Goal: Task Accomplishment & Management: Manage account settings

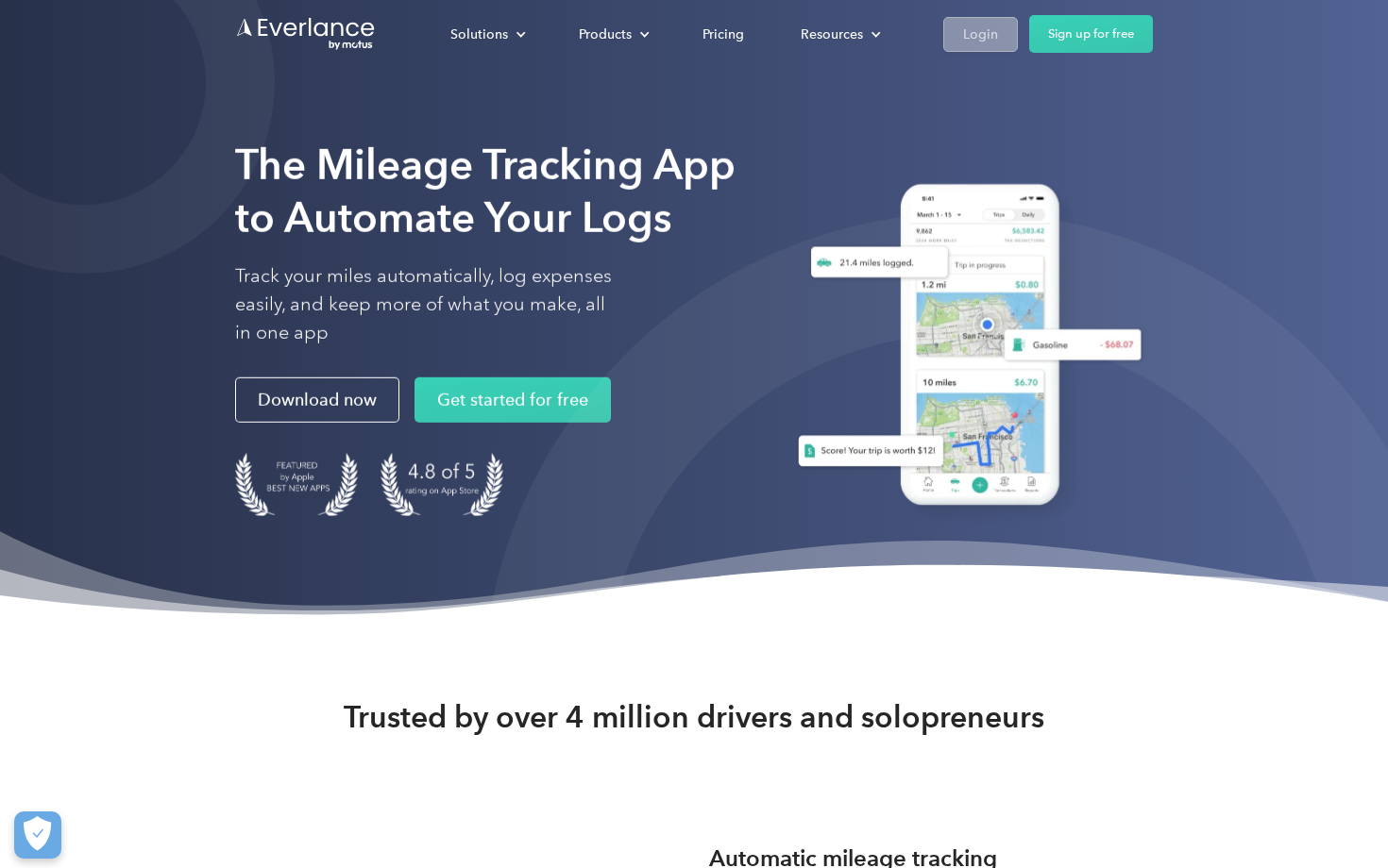
click at [980, 34] on div "Login" at bounding box center [981, 34] width 35 height 24
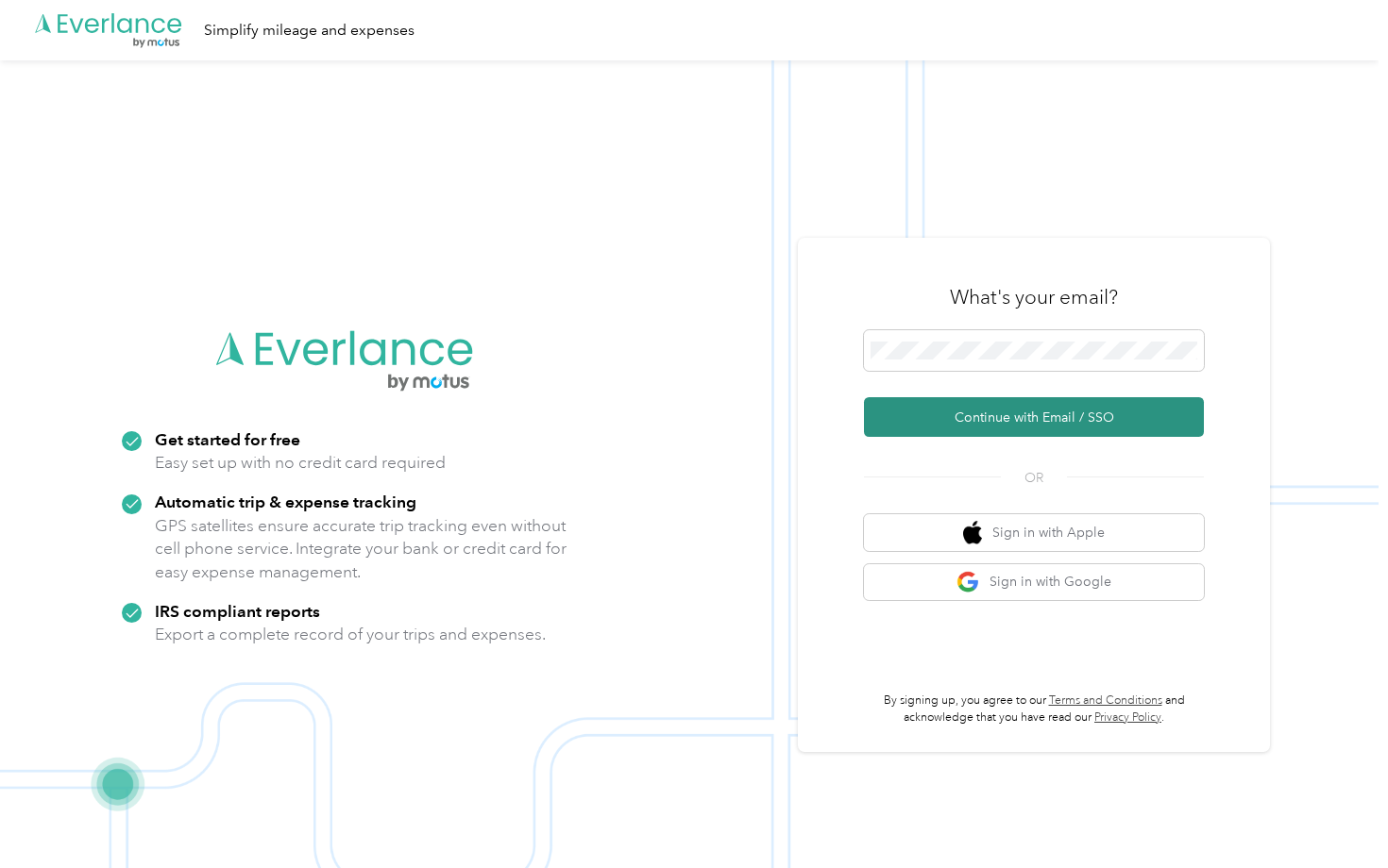
click at [1008, 428] on button "Continue with Email / SSO" at bounding box center [1033, 417] width 340 height 39
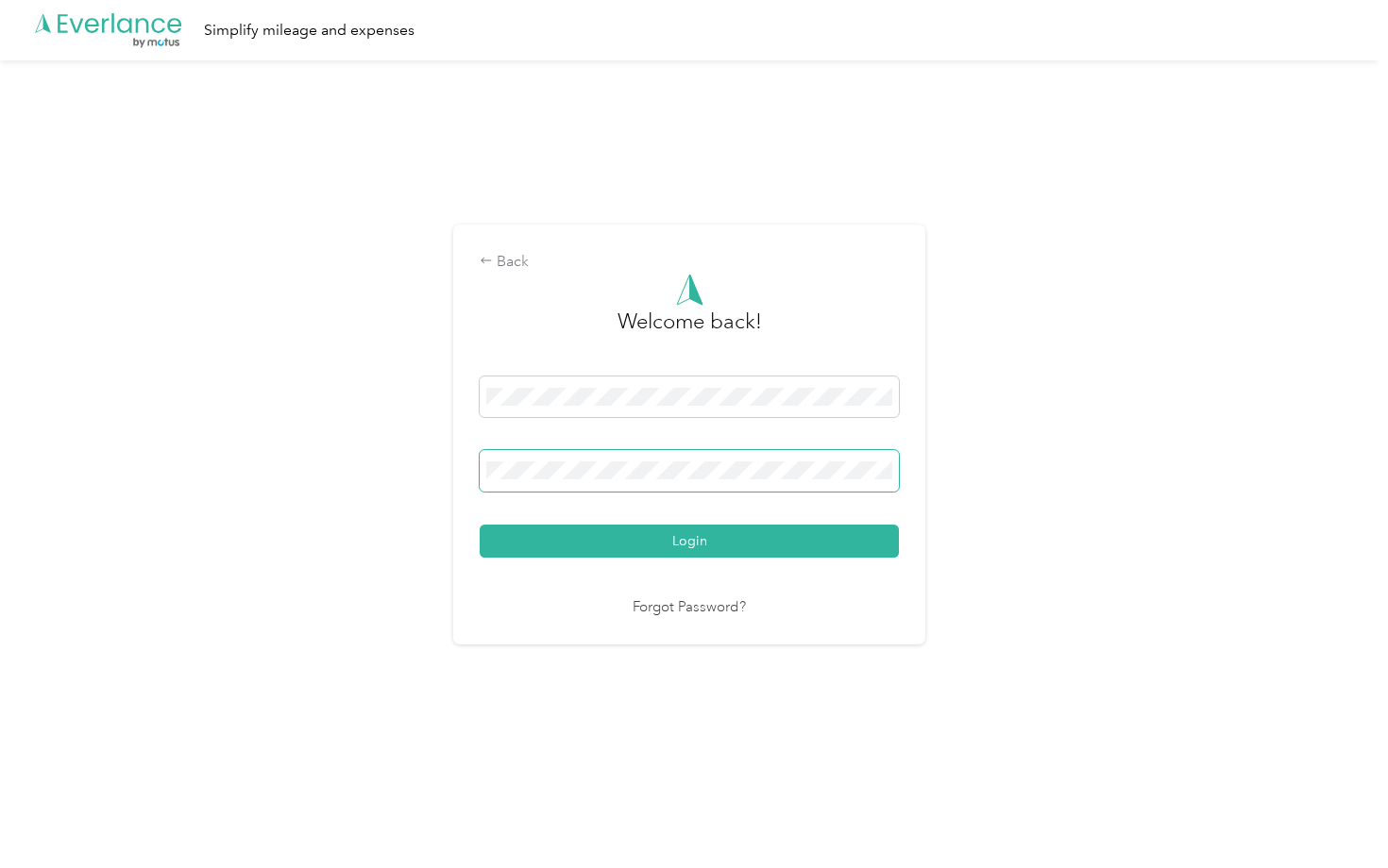
click at [694, 539] on button "Login" at bounding box center [688, 541] width 419 height 33
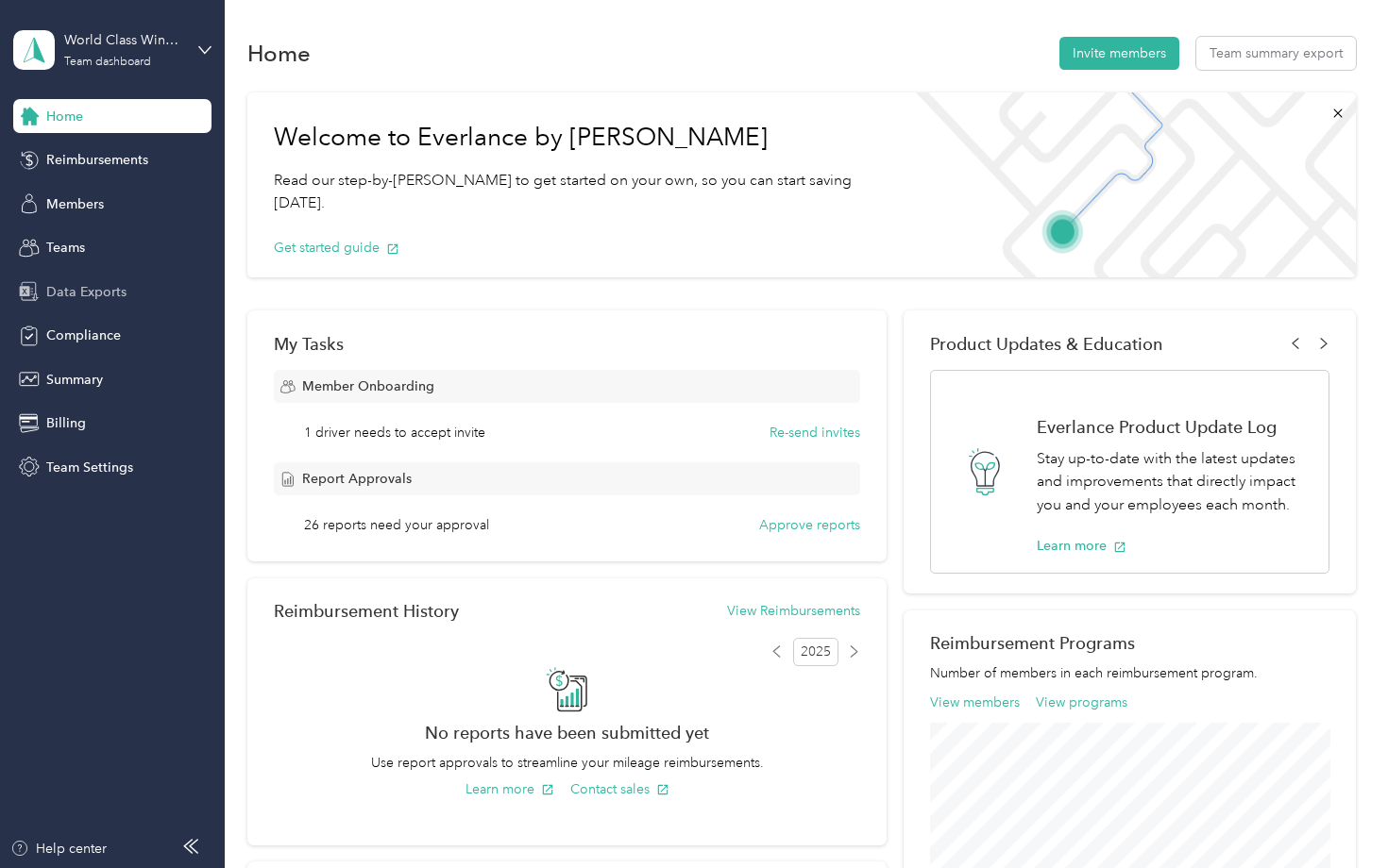
click at [103, 289] on span "Data Exports" at bounding box center [86, 291] width 81 height 20
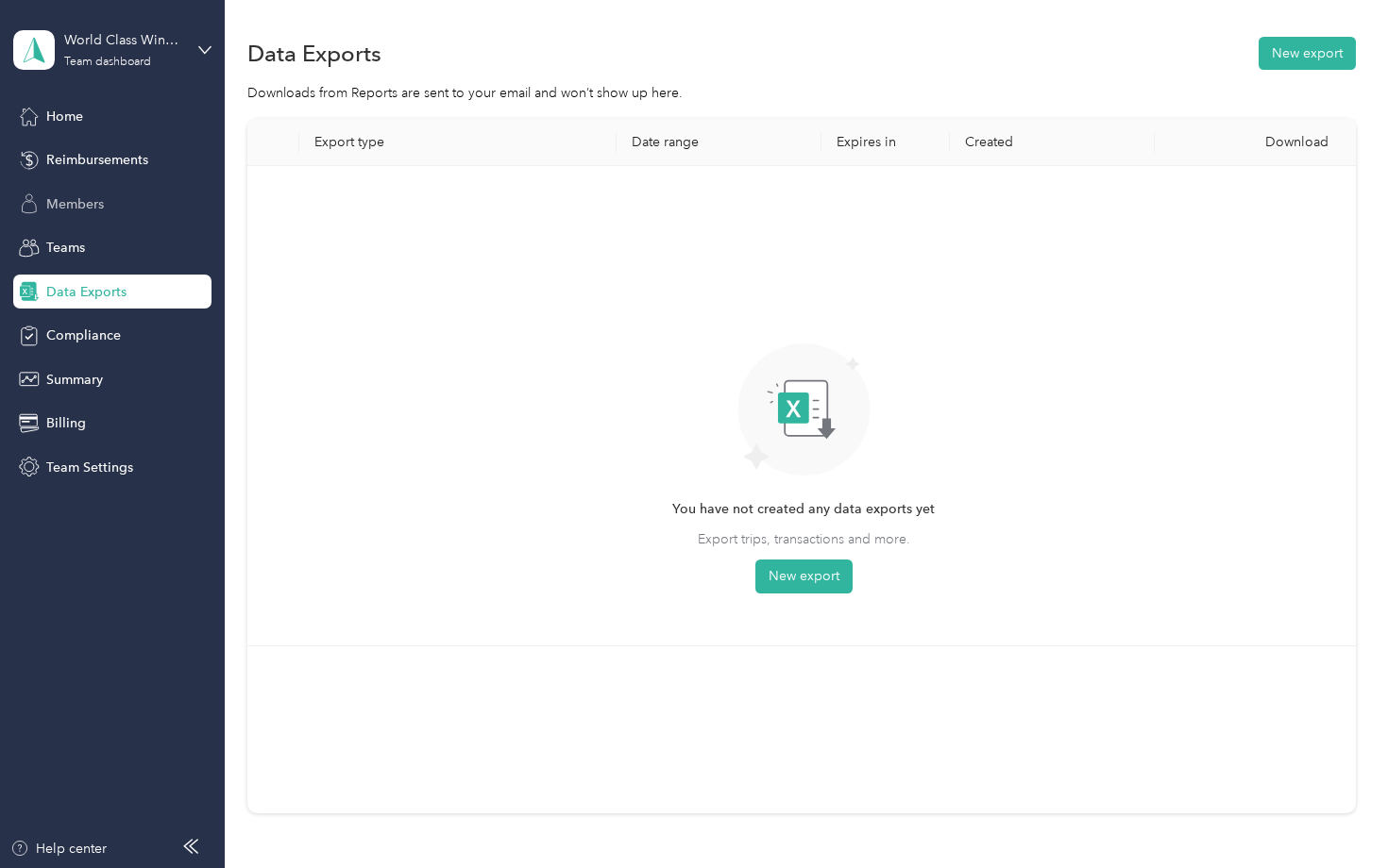
click at [87, 207] on span "Members" at bounding box center [75, 204] width 58 height 20
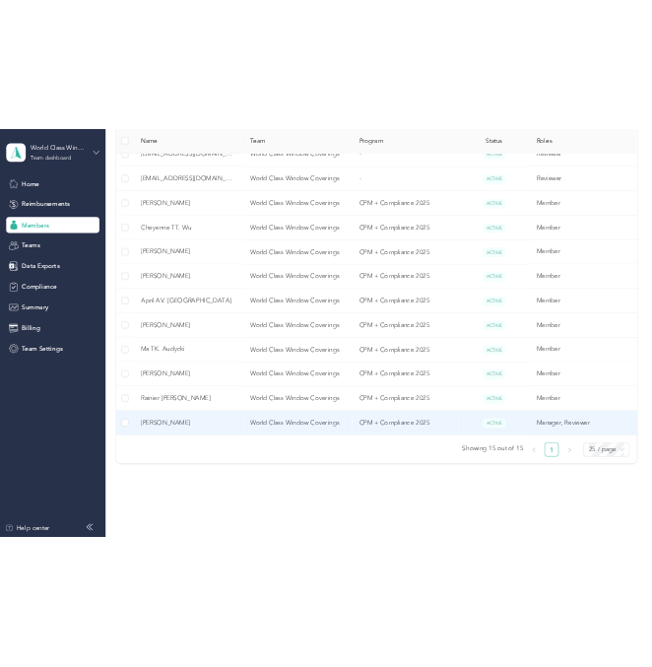
scroll to position [706, 0]
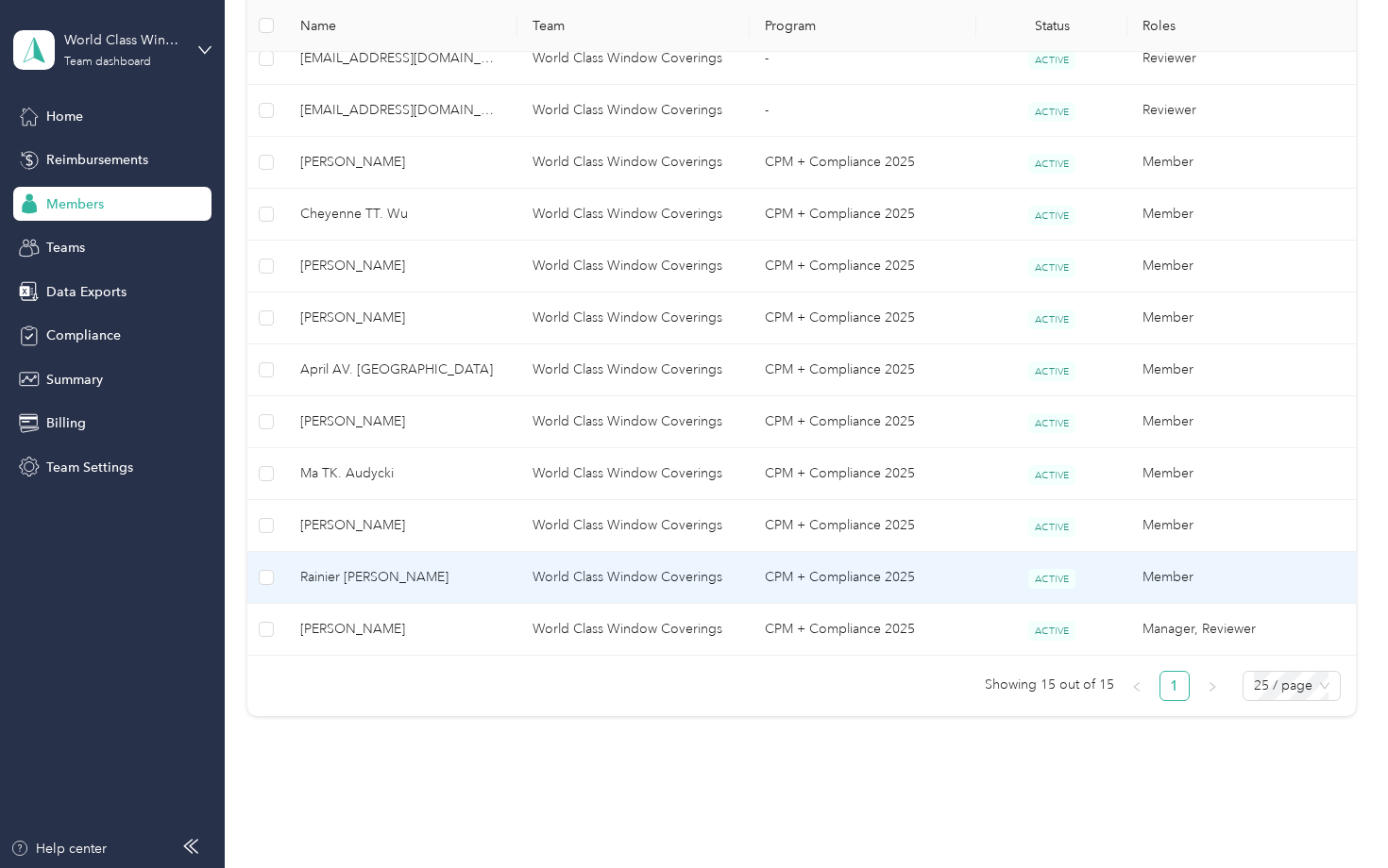
click at [383, 568] on span "Rainier [PERSON_NAME]" at bounding box center [401, 578] width 202 height 21
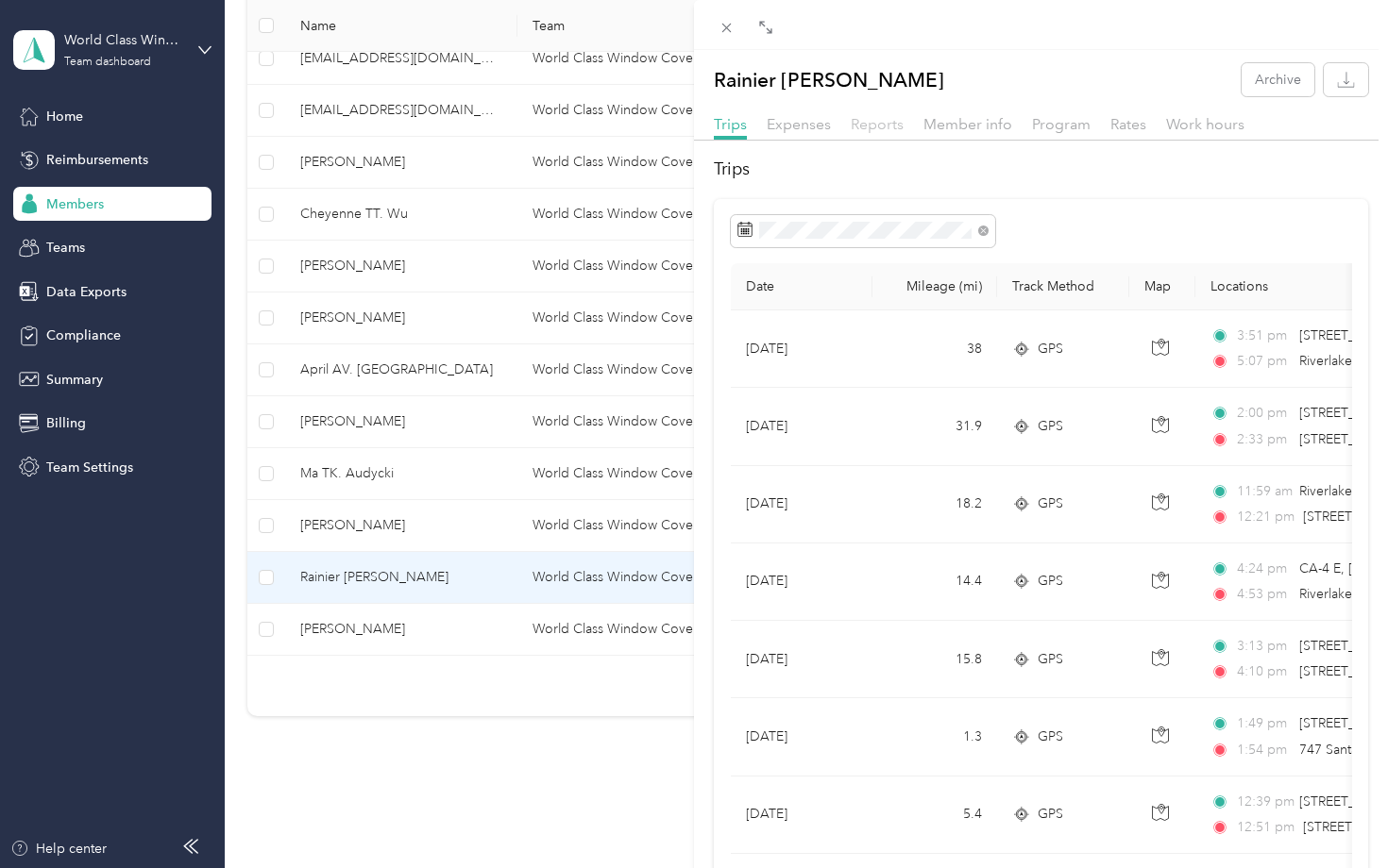
click at [880, 127] on span "Reports" at bounding box center [876, 124] width 53 height 18
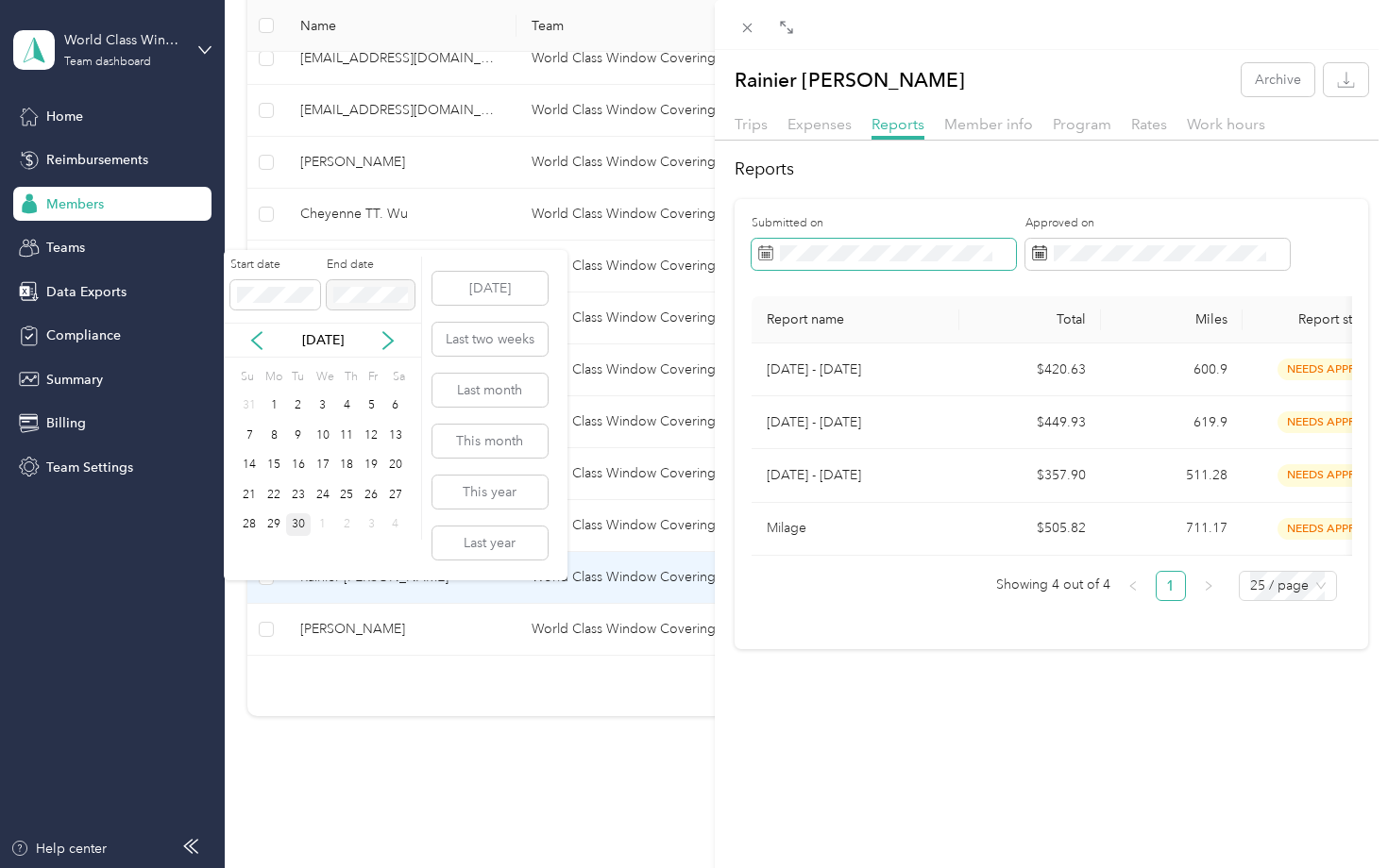
scroll to position [560, 0]
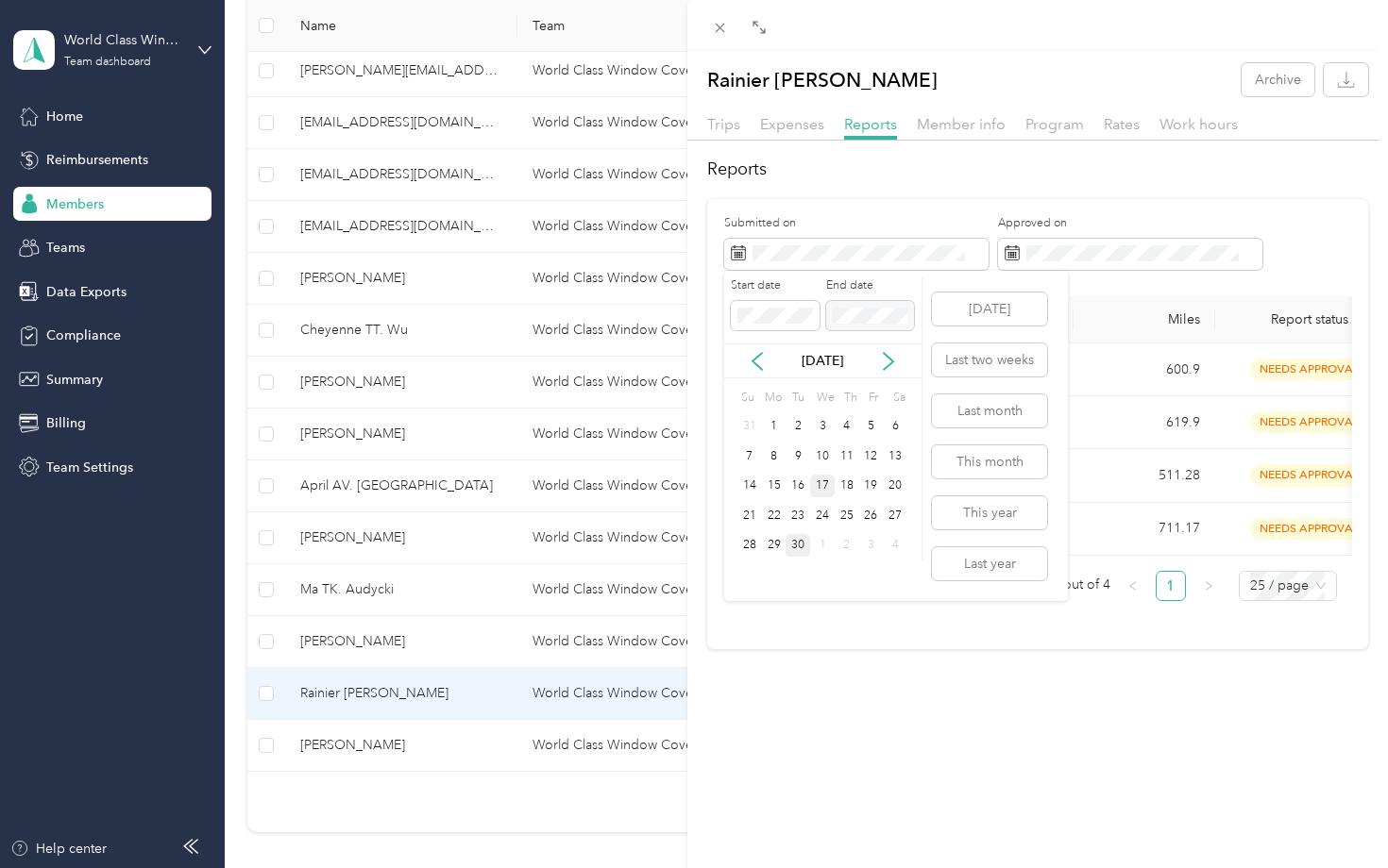
click at [821, 487] on div "17" at bounding box center [822, 486] width 25 height 24
click at [798, 545] on div "30" at bounding box center [798, 545] width 25 height 24
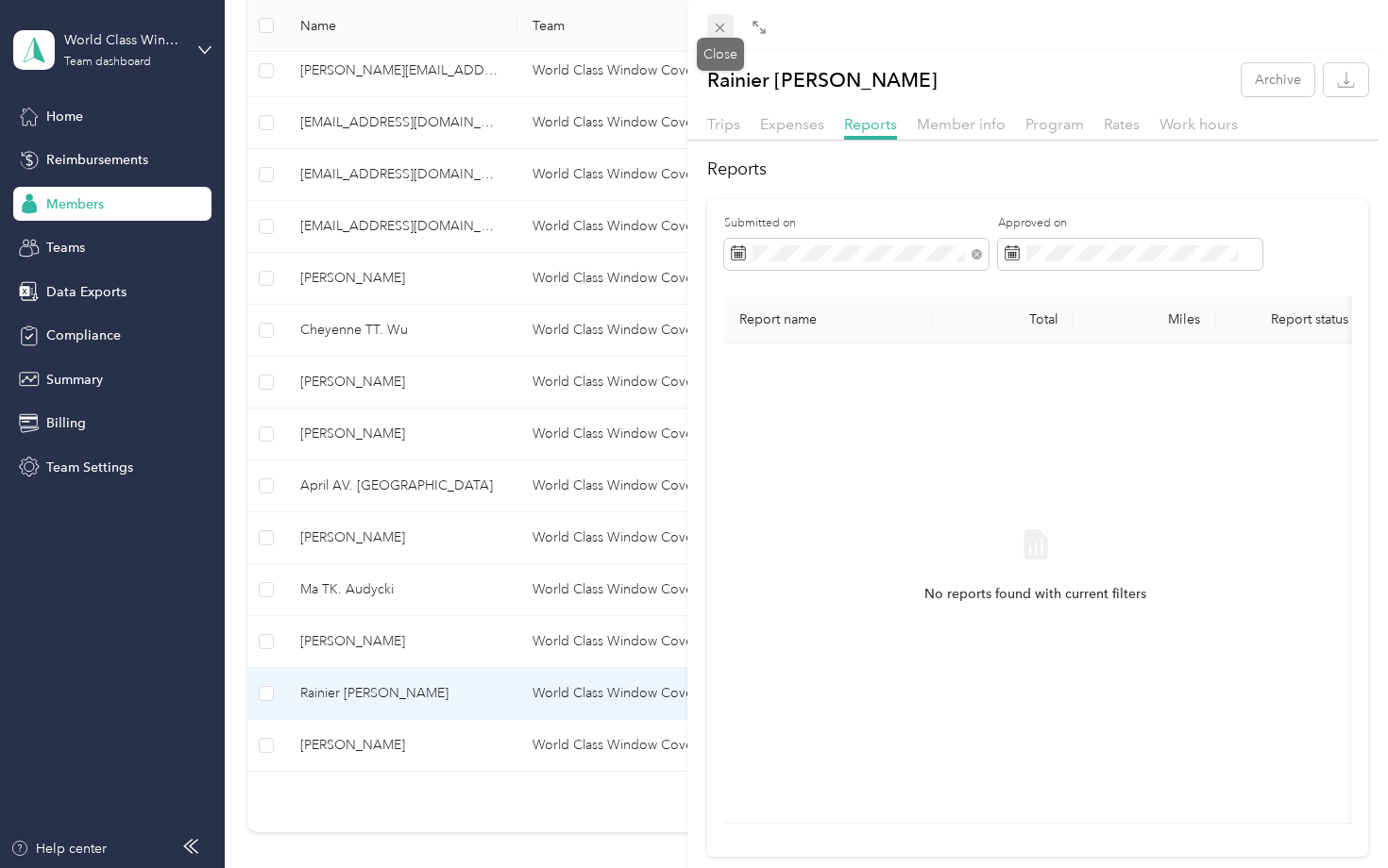
click at [722, 27] on icon at bounding box center [720, 28] width 16 height 16
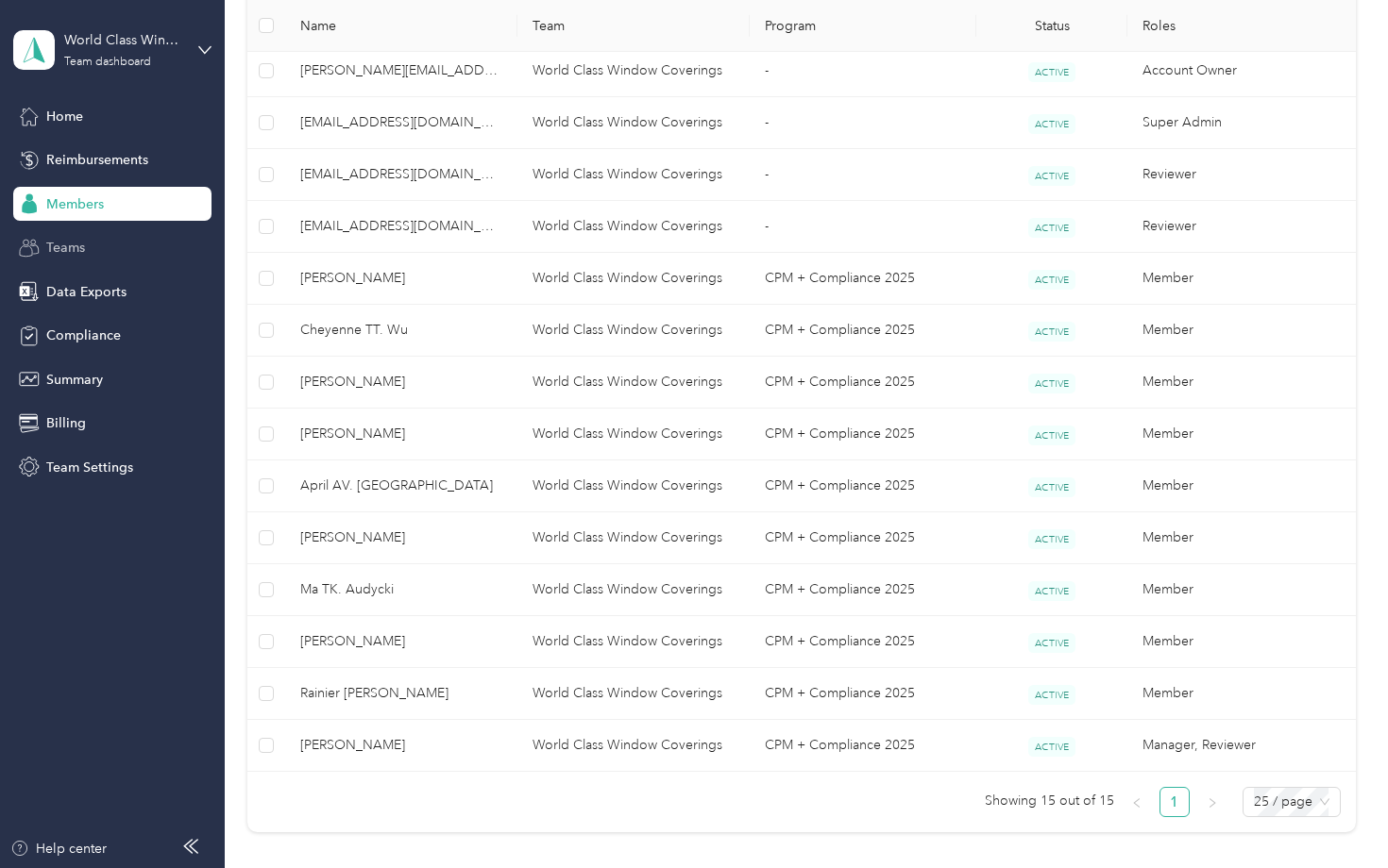
click at [83, 243] on span "Teams" at bounding box center [65, 247] width 38 height 20
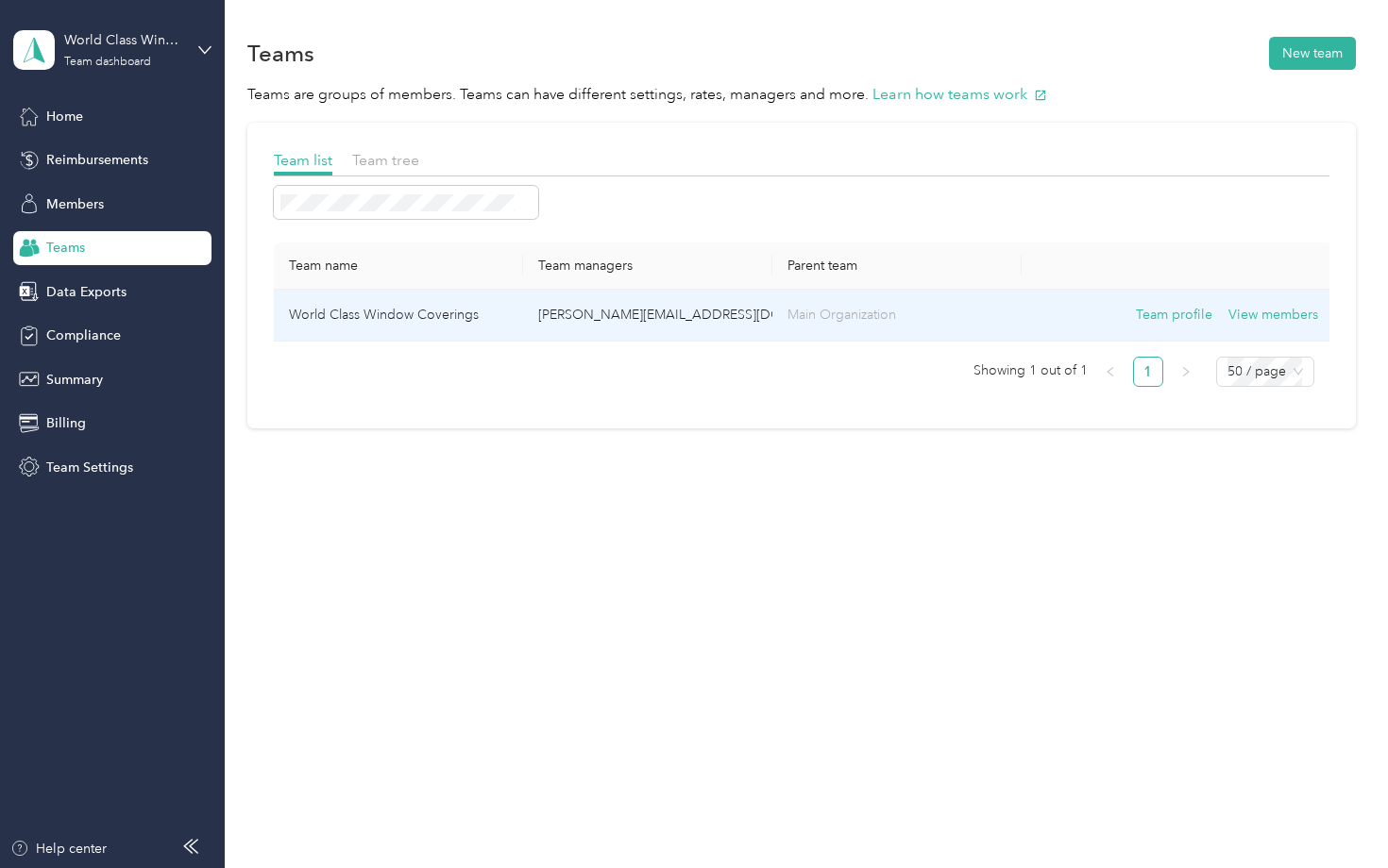
click at [371, 312] on td "World Class Window Coverings" at bounding box center [399, 315] width 249 height 52
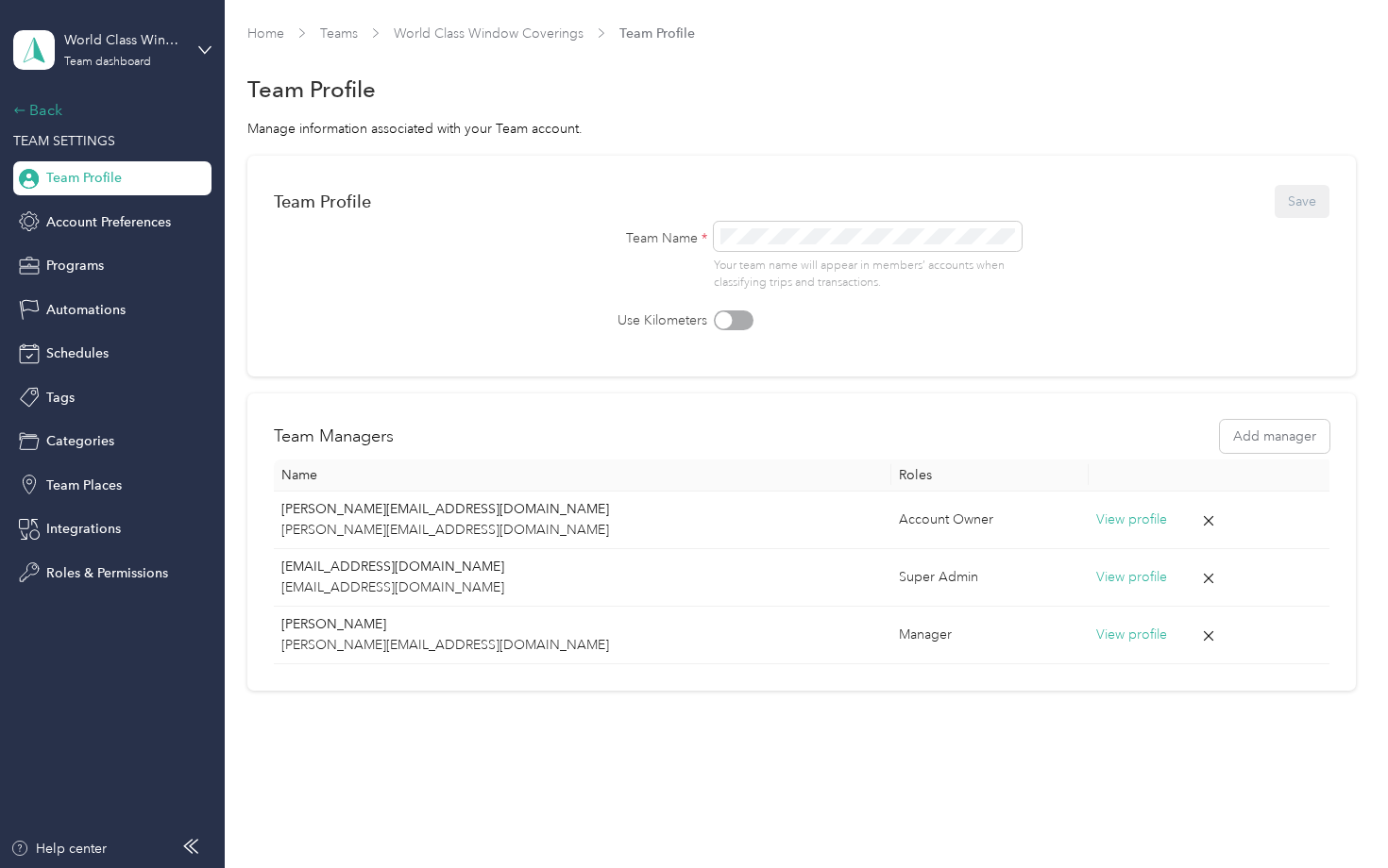
click at [24, 108] on icon at bounding box center [20, 110] width 13 height 13
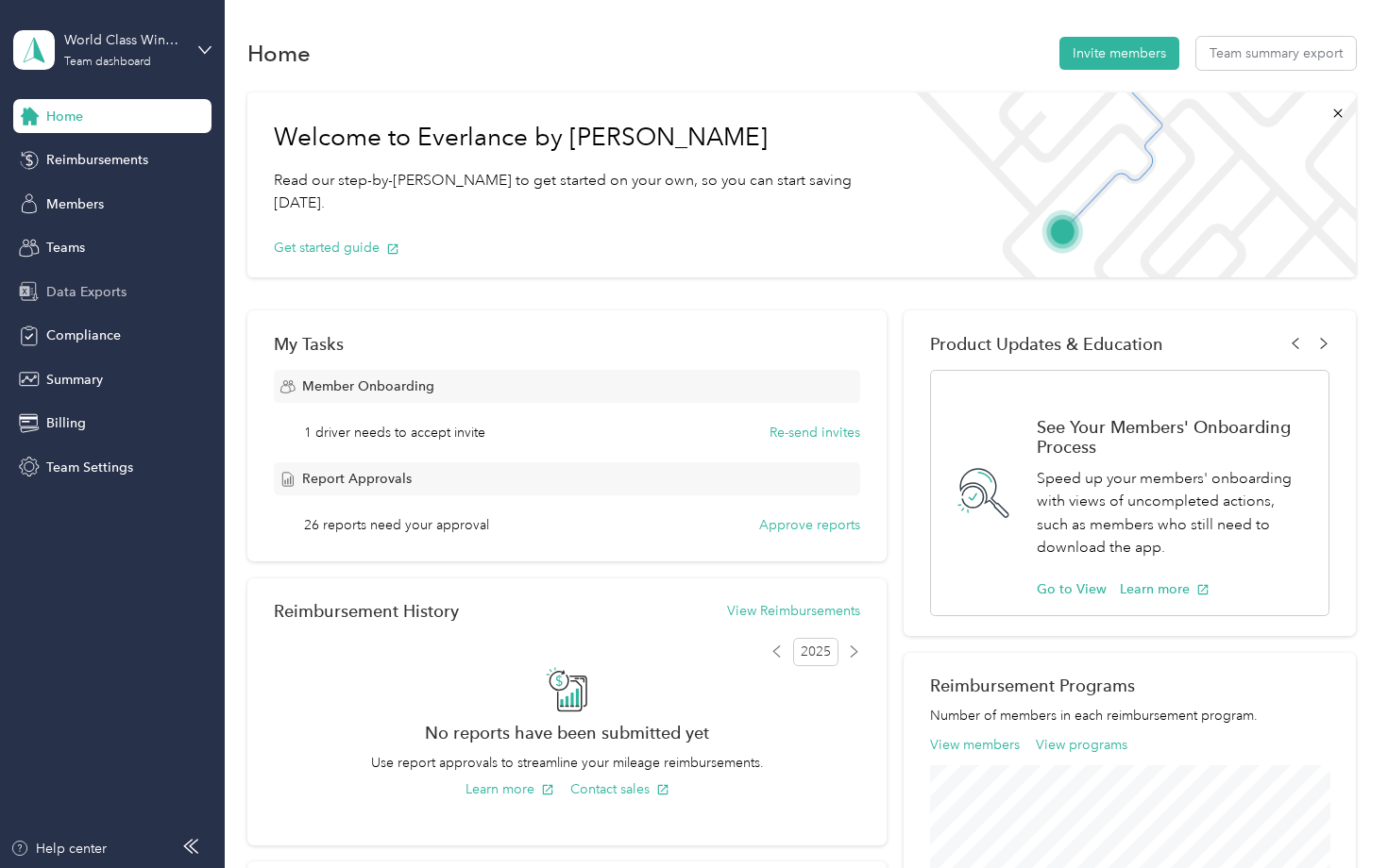
click at [75, 292] on span "Data Exports" at bounding box center [86, 291] width 81 height 20
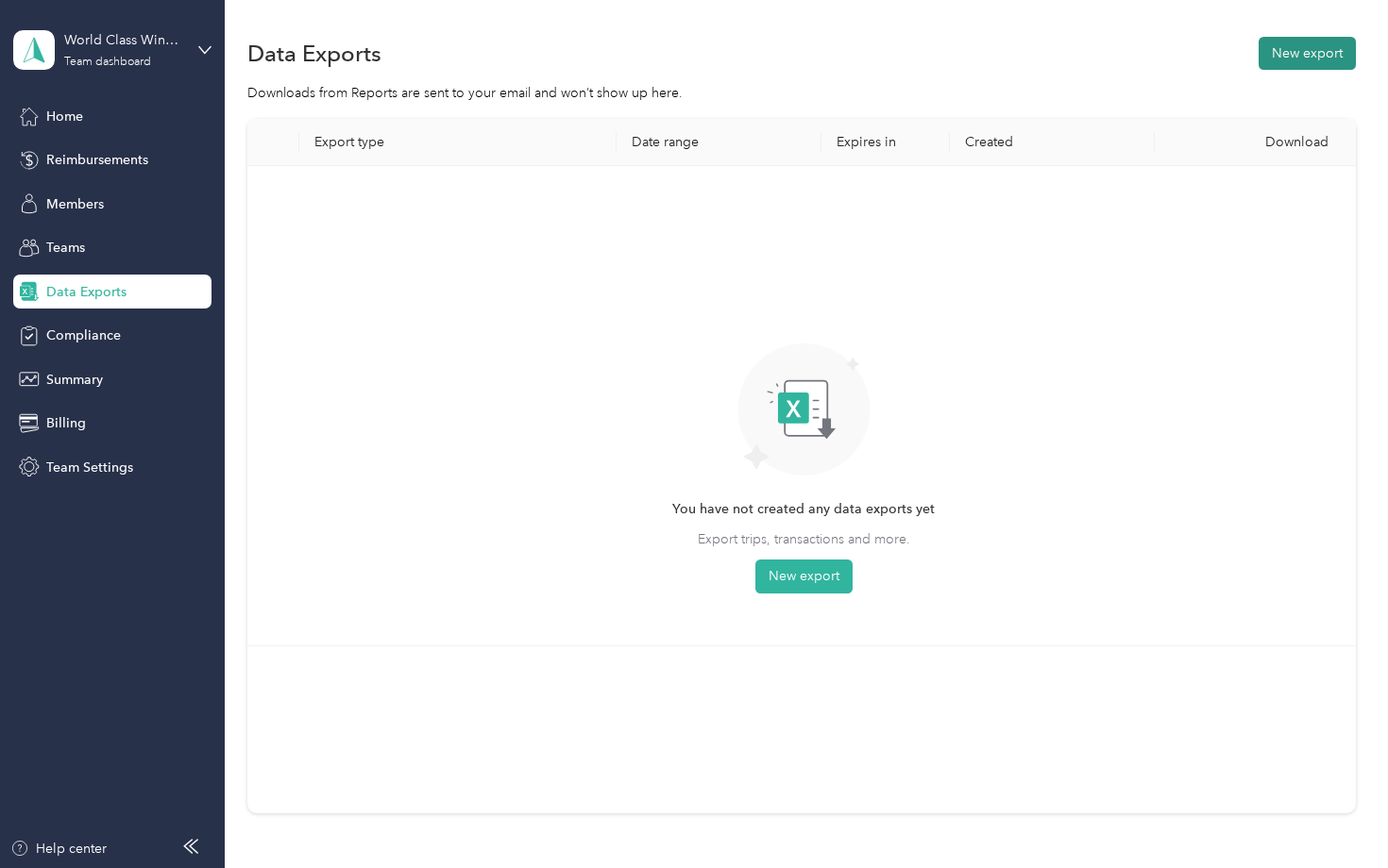
click at [1300, 53] on button "New export" at bounding box center [1307, 53] width 97 height 33
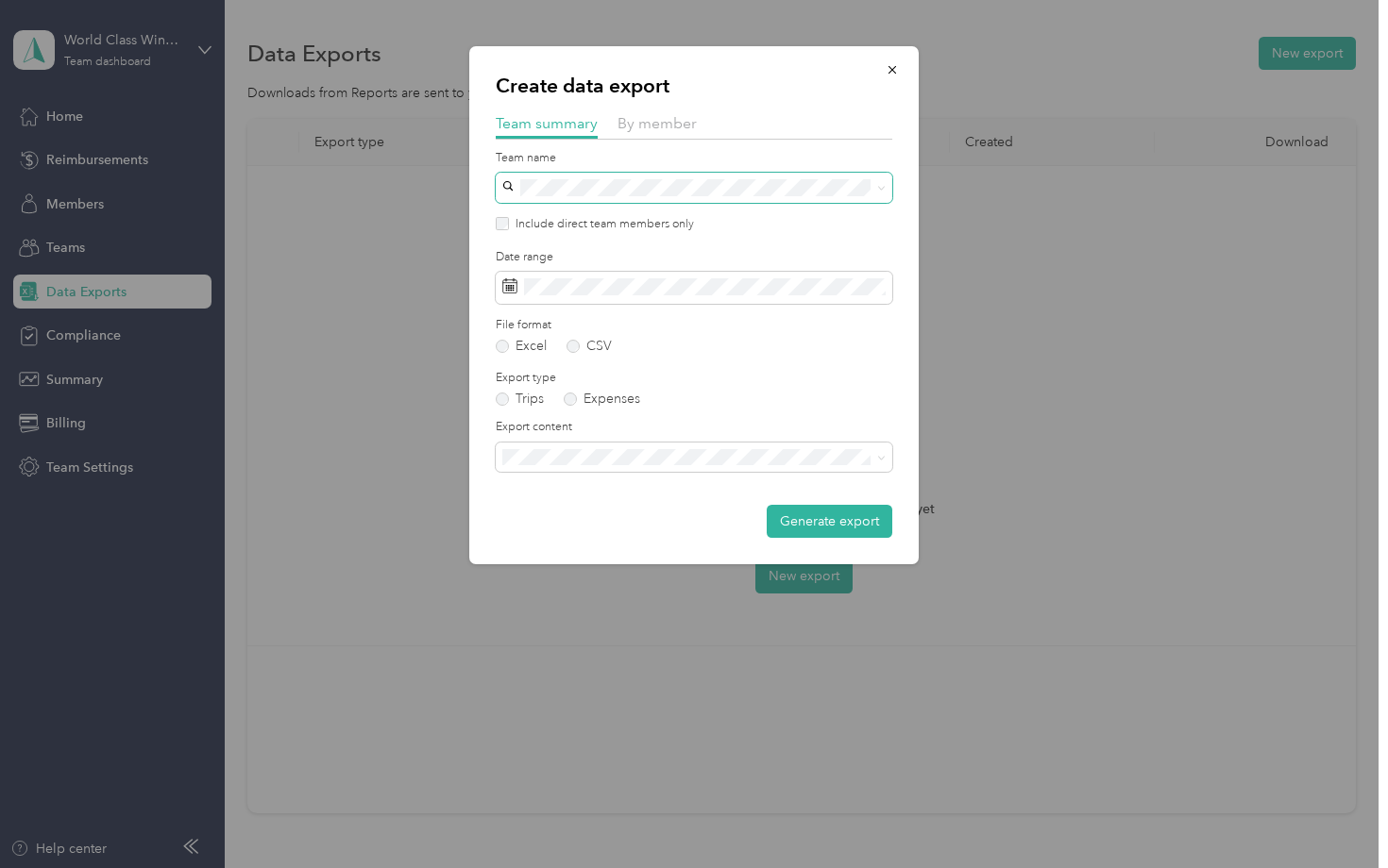
click at [725, 201] on span at bounding box center [694, 188] width 397 height 31
click at [742, 351] on form "Team name Include direct team members only Date range File format Excel CSV Exp…" at bounding box center [694, 345] width 397 height 389
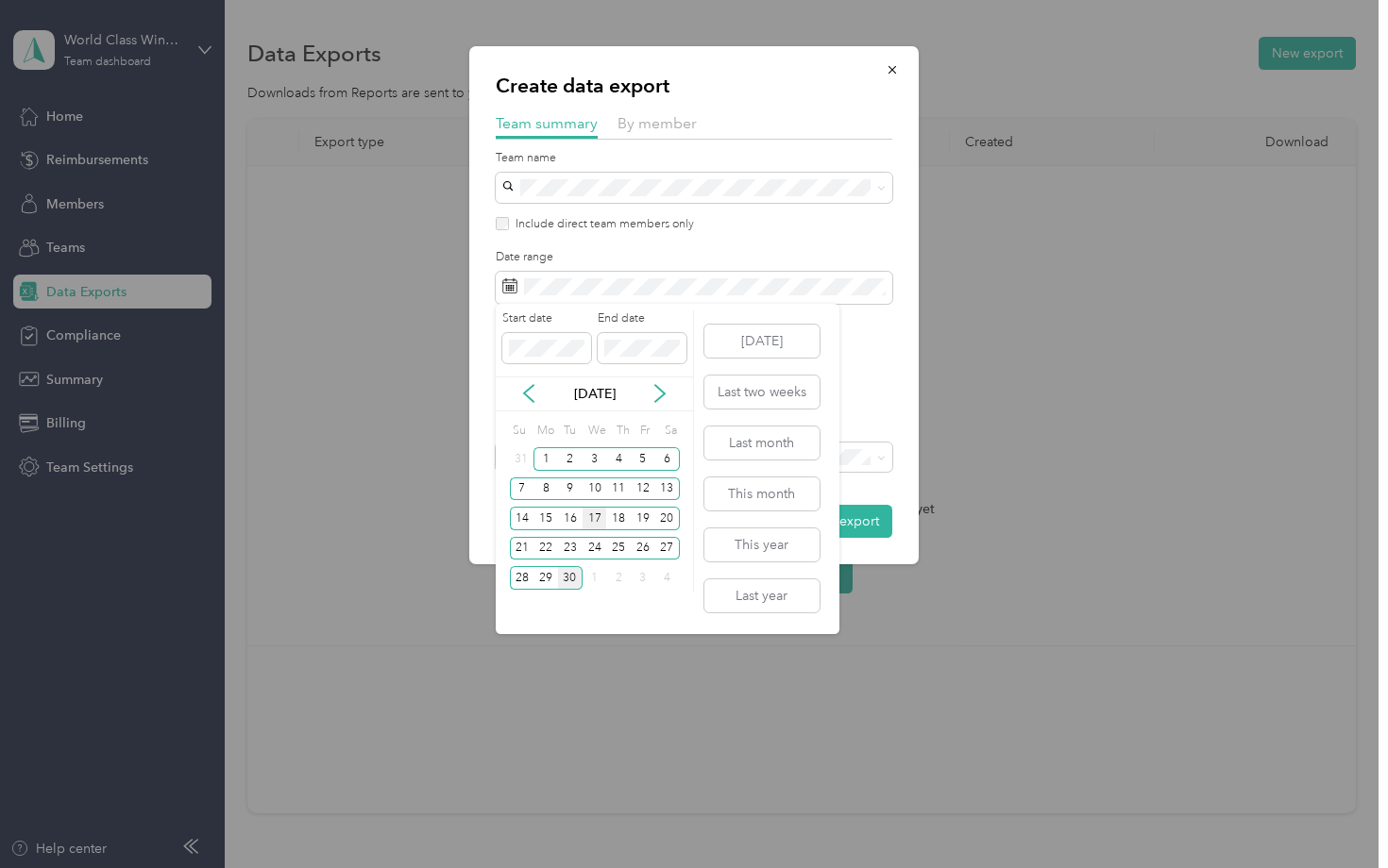
click at [596, 520] on div "17" at bounding box center [595, 518] width 25 height 24
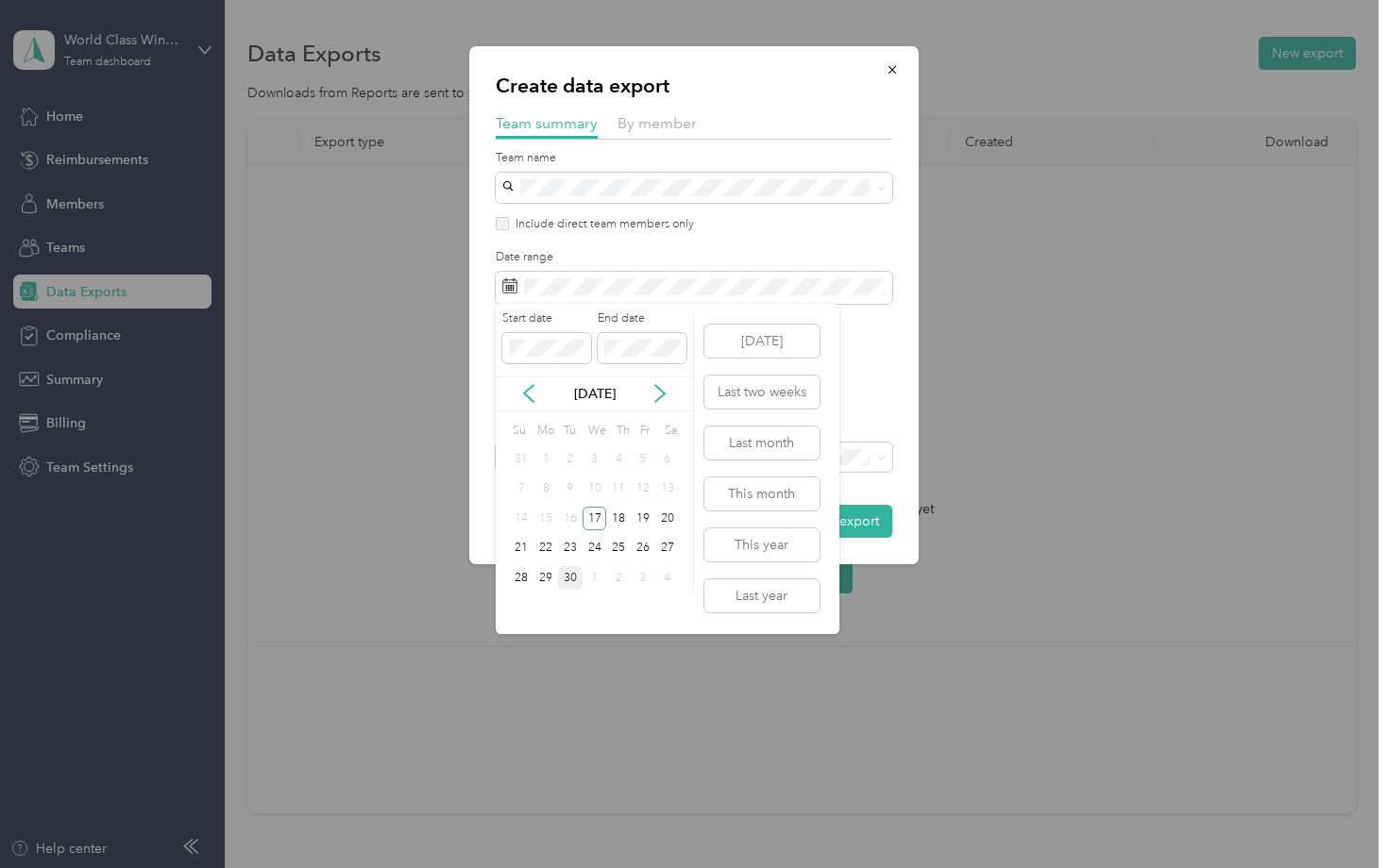
click at [567, 580] on div "30" at bounding box center [570, 578] width 25 height 24
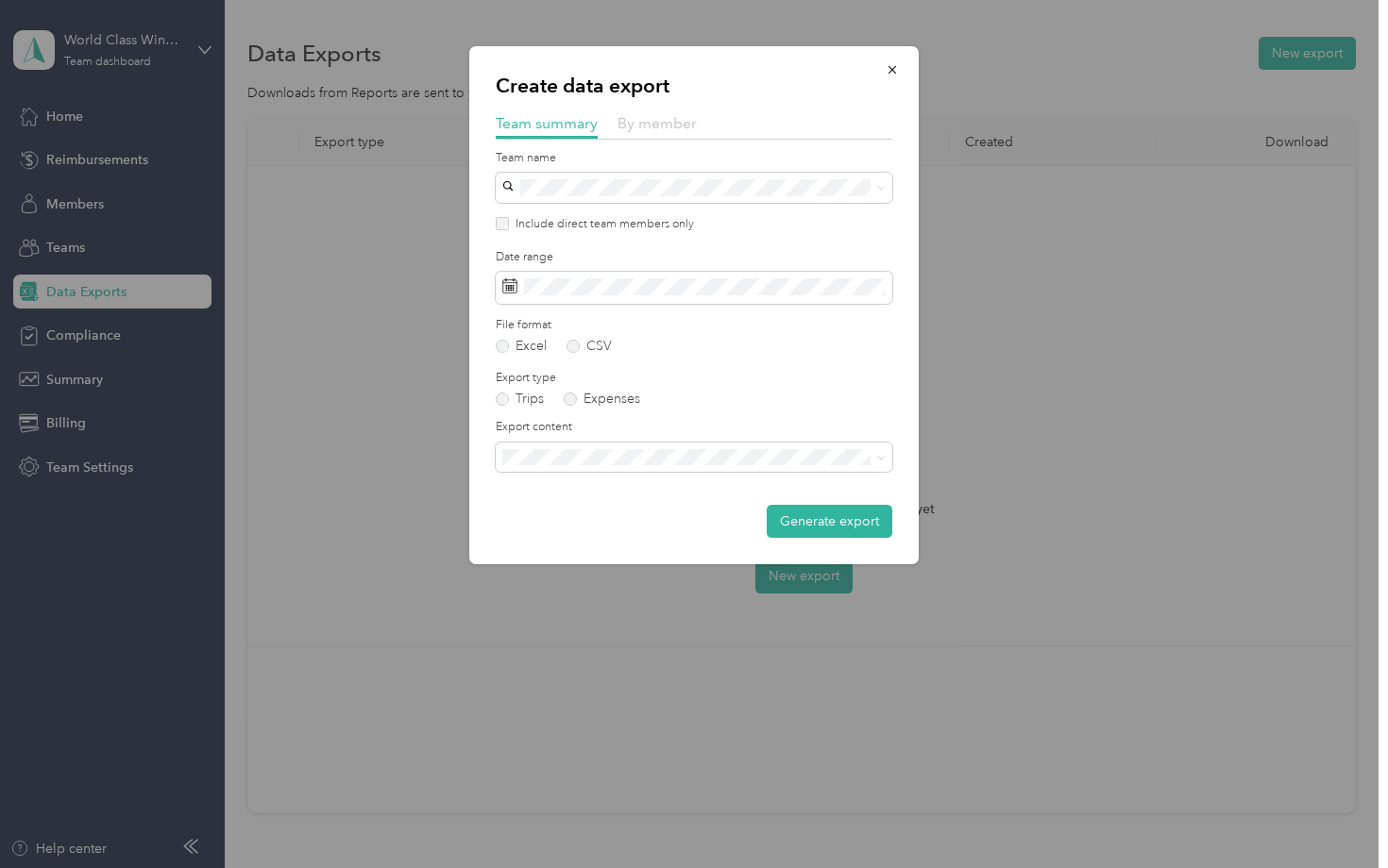
click at [651, 126] on span "By member" at bounding box center [657, 123] width 80 height 18
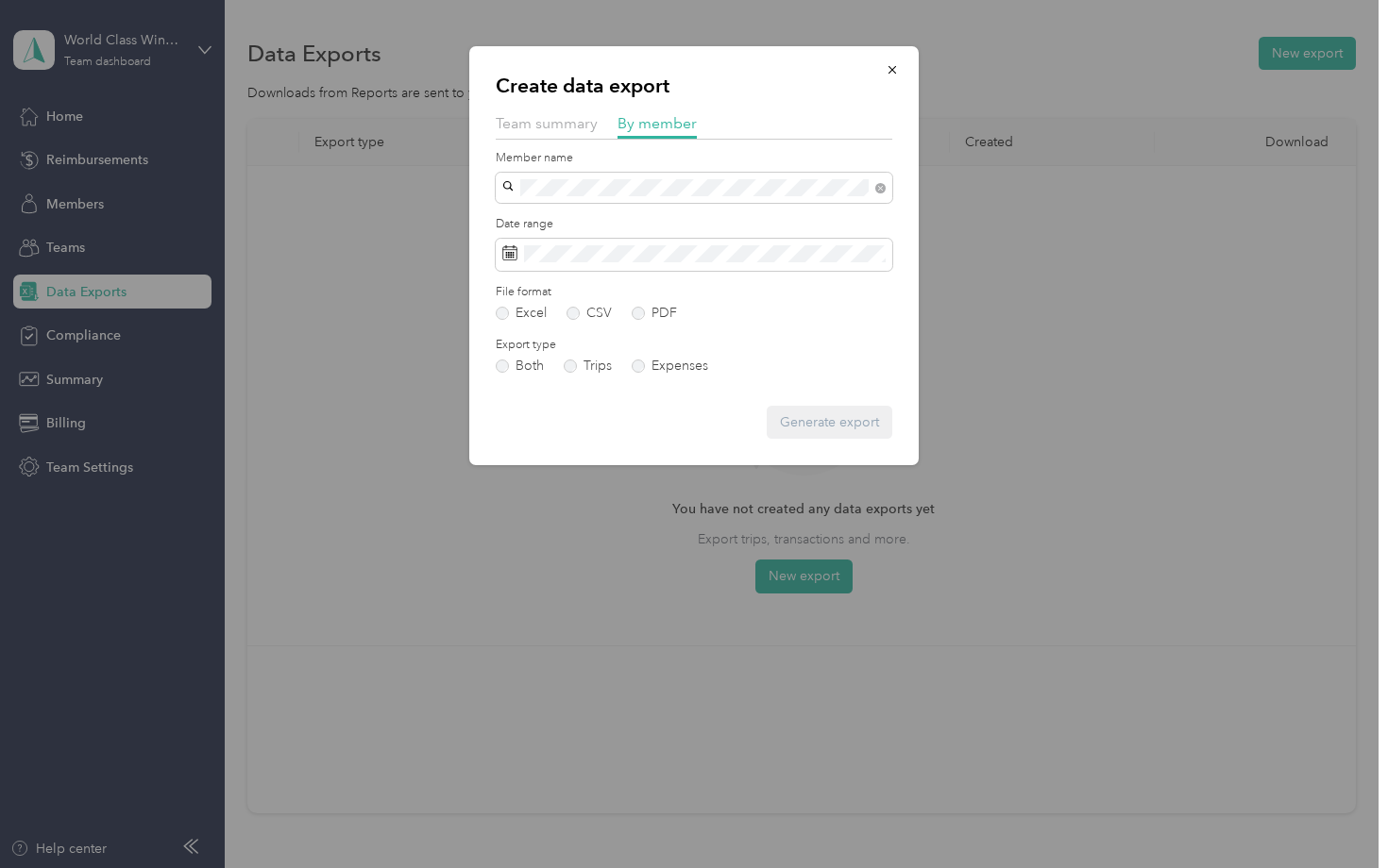
click at [566, 217] on span "Rainier [PERSON_NAME]" at bounding box center [583, 220] width 149 height 16
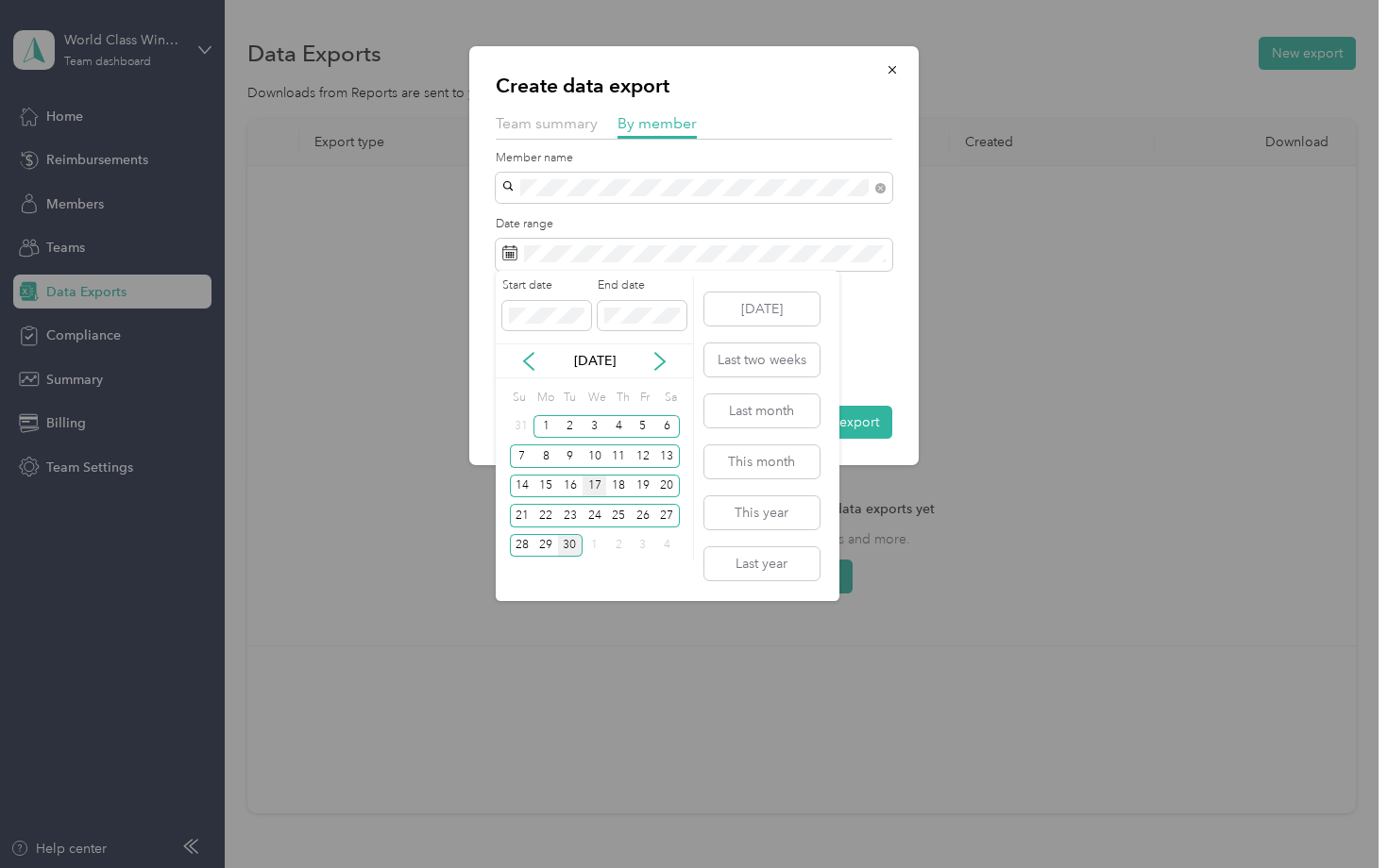
click at [590, 490] on div "17" at bounding box center [595, 486] width 25 height 24
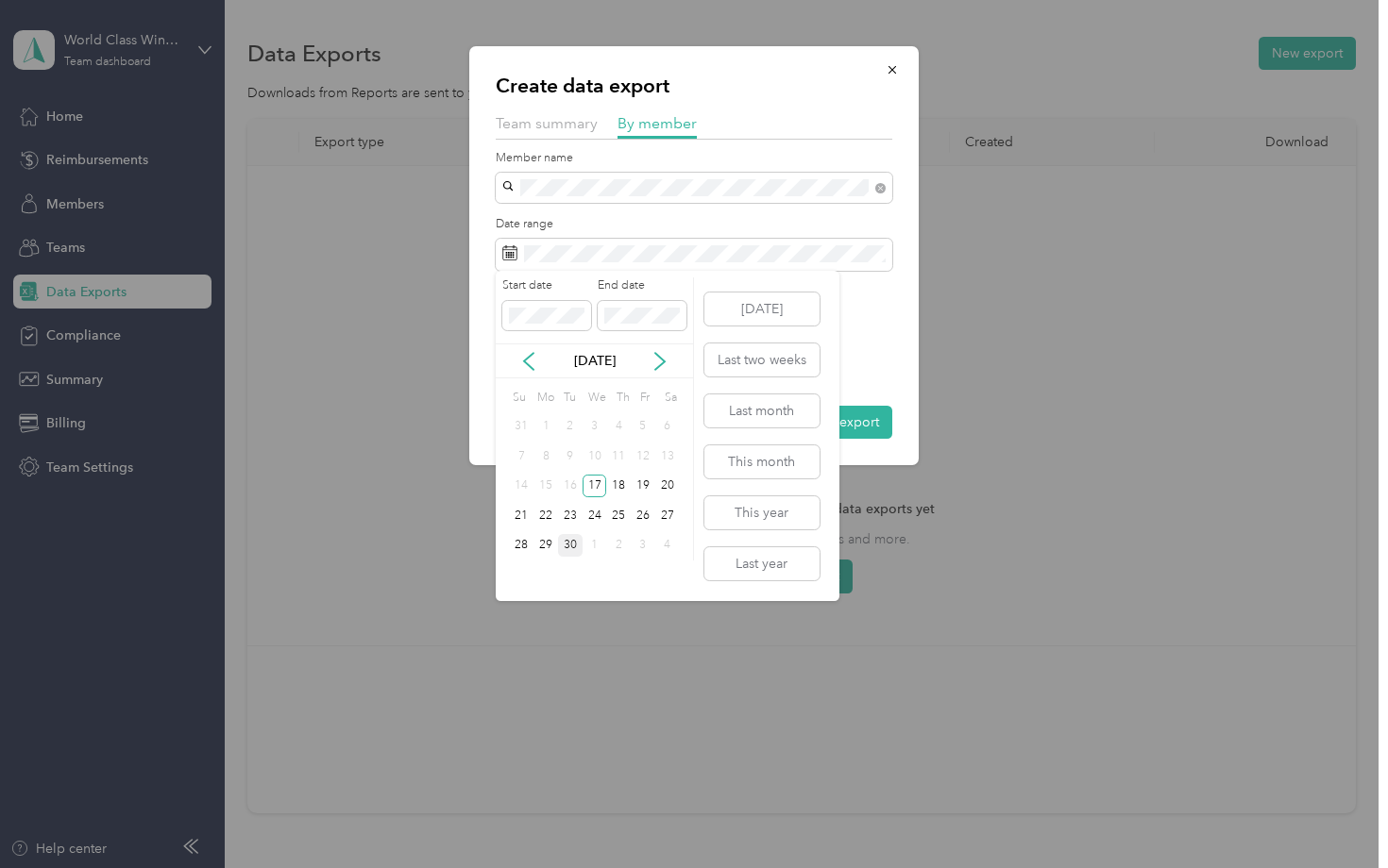
click at [568, 544] on div "30" at bounding box center [570, 545] width 25 height 24
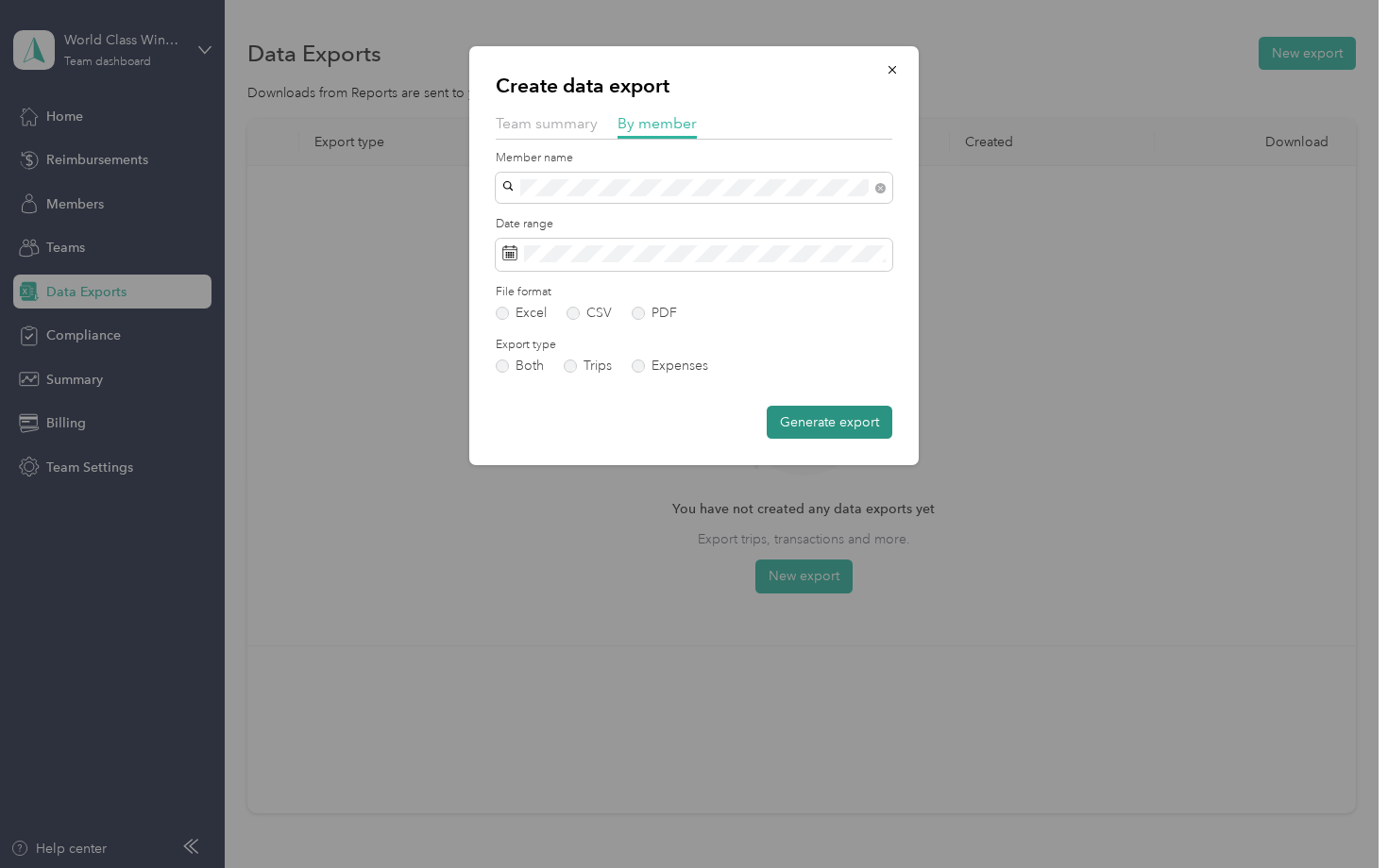
click at [842, 422] on button "Generate export" at bounding box center [829, 422] width 126 height 33
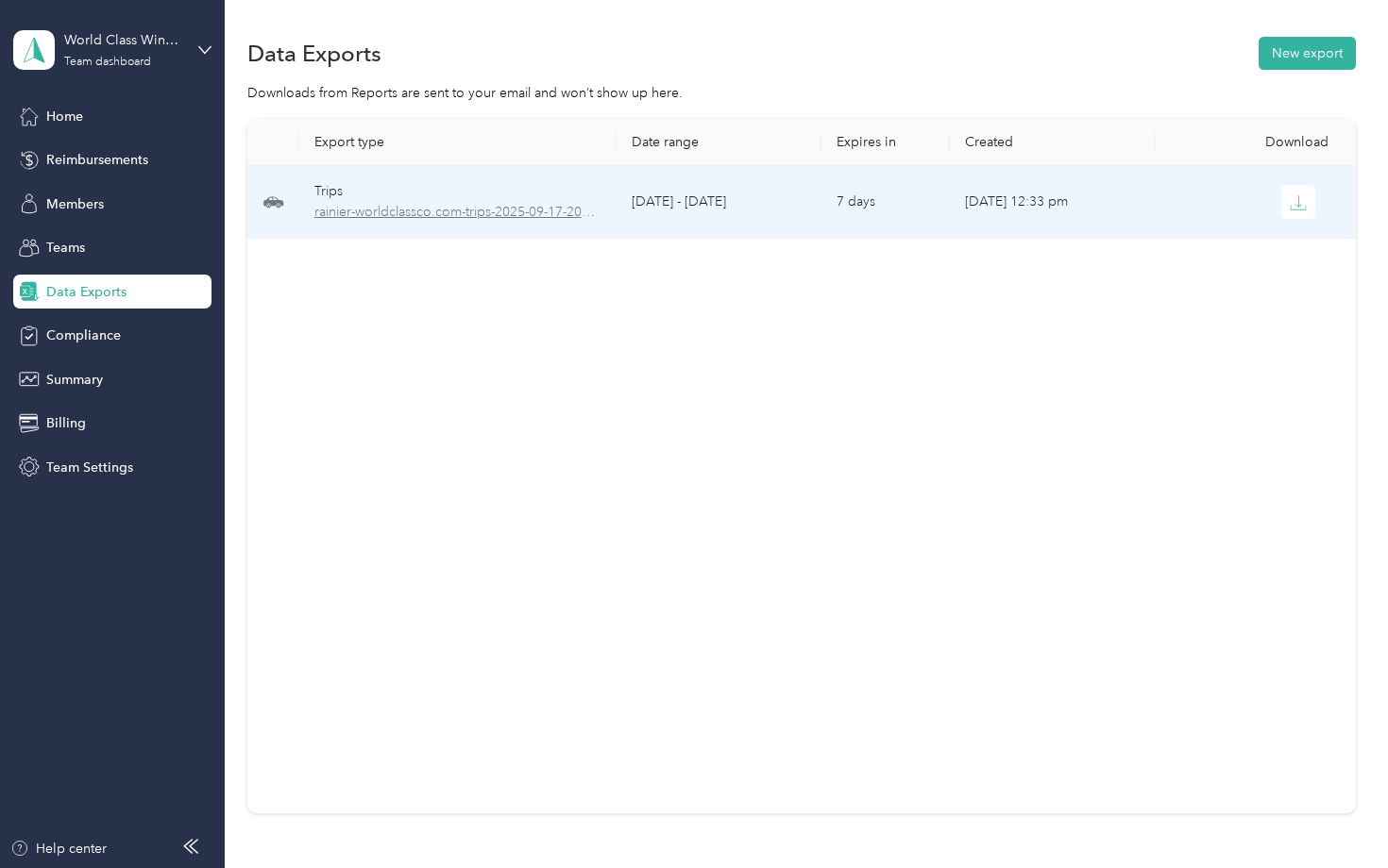
click at [496, 214] on span "rainier-worldclassco.com-trips-2025-09-17-2025-09-30.xlsx" at bounding box center [458, 213] width 288 height 21
click at [1290, 204] on icon "button" at bounding box center [1298, 203] width 17 height 17
click at [1297, 209] on icon "button" at bounding box center [1298, 203] width 17 height 17
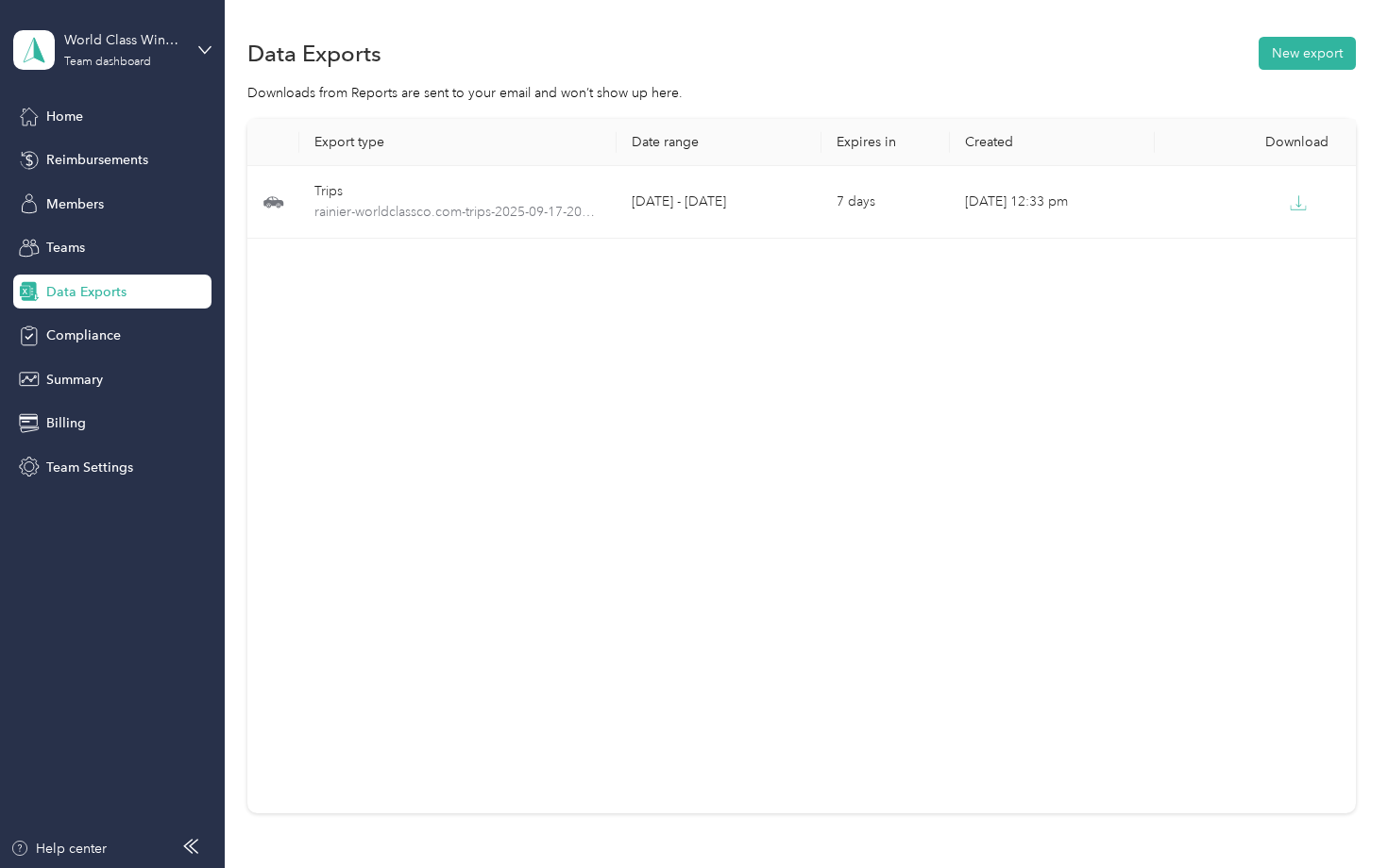
click at [438, 339] on div "Export type Date range Expires in Created Download Trips rainier-worldclassco.c…" at bounding box center [800, 466] width 1107 height 695
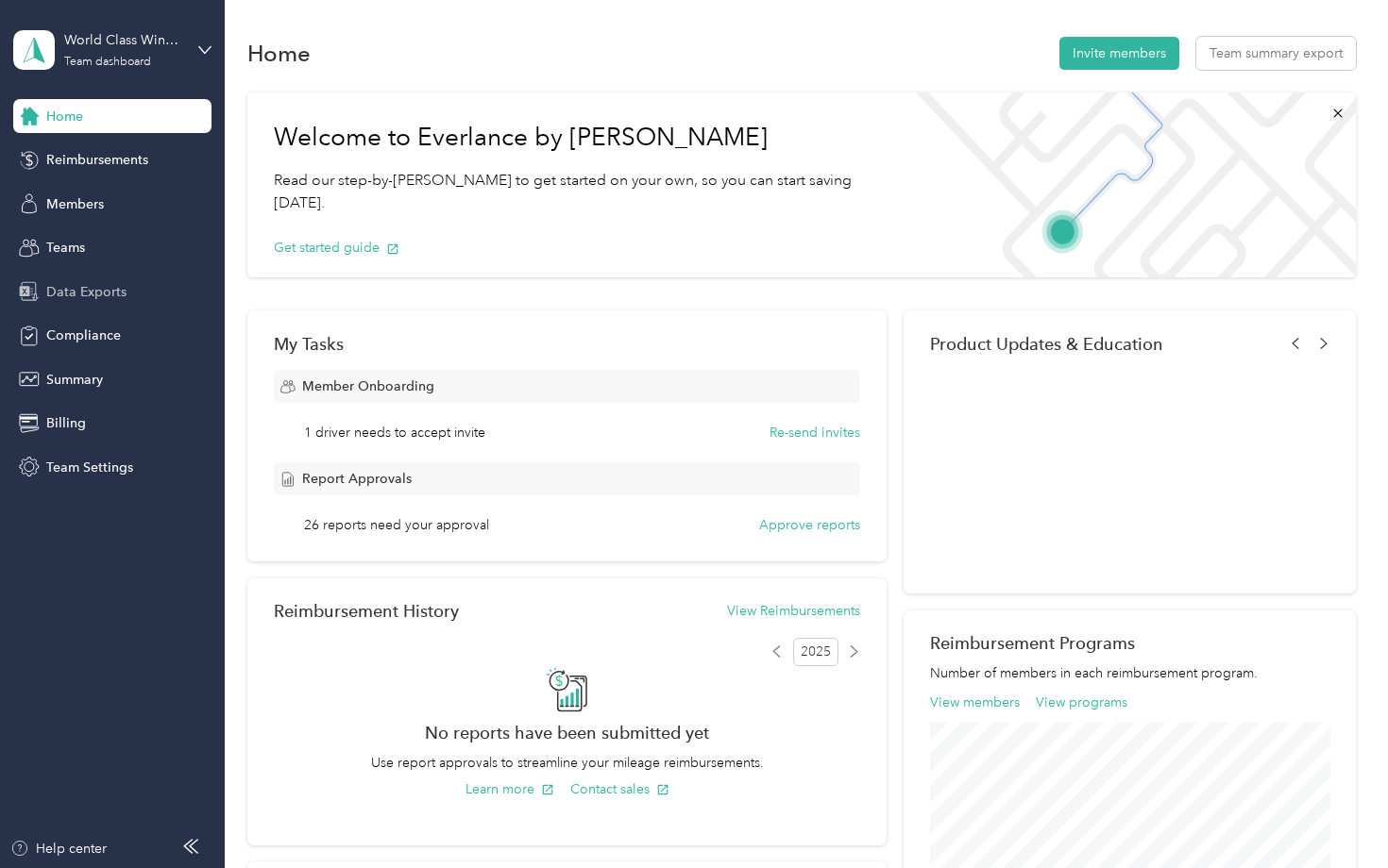
click at [95, 286] on span "Data Exports" at bounding box center [86, 291] width 81 height 20
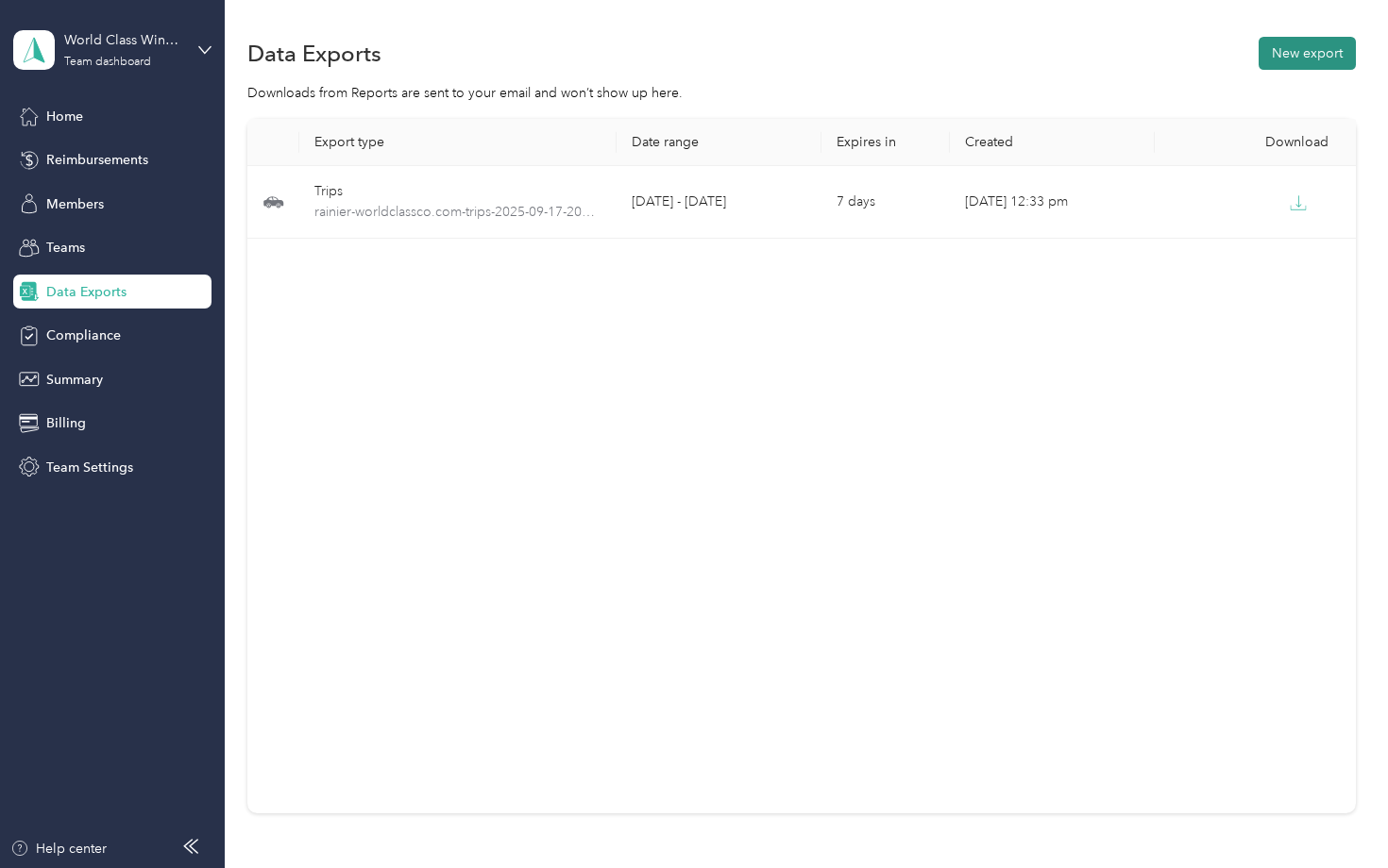
click at [1307, 58] on button "New export" at bounding box center [1307, 53] width 97 height 33
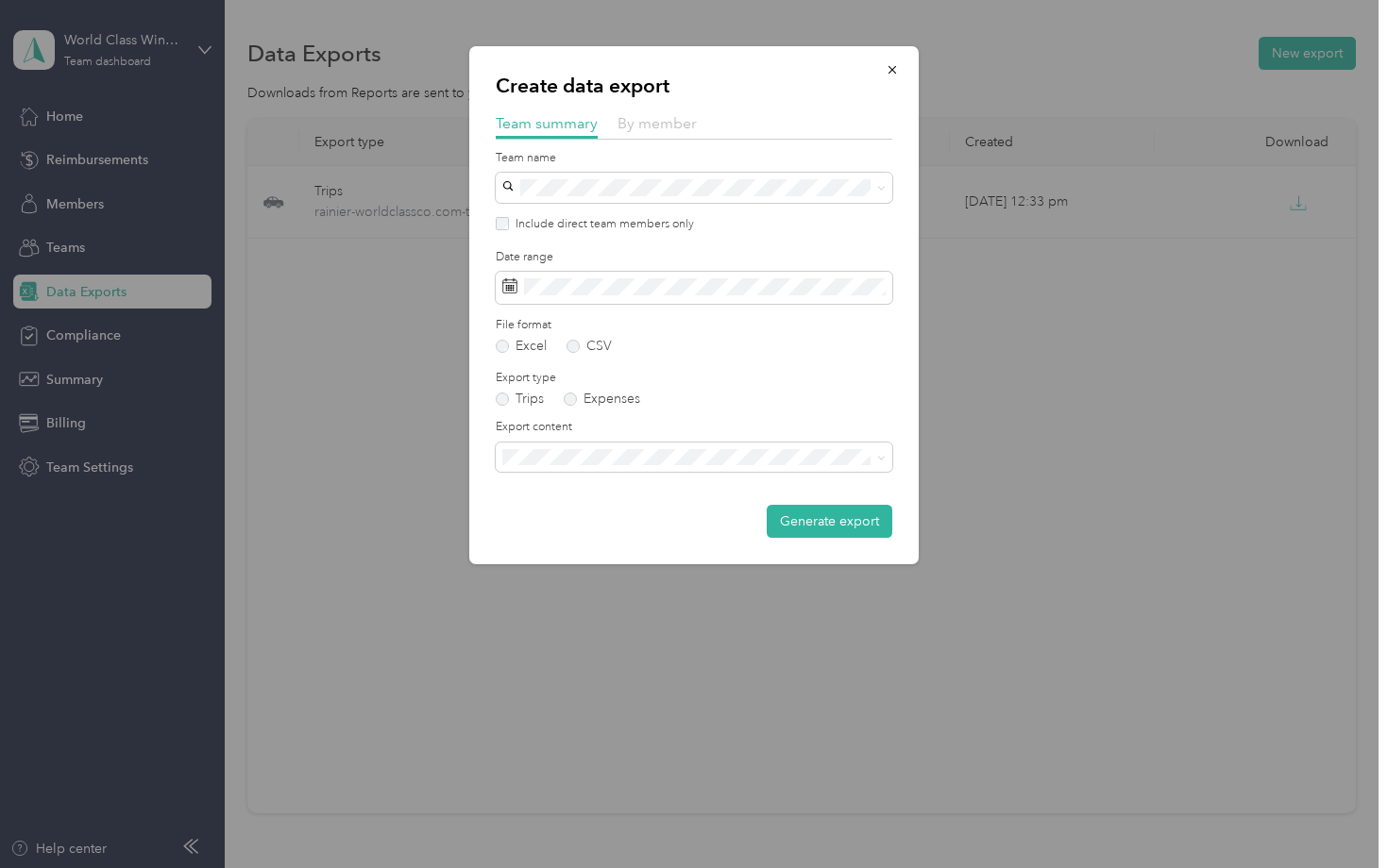
click at [666, 125] on span "By member" at bounding box center [657, 123] width 80 height 18
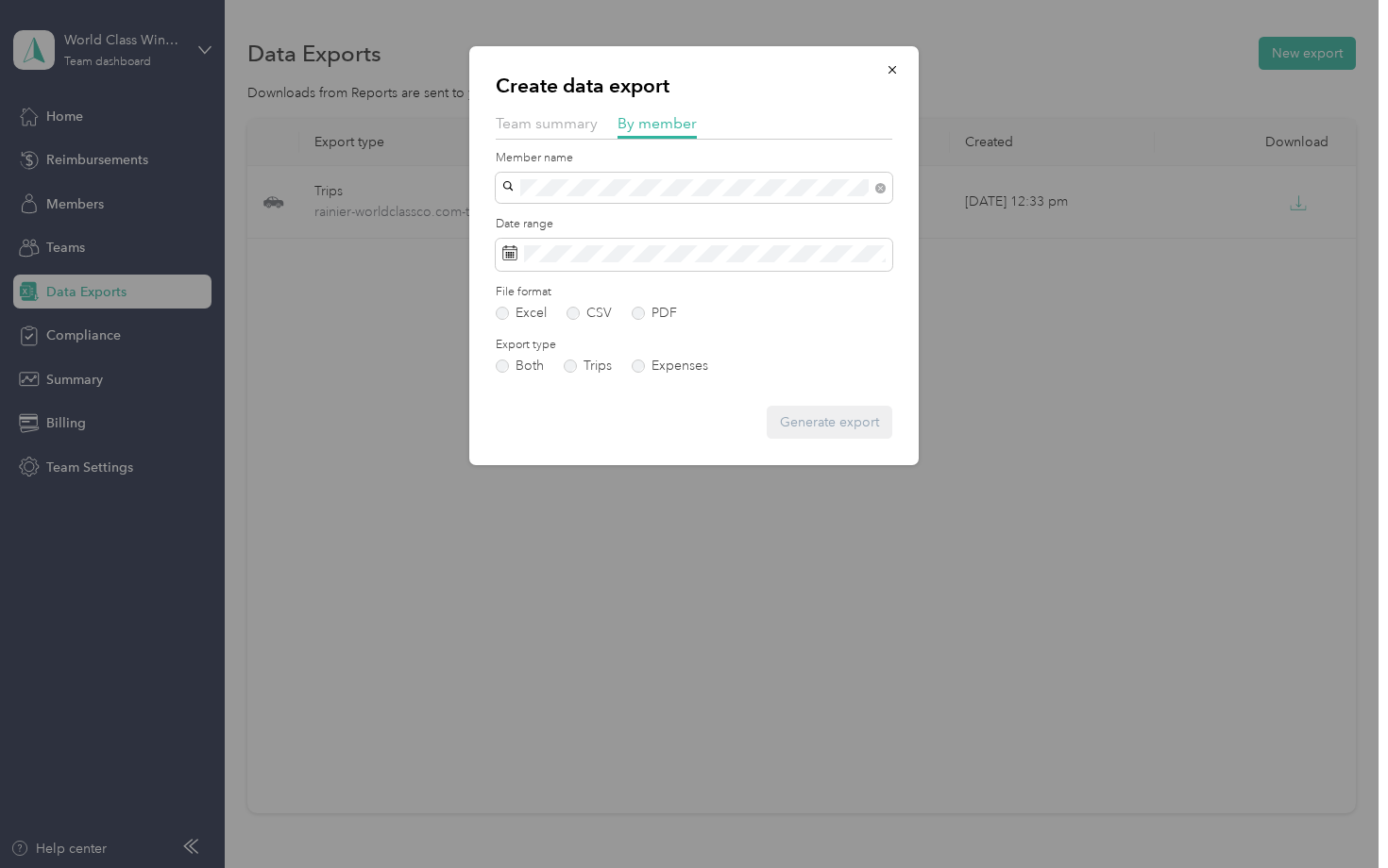
click at [615, 221] on span "Rainier [PERSON_NAME]" at bounding box center [583, 220] width 149 height 16
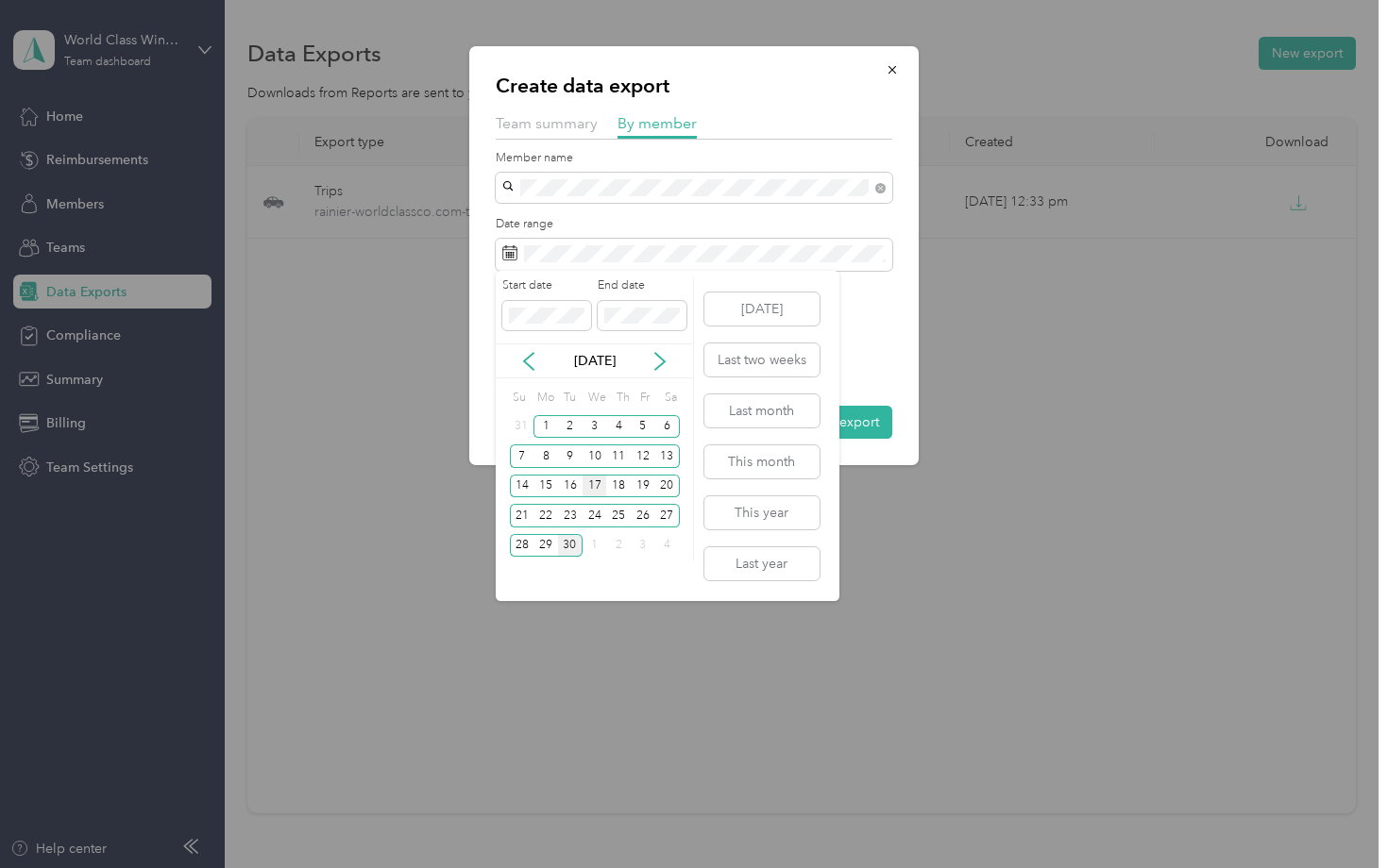
click at [592, 486] on div "17" at bounding box center [595, 486] width 25 height 24
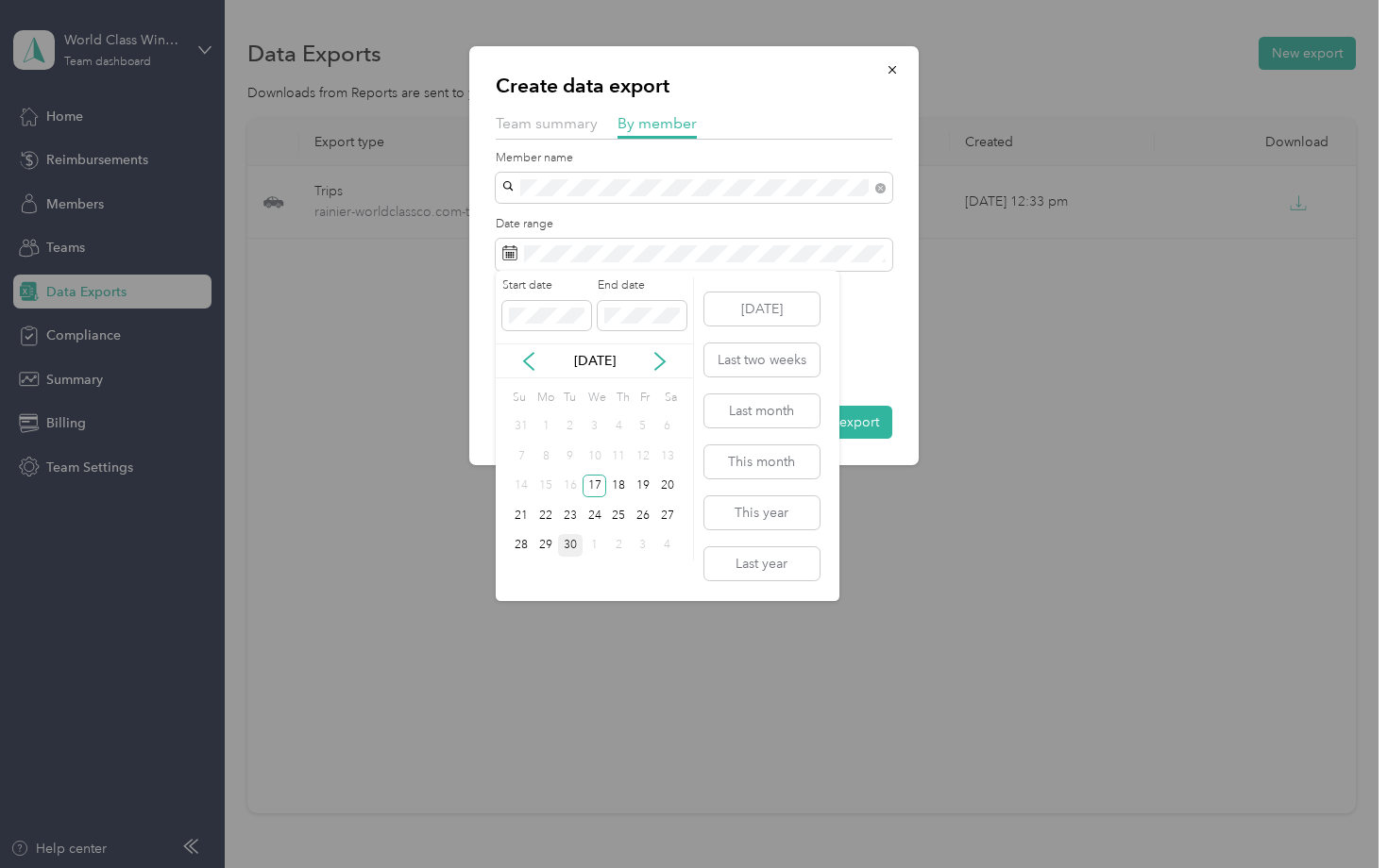
click at [569, 546] on div "30" at bounding box center [570, 545] width 25 height 24
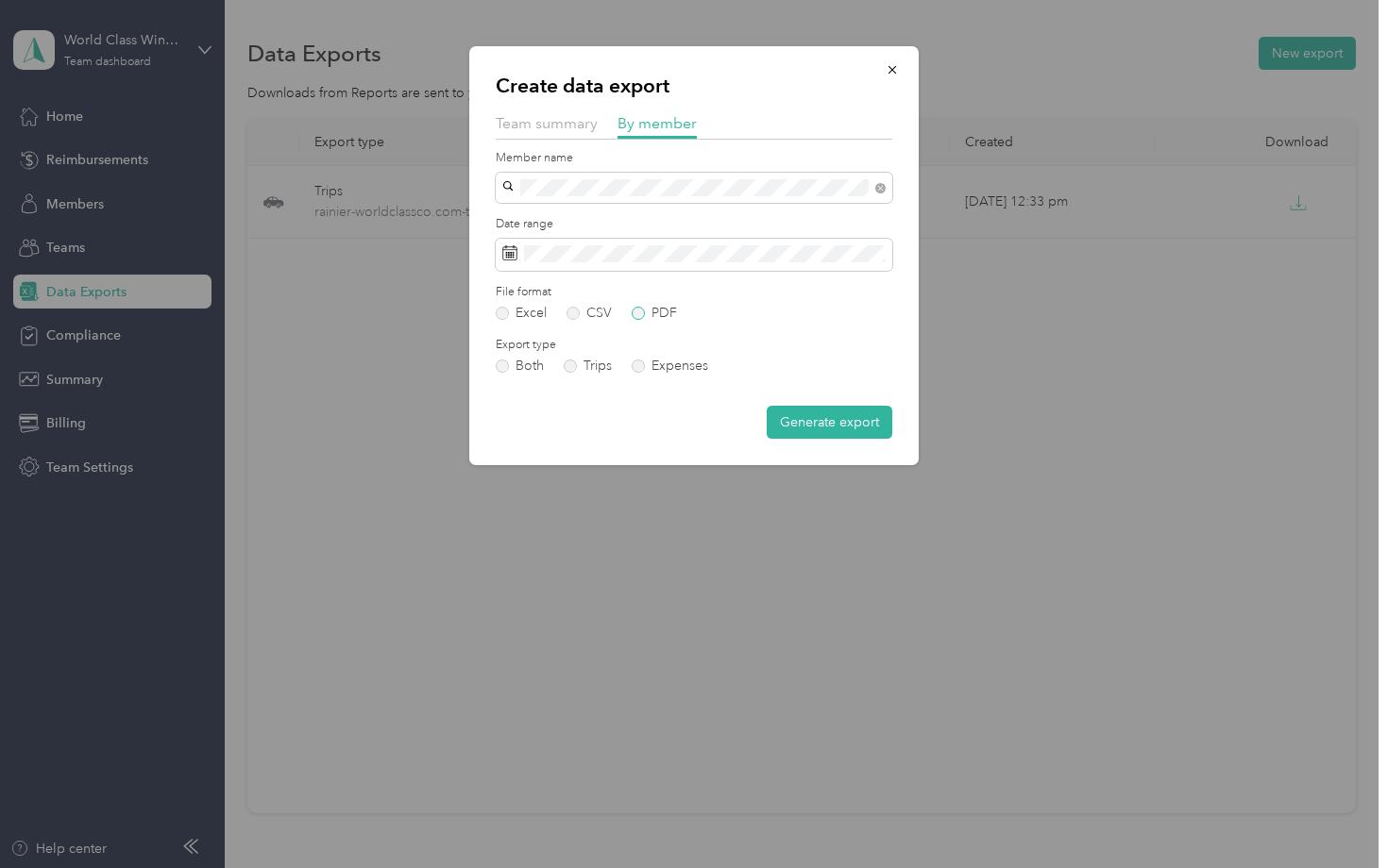
click at [640, 309] on label "PDF" at bounding box center [654, 313] width 45 height 13
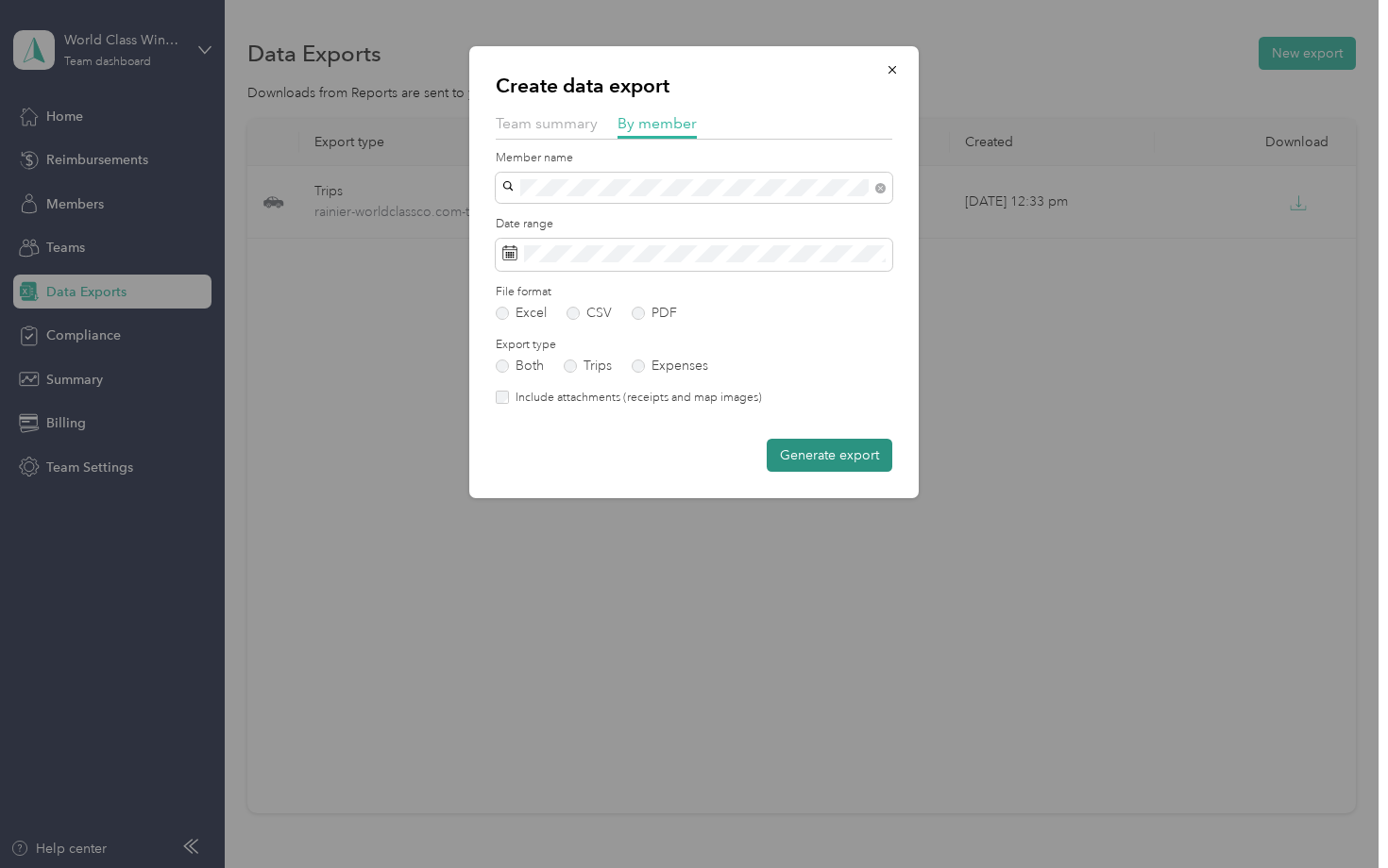
click at [835, 453] on button "Generate export" at bounding box center [829, 455] width 126 height 33
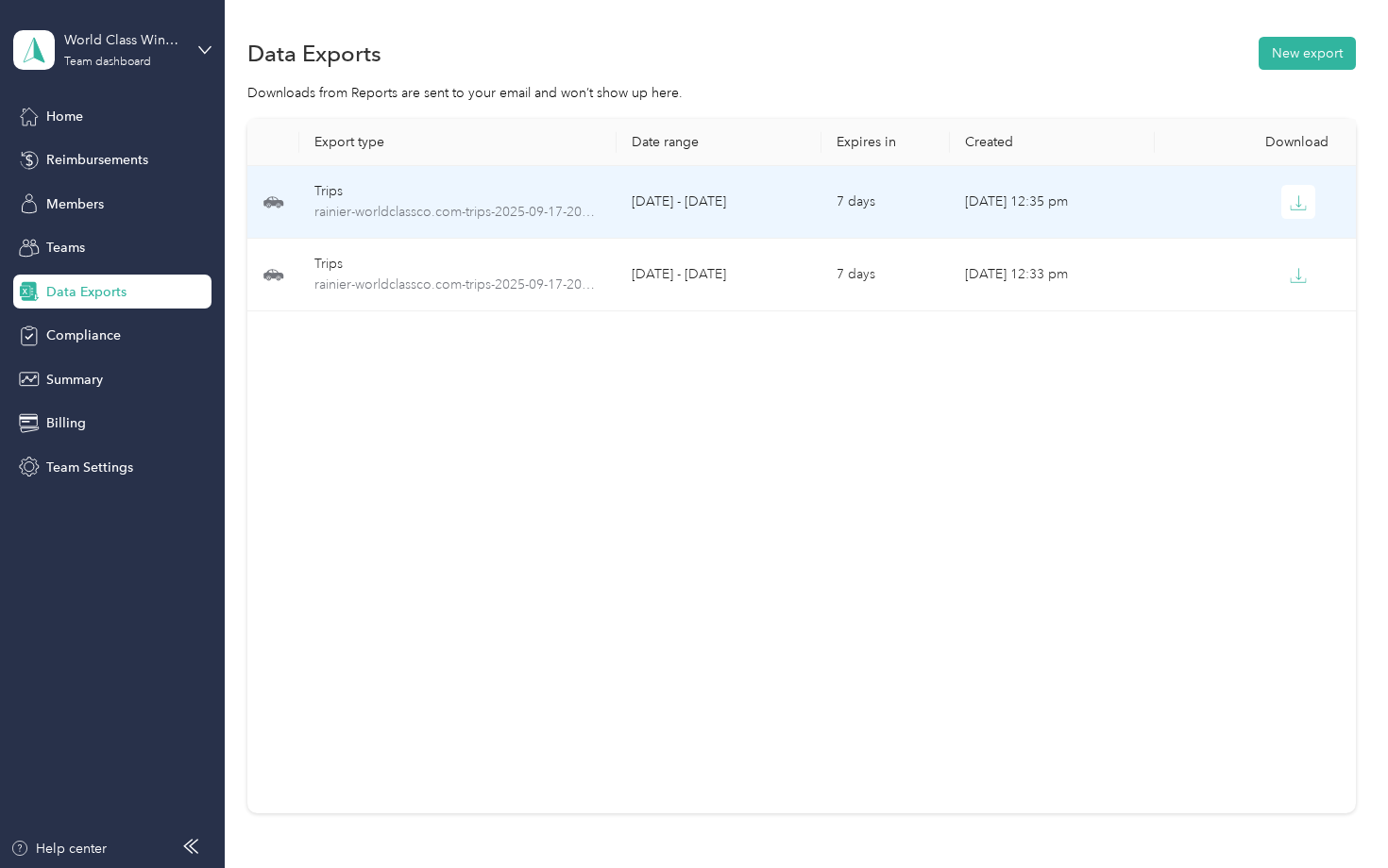
click at [1122, 202] on td "[DATE] 12:35 pm" at bounding box center [1053, 202] width 205 height 73
click at [1299, 201] on icon "button" at bounding box center [1299, 201] width 6 height 11
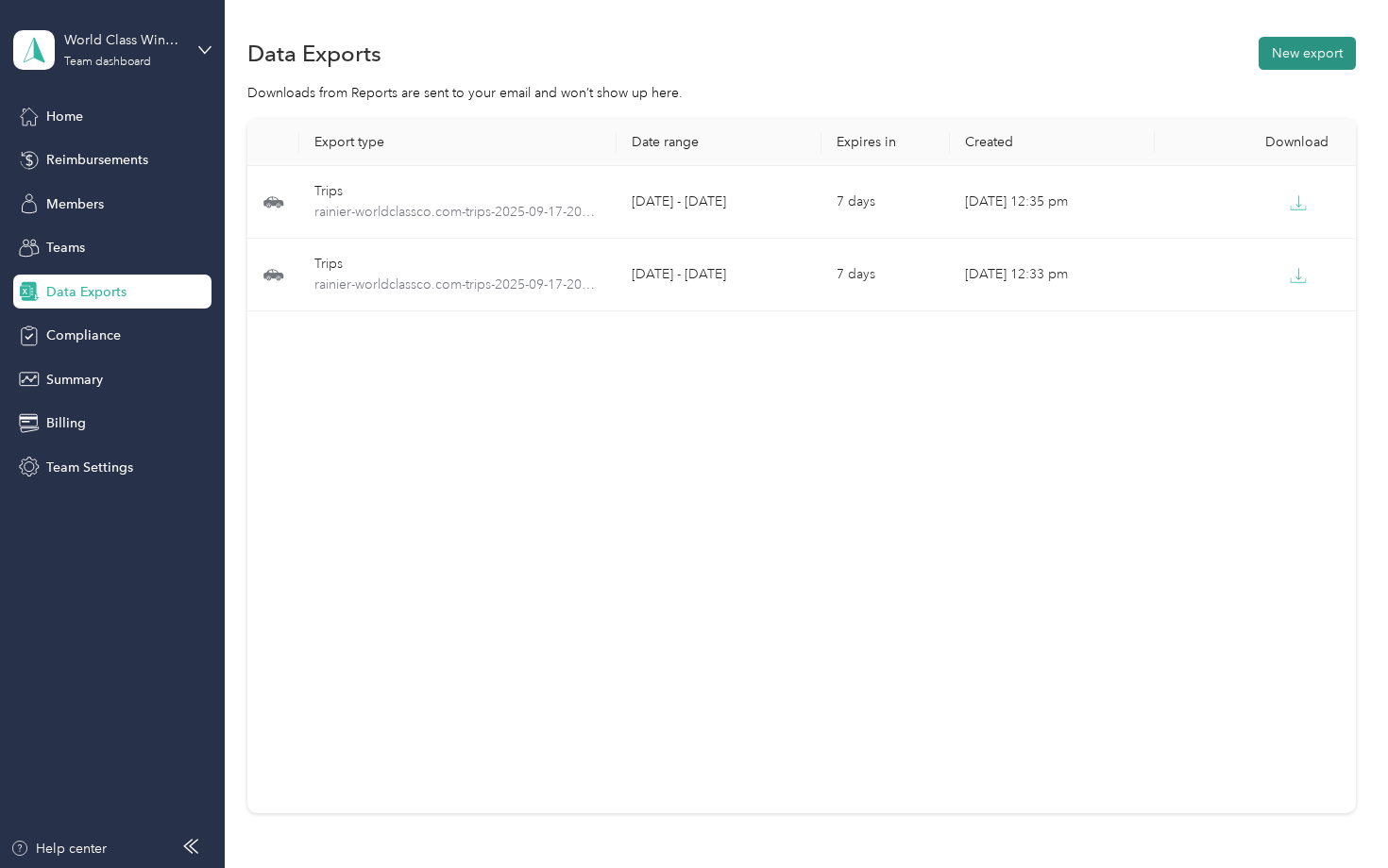
click at [1307, 57] on button "New export" at bounding box center [1307, 53] width 97 height 33
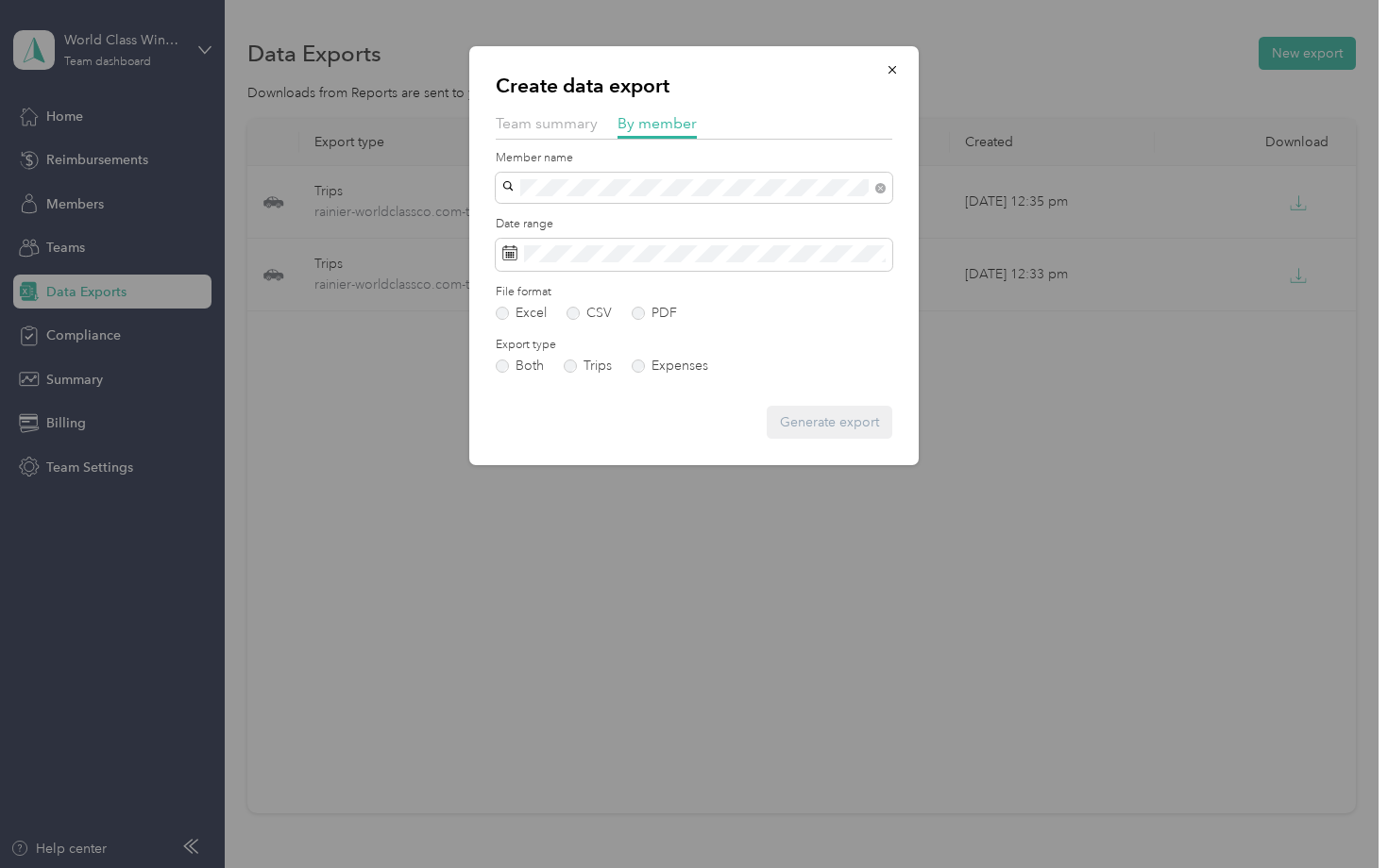
drag, startPoint x: 513, startPoint y: 240, endPoint x: 503, endPoint y: 220, distance: 22.4
click at [503, 220] on li "April AV. [GEOGRAPHIC_DATA]" at bounding box center [694, 220] width 397 height 33
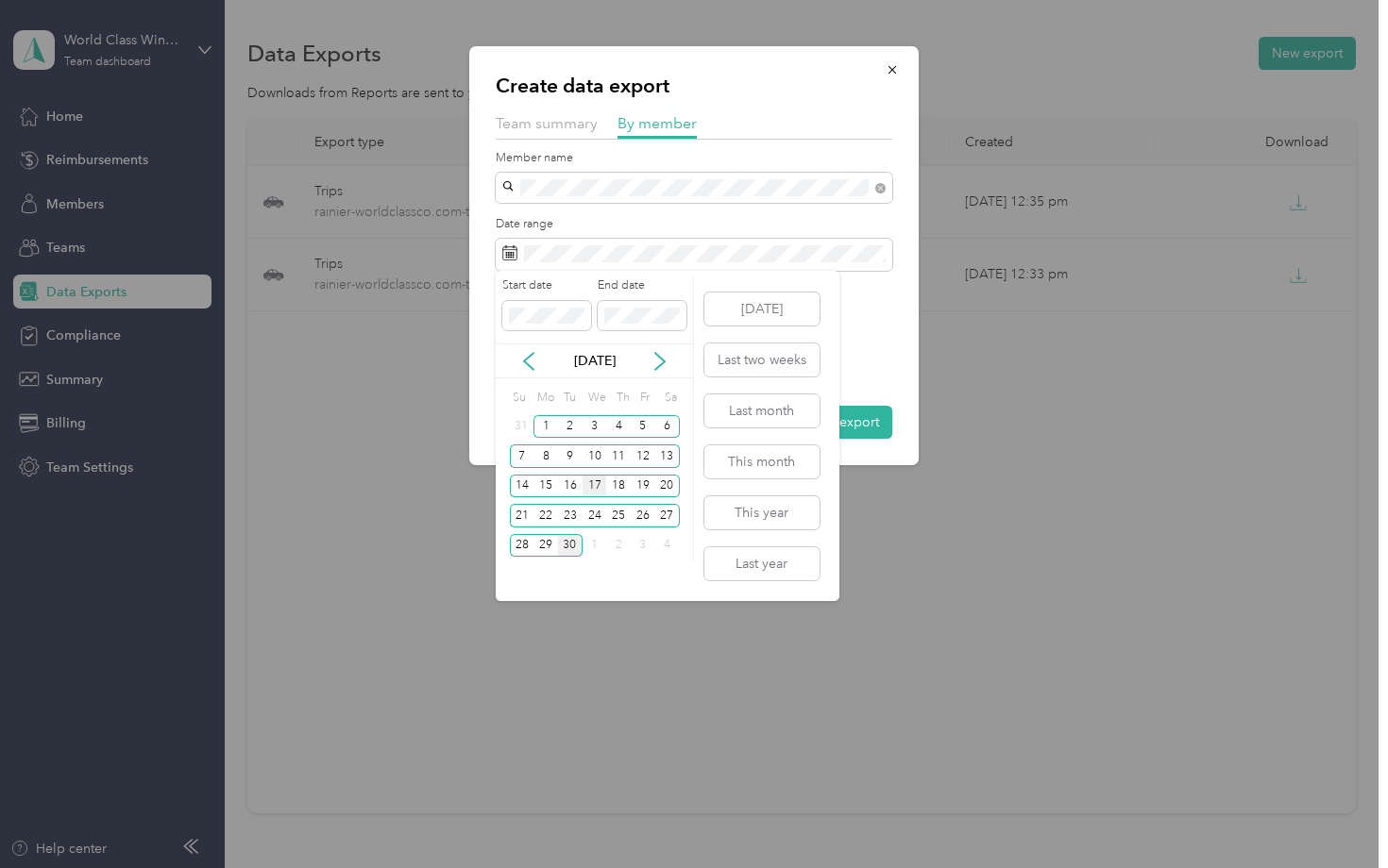
click at [596, 480] on div "17" at bounding box center [595, 486] width 25 height 24
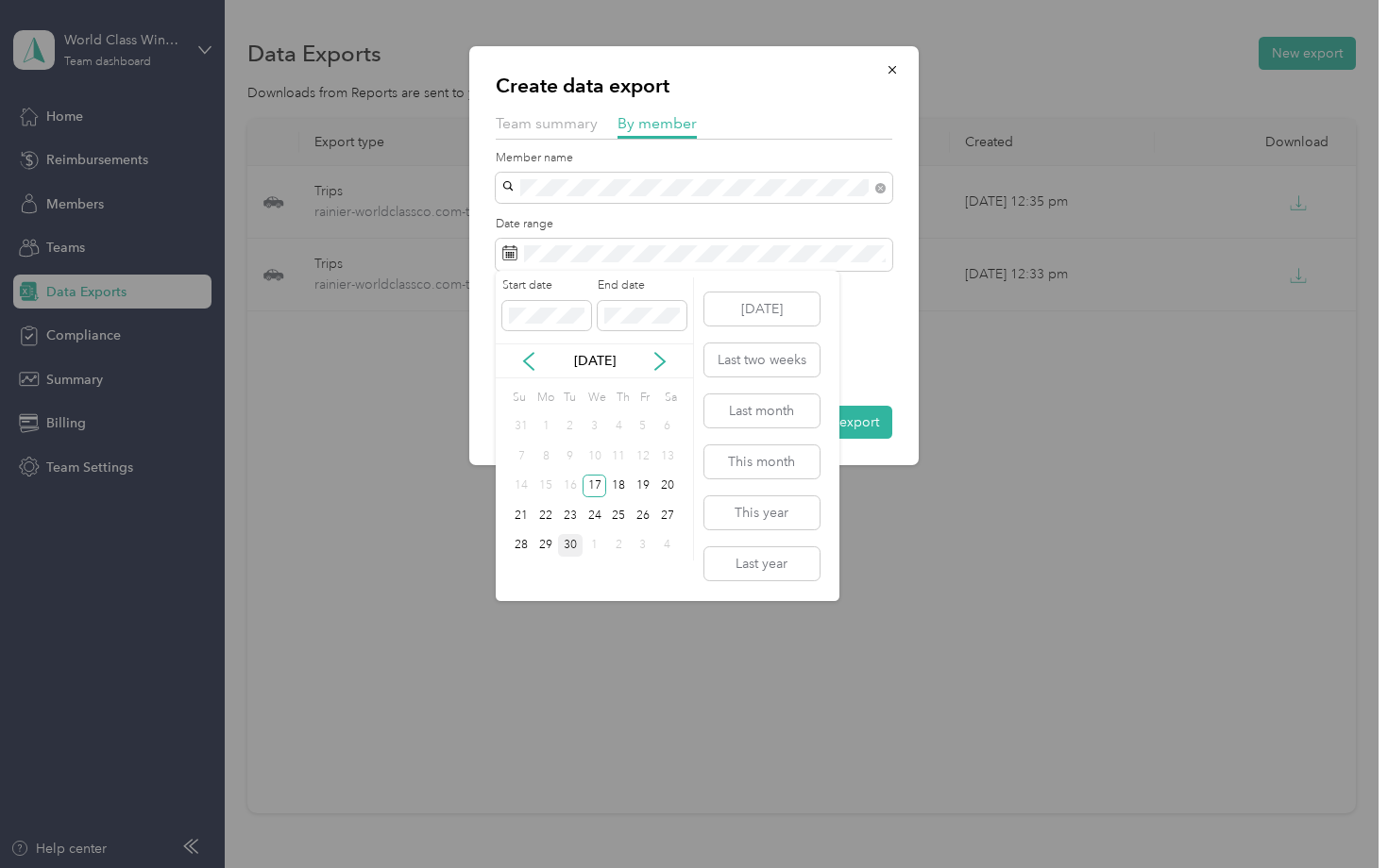
click at [566, 550] on div "30" at bounding box center [570, 545] width 25 height 24
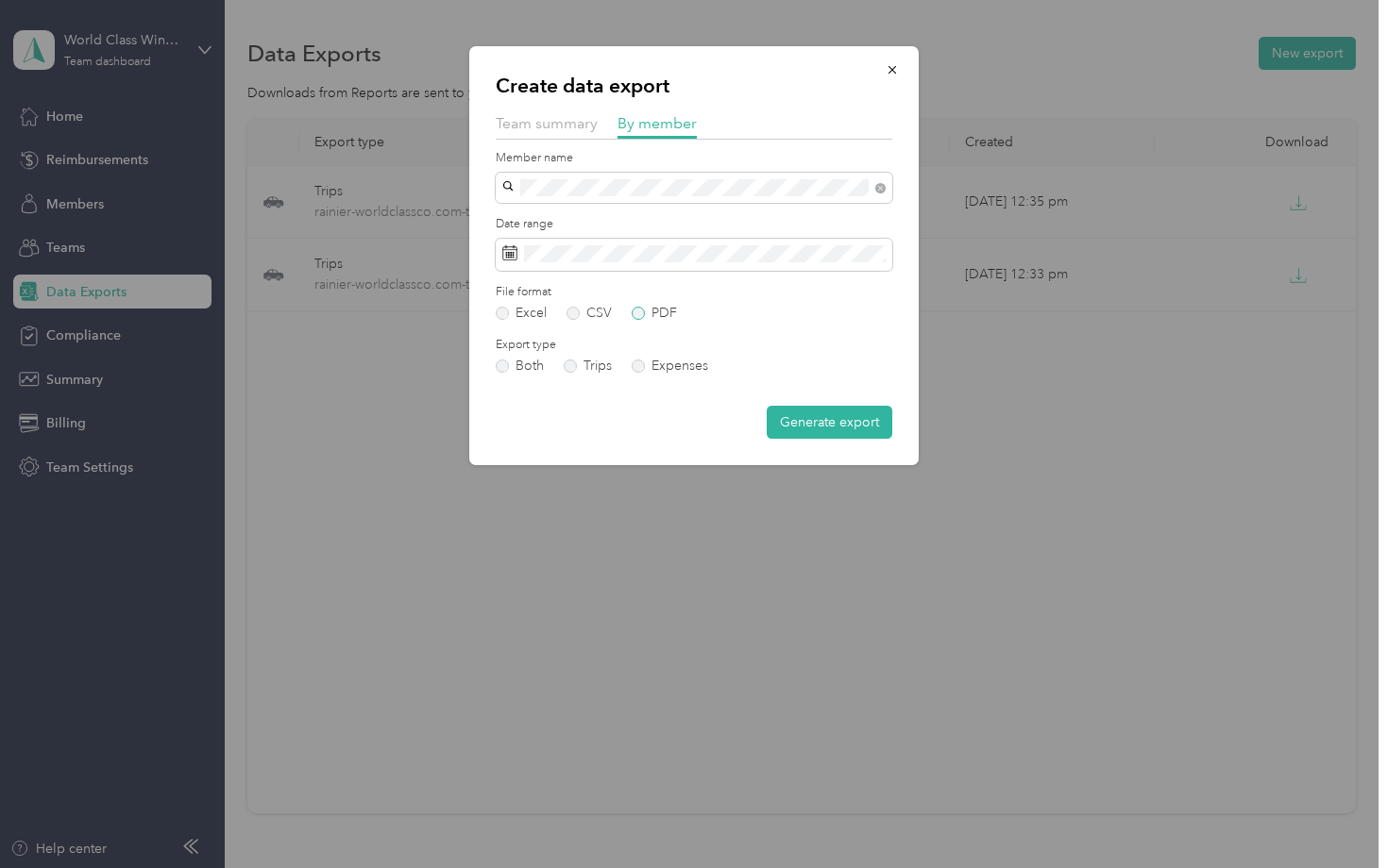
click at [637, 308] on label "PDF" at bounding box center [654, 313] width 45 height 13
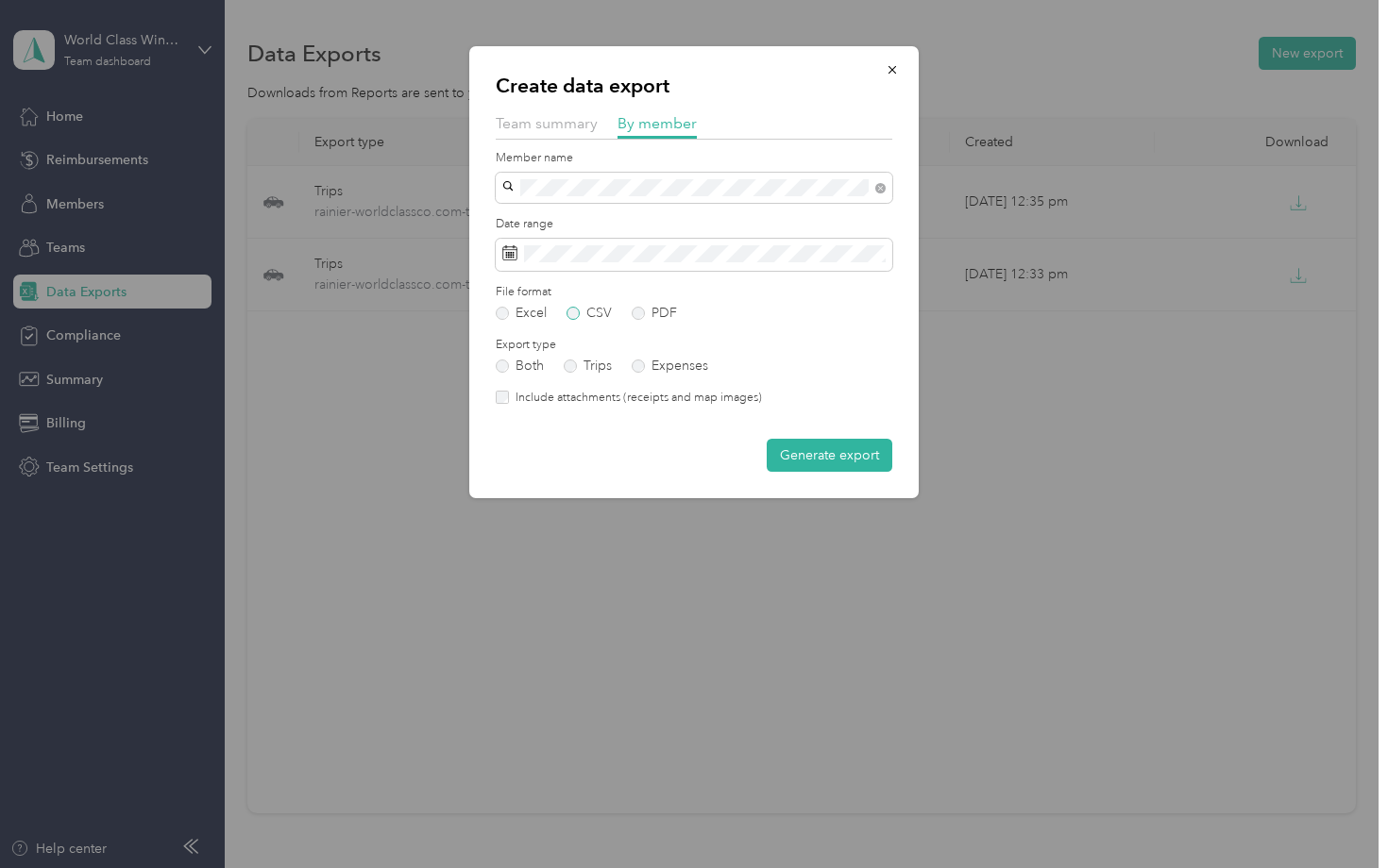
click at [572, 314] on label "CSV" at bounding box center [589, 313] width 45 height 13
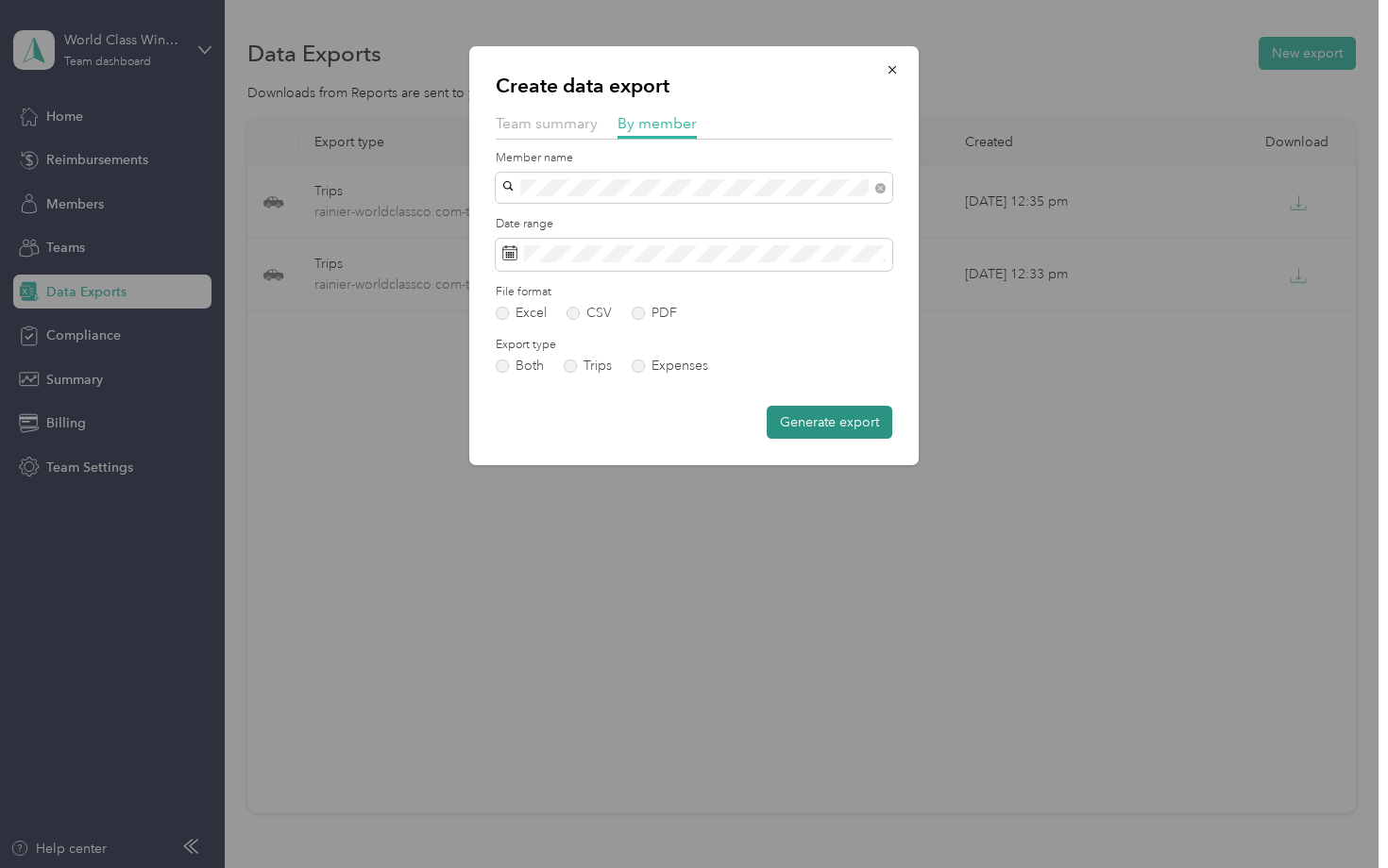
click at [836, 421] on button "Generate export" at bounding box center [829, 422] width 126 height 33
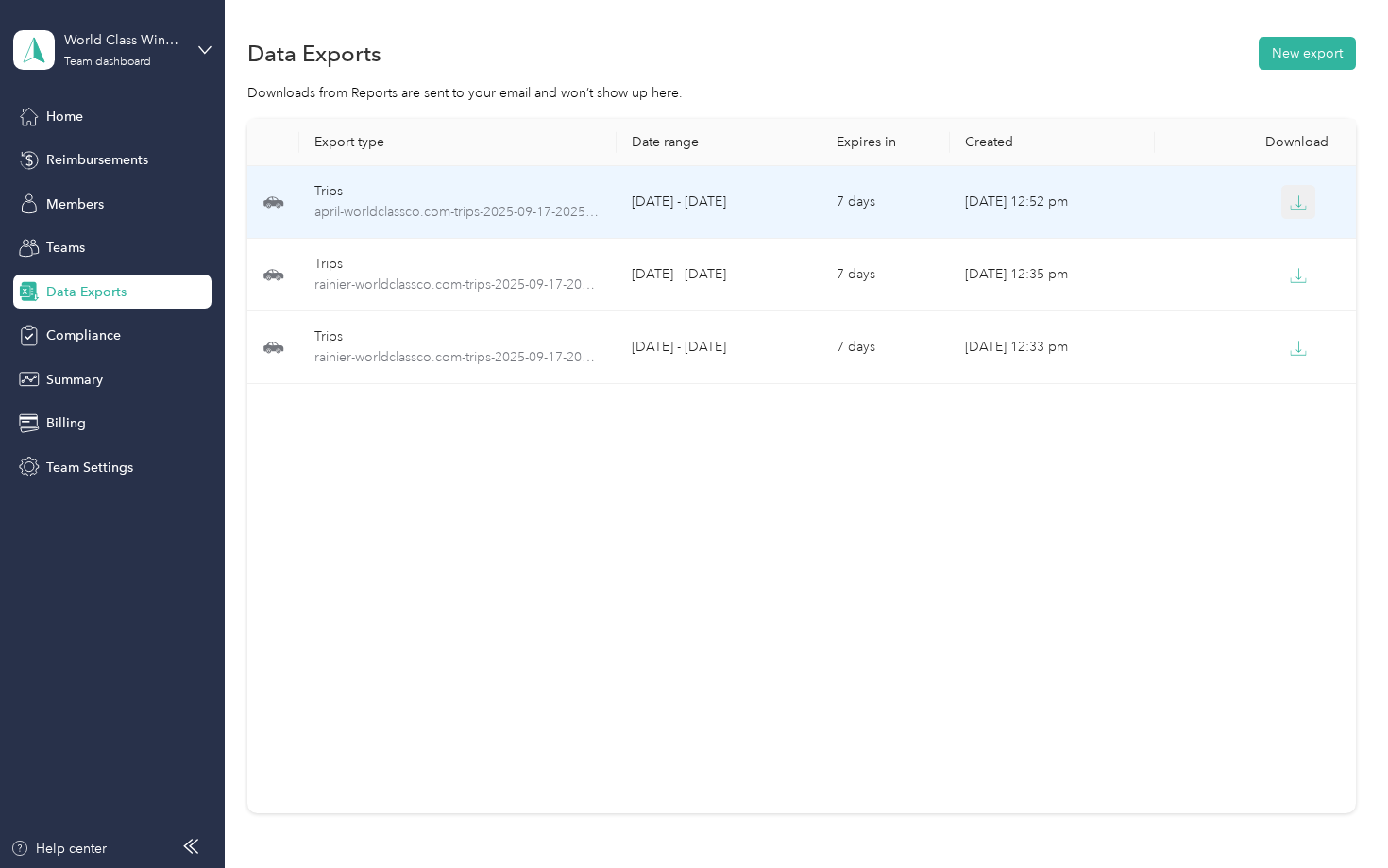
click at [1293, 203] on icon "button" at bounding box center [1298, 203] width 17 height 17
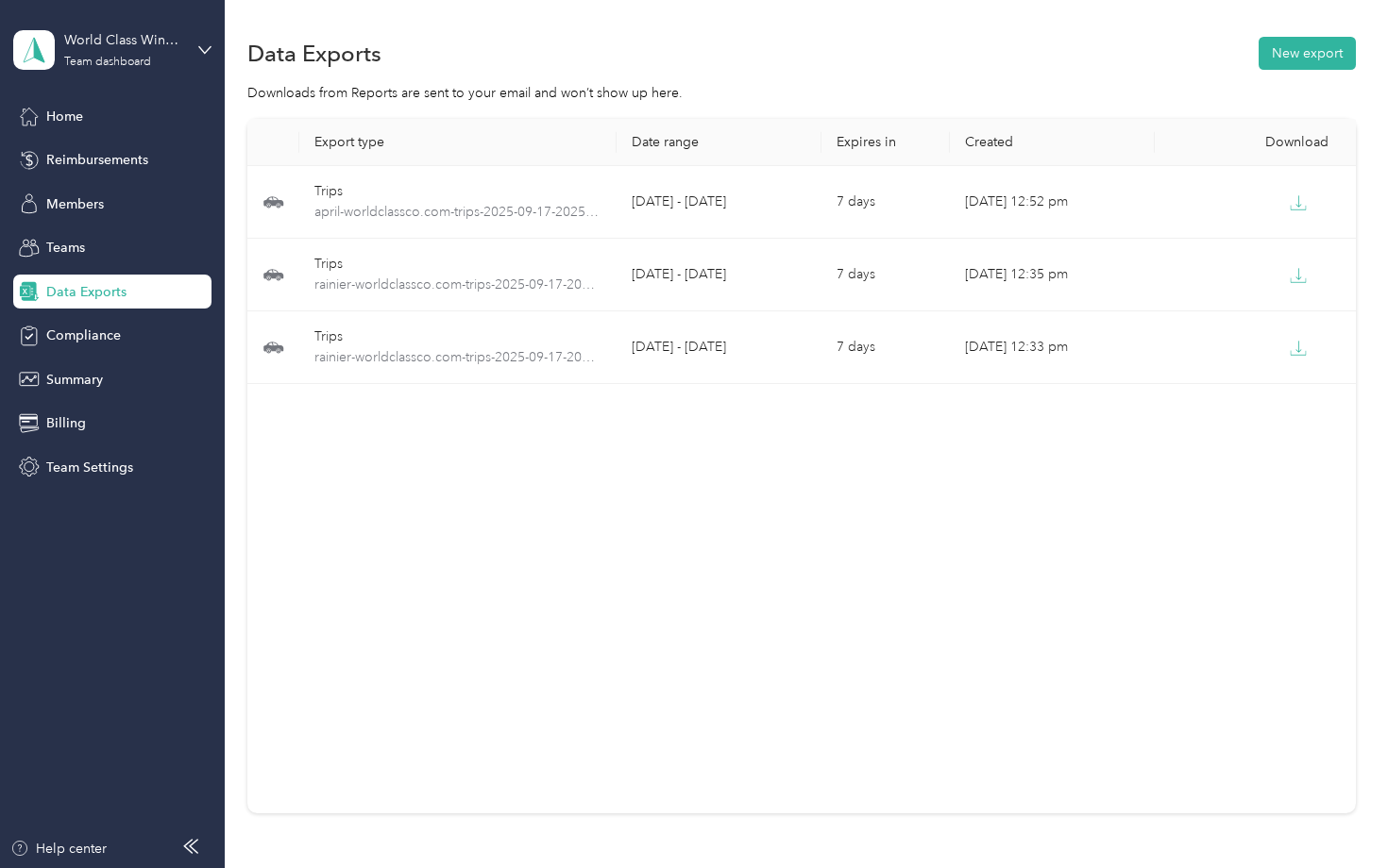
click at [702, 447] on div "Export type Date range Expires in Created Download Trips april-worldclassco.com…" at bounding box center [800, 466] width 1107 height 695
click at [1316, 56] on button "New export" at bounding box center [1307, 53] width 97 height 33
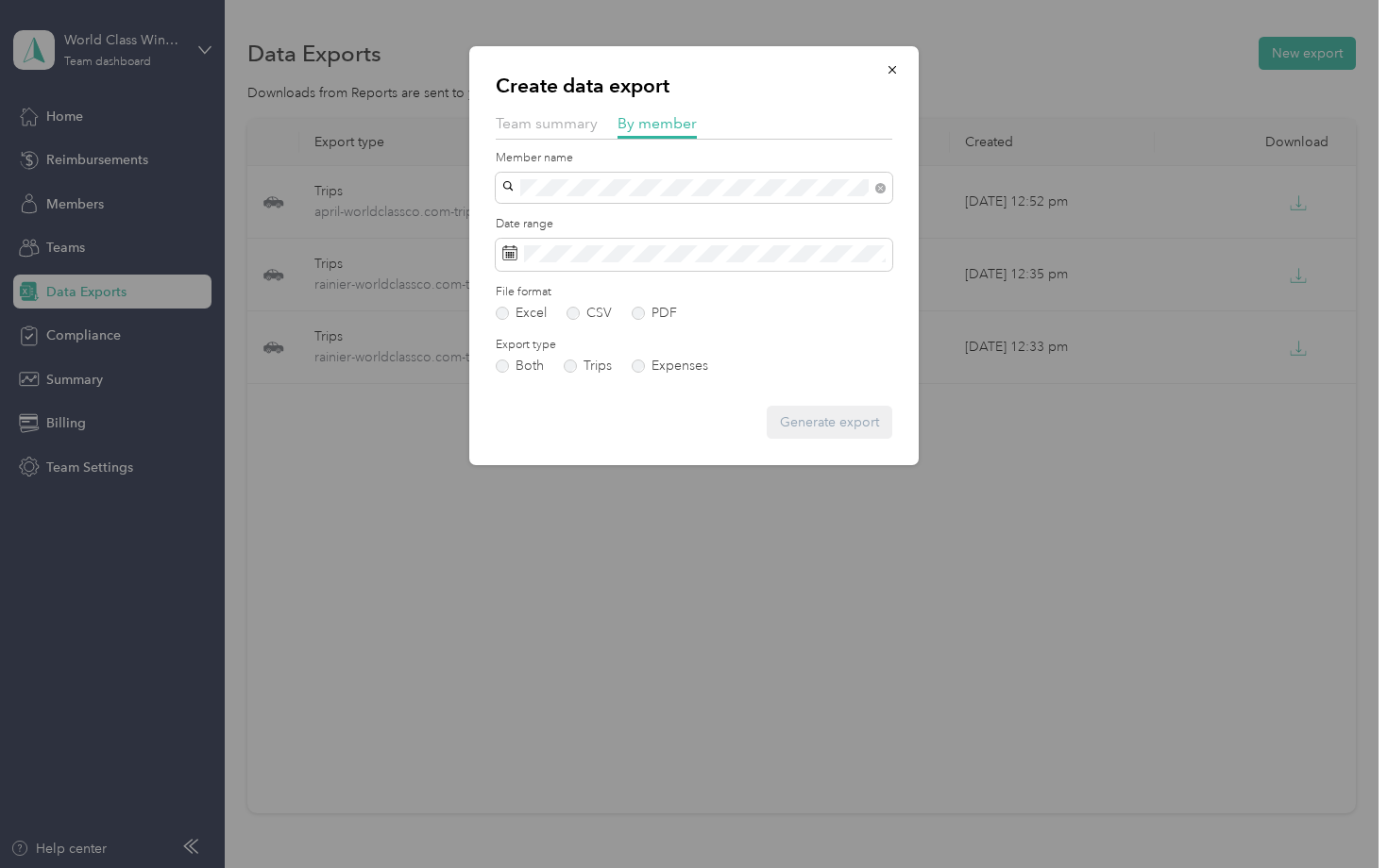
drag, startPoint x: 513, startPoint y: 244, endPoint x: 505, endPoint y: 220, distance: 25.3
click at [505, 220] on li "April AV. [GEOGRAPHIC_DATA]" at bounding box center [694, 220] width 397 height 33
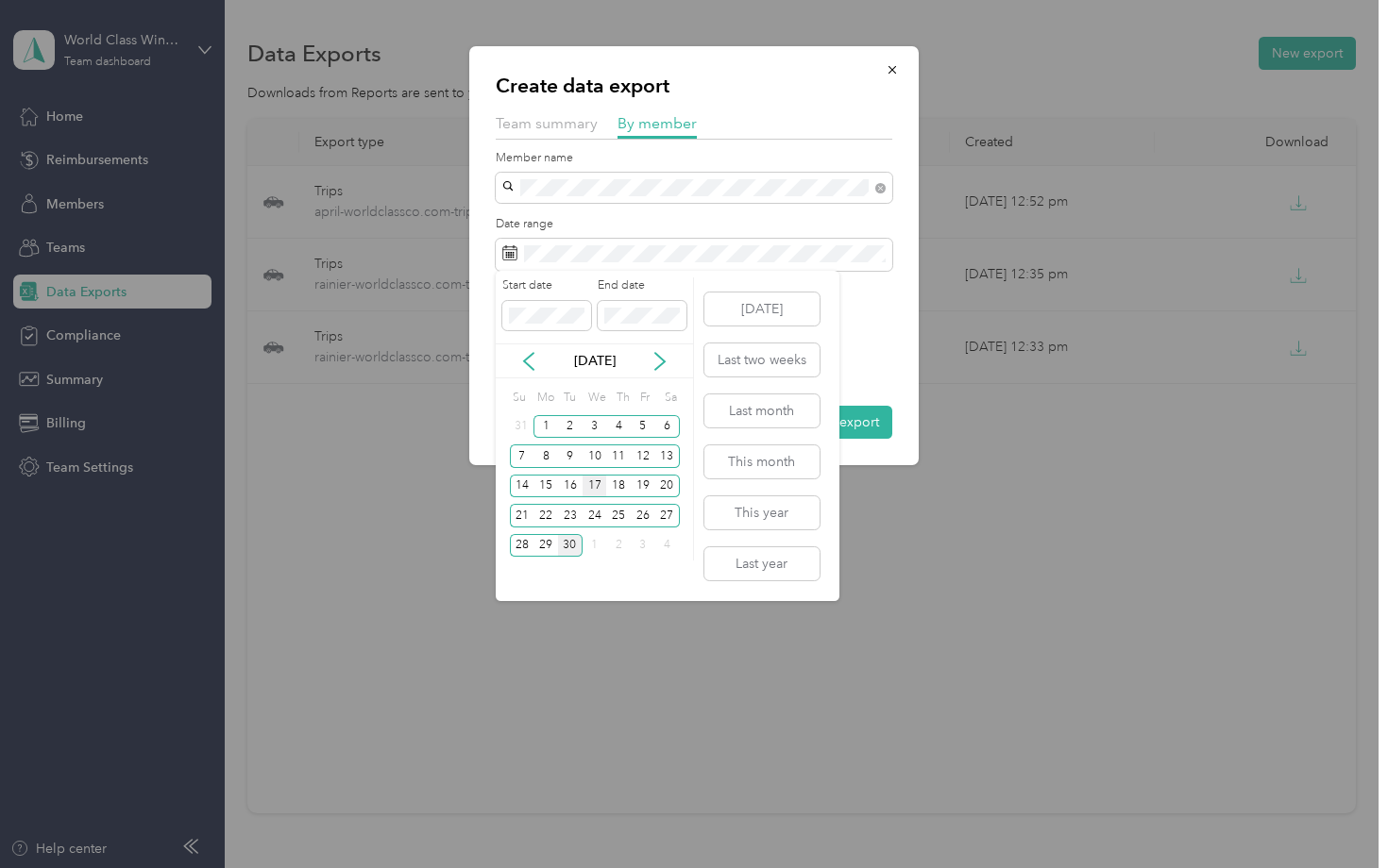
click at [594, 485] on div "17" at bounding box center [595, 486] width 25 height 24
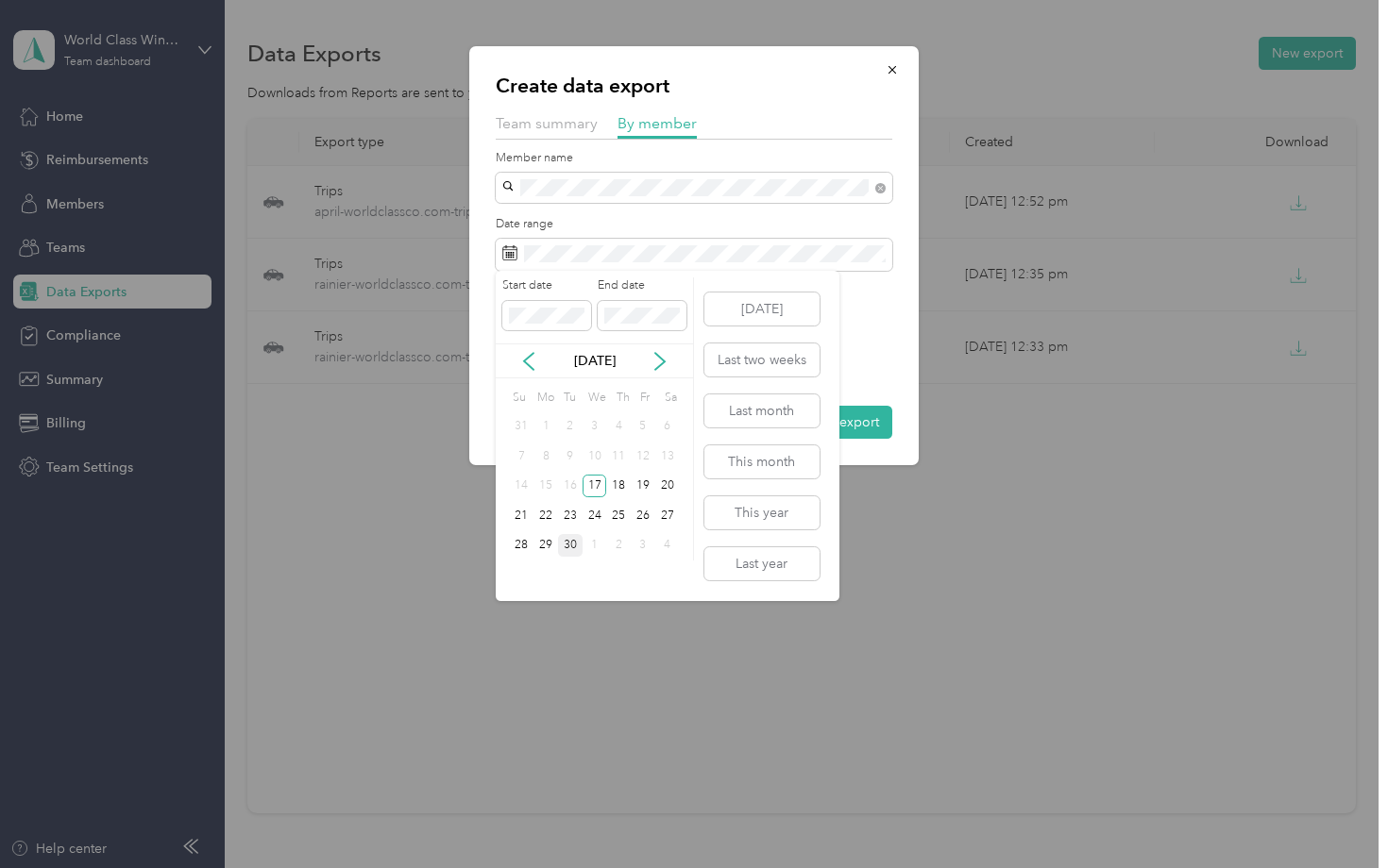
click at [569, 543] on div "30" at bounding box center [570, 545] width 25 height 24
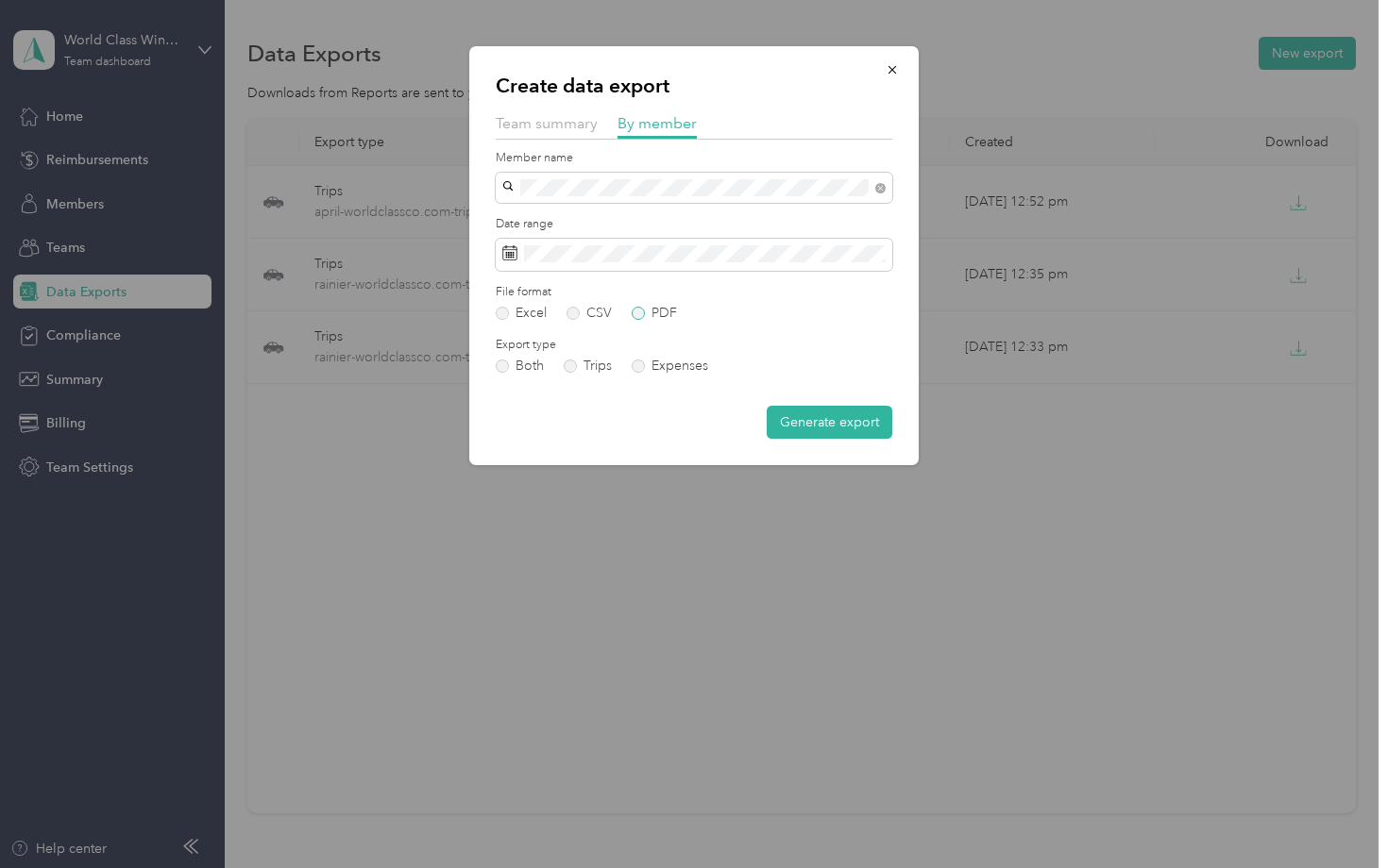
click at [638, 309] on label "PDF" at bounding box center [654, 313] width 45 height 13
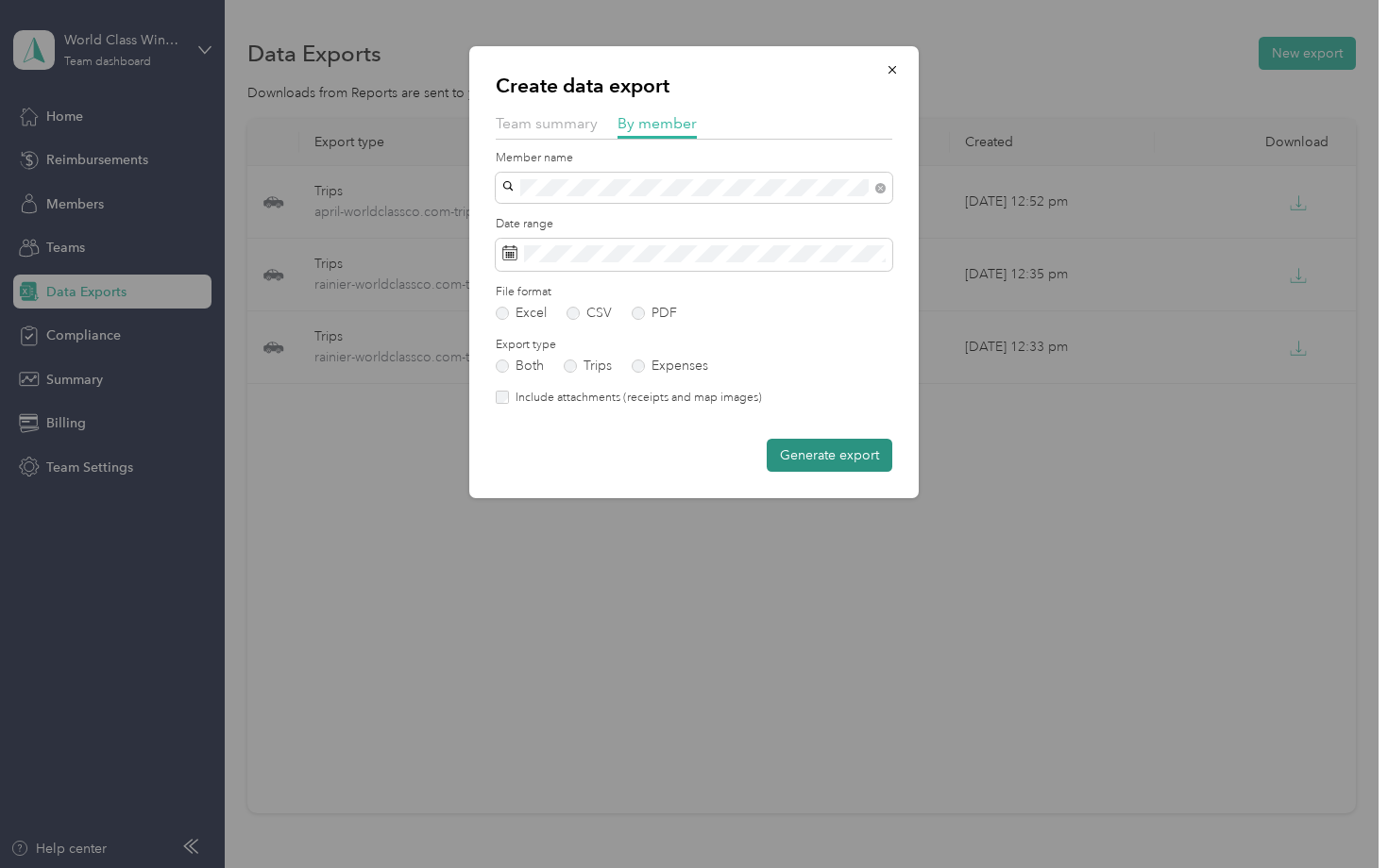
click at [842, 451] on button "Generate export" at bounding box center [829, 455] width 126 height 33
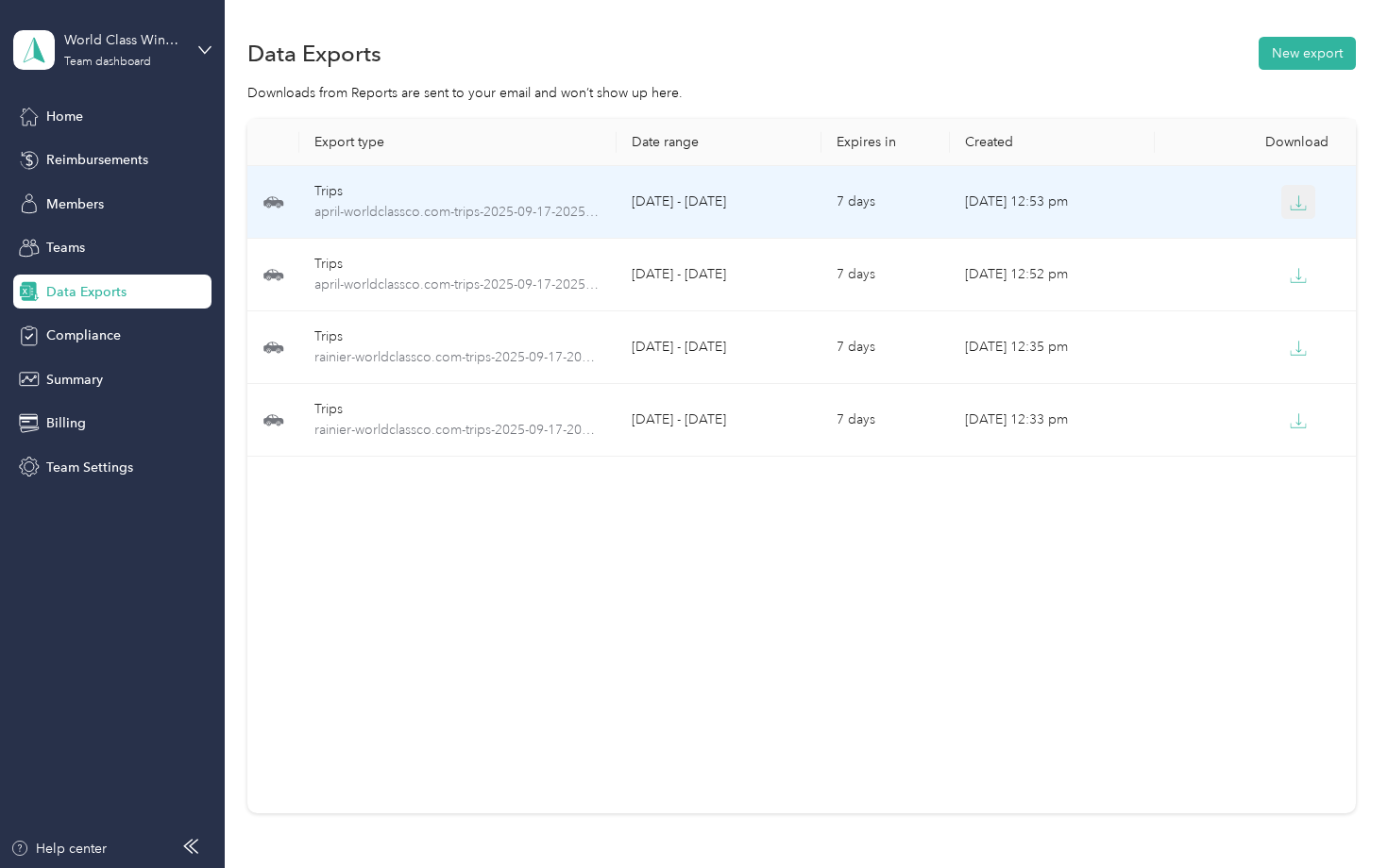
click at [1303, 195] on icon "button" at bounding box center [1298, 203] width 17 height 17
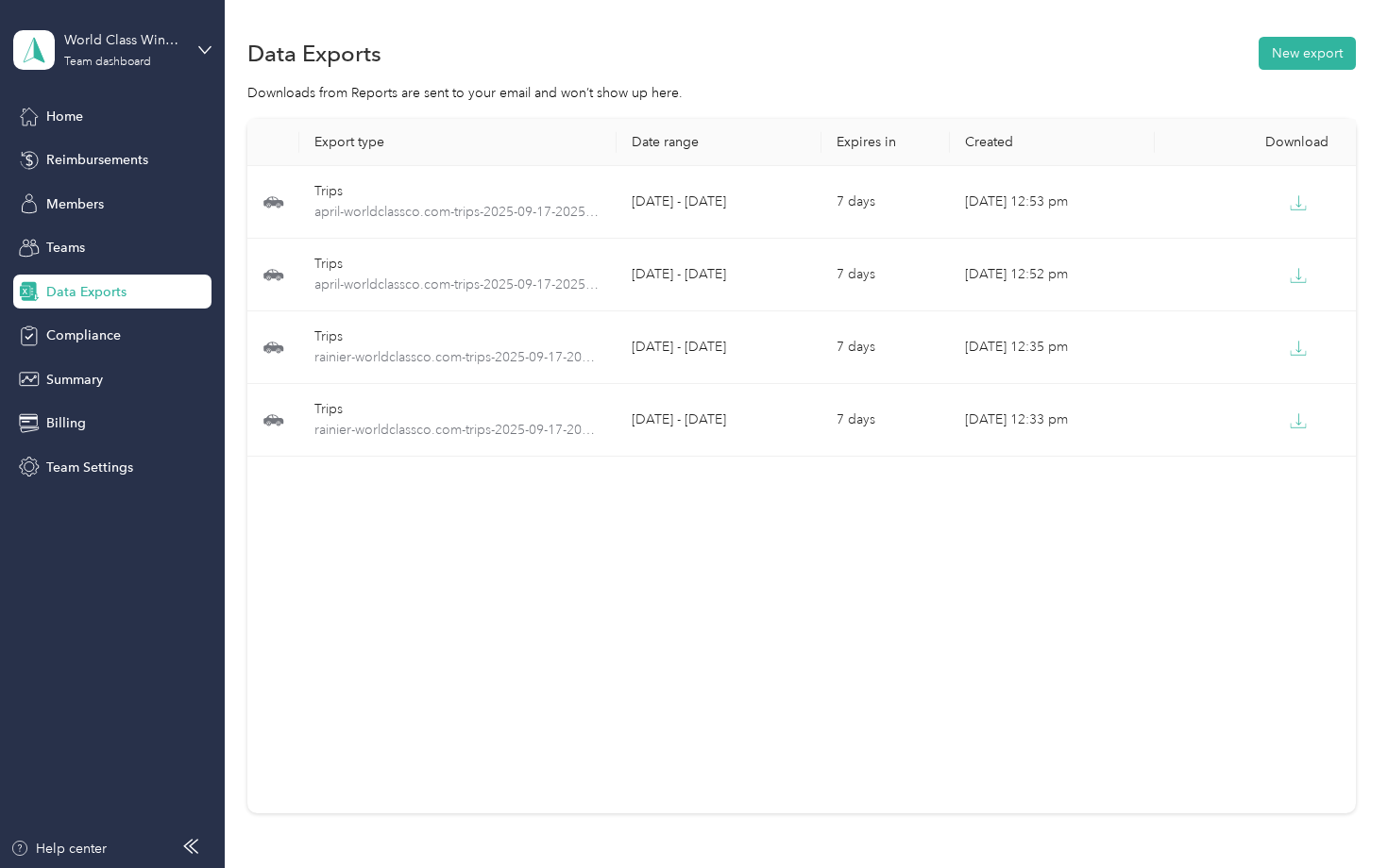
click at [681, 596] on div "Export type Date range Expires in Created Download Trips april-worldclassco.com…" at bounding box center [800, 466] width 1107 height 695
click at [1290, 52] on button "New export" at bounding box center [1307, 53] width 97 height 33
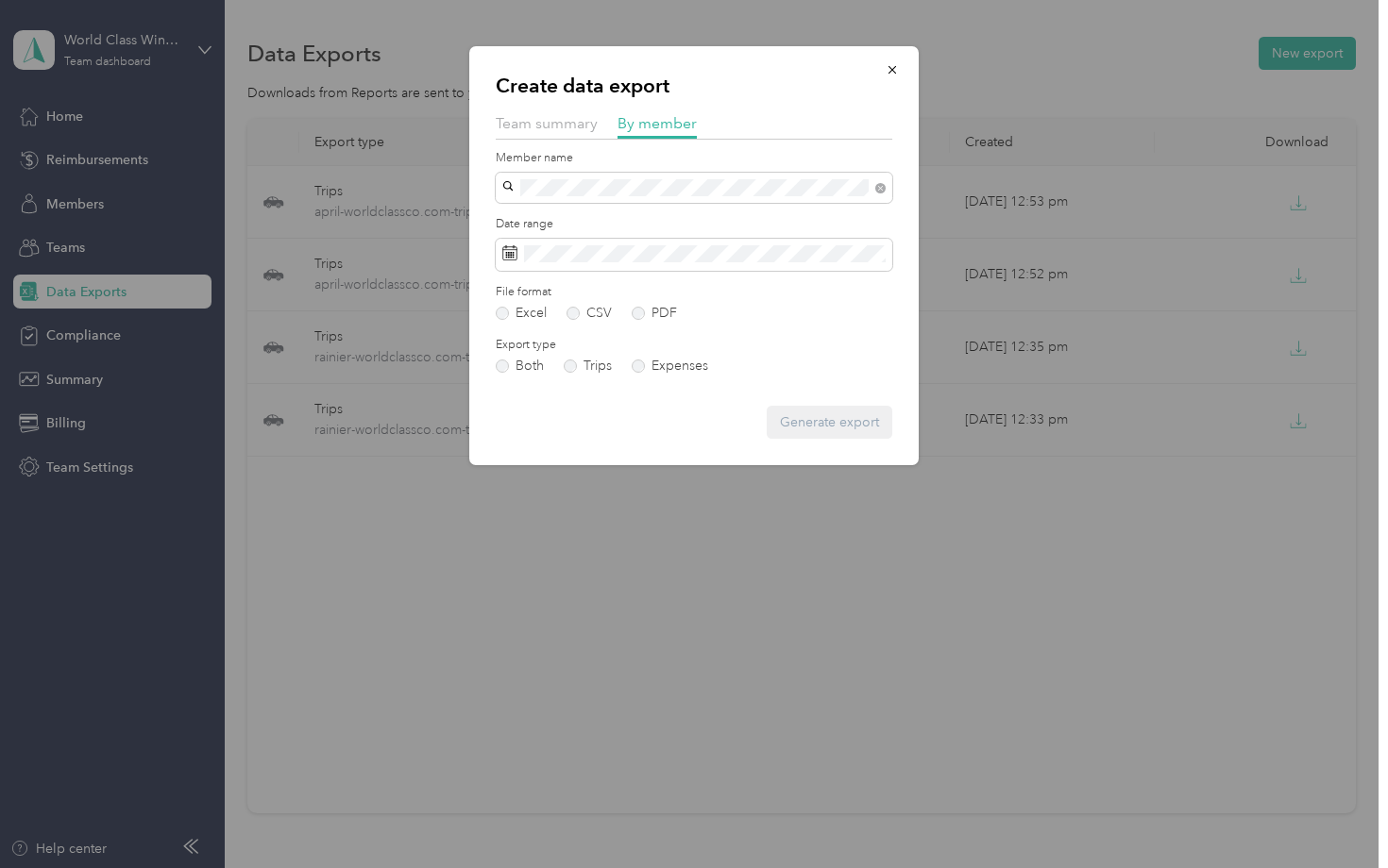
click at [609, 219] on div "[PERSON_NAME]" at bounding box center [694, 220] width 370 height 20
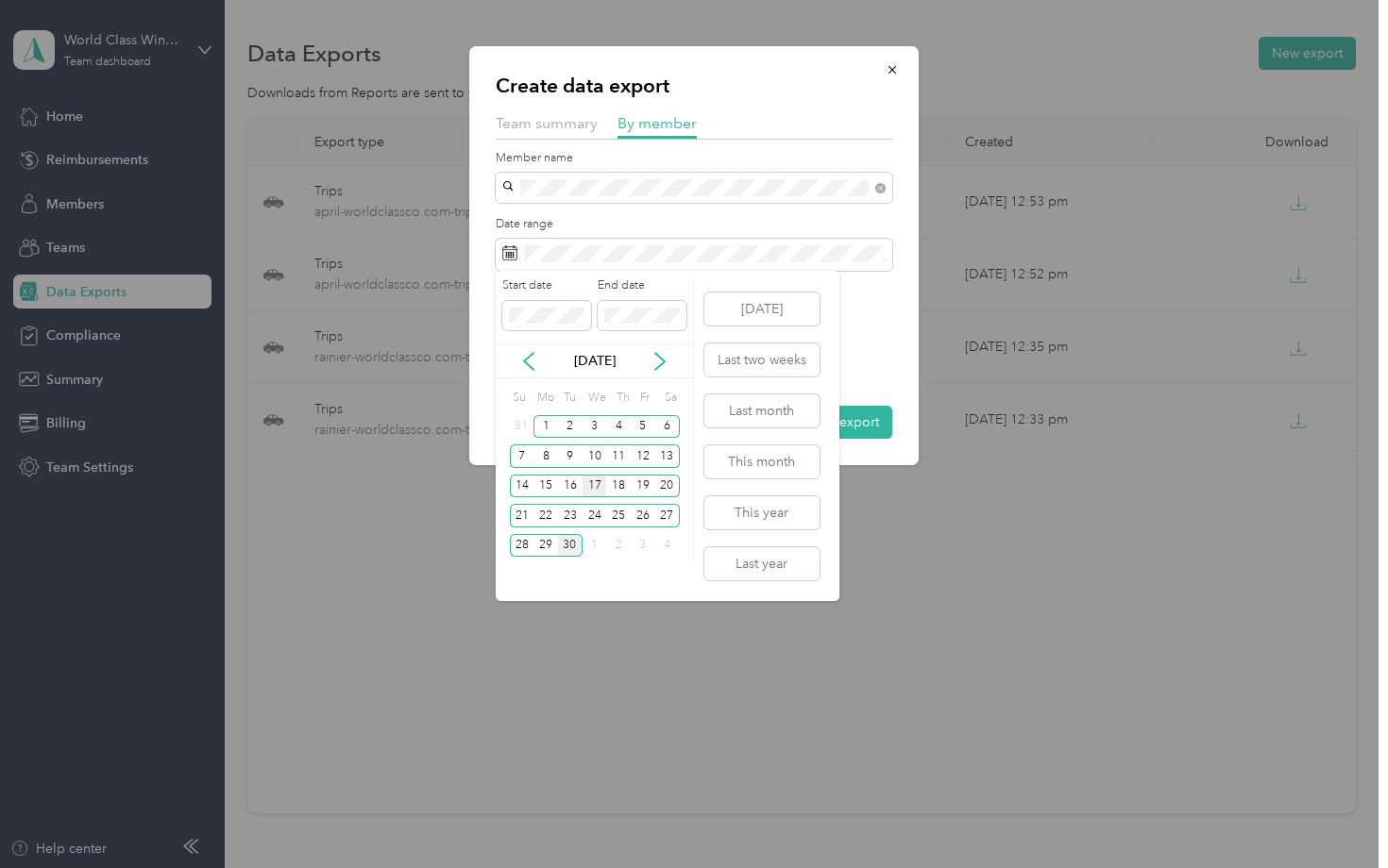
click at [595, 486] on div "17" at bounding box center [595, 486] width 25 height 24
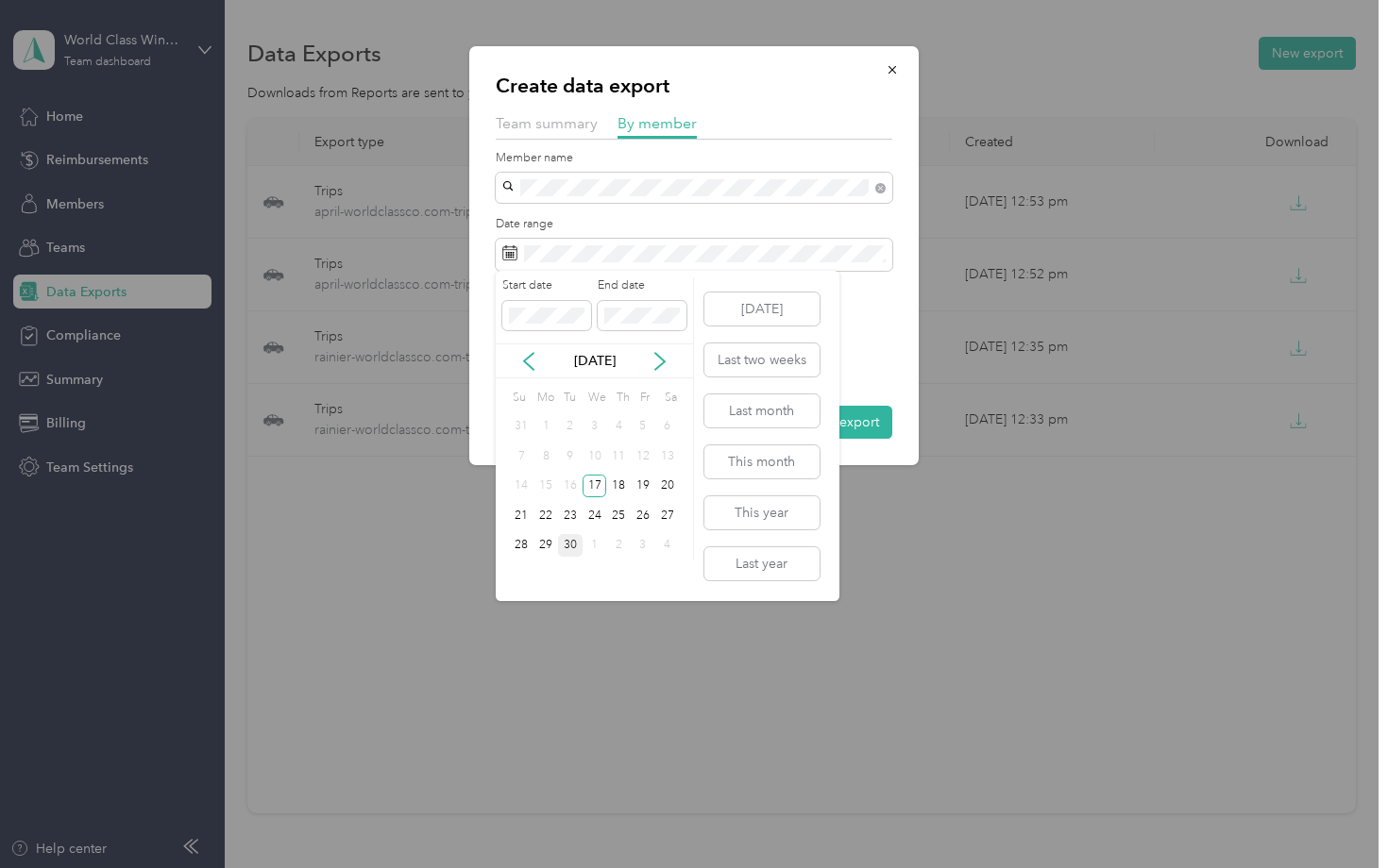
click at [570, 547] on div "30" at bounding box center [570, 545] width 25 height 24
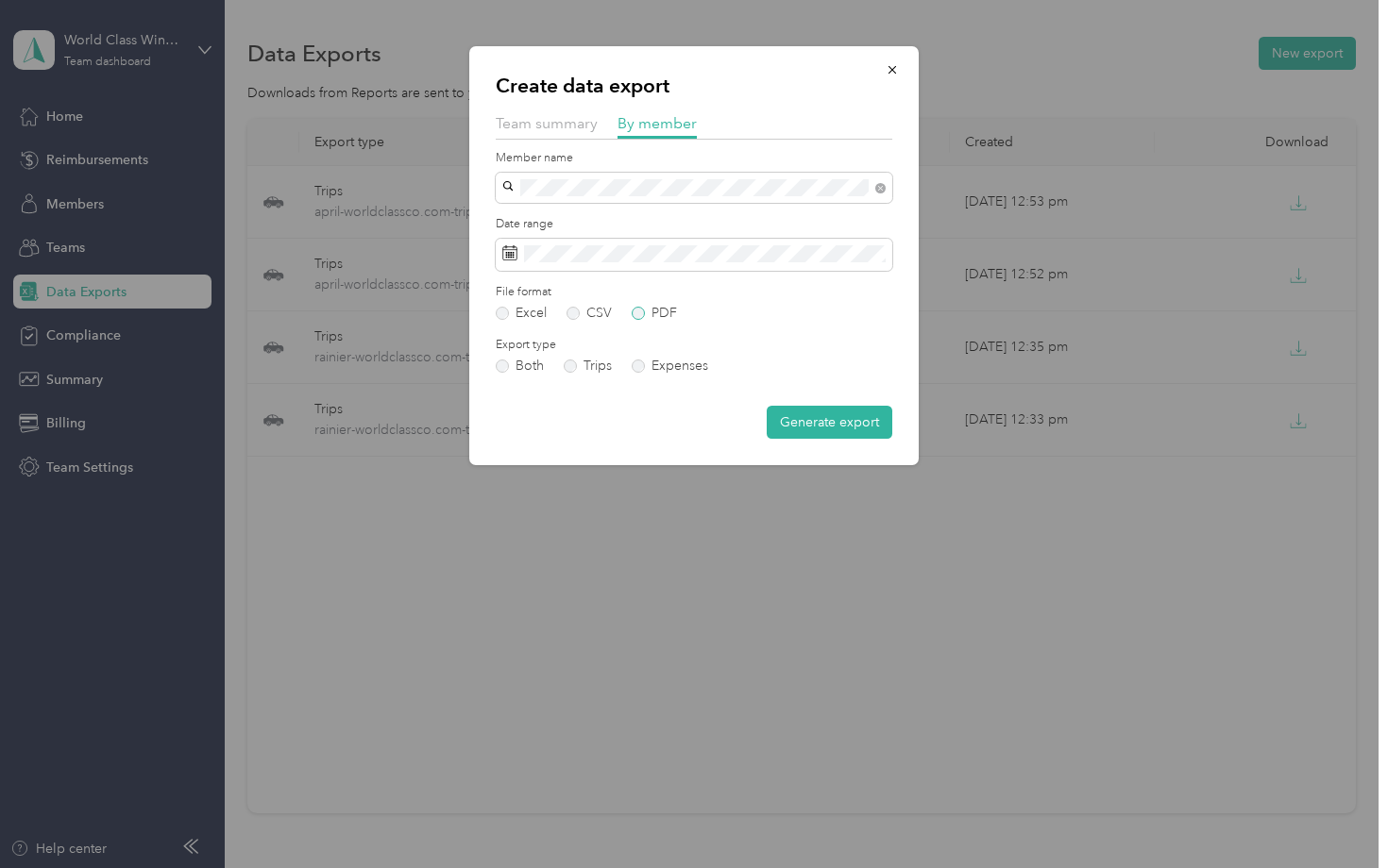
click at [640, 311] on label "PDF" at bounding box center [654, 313] width 45 height 13
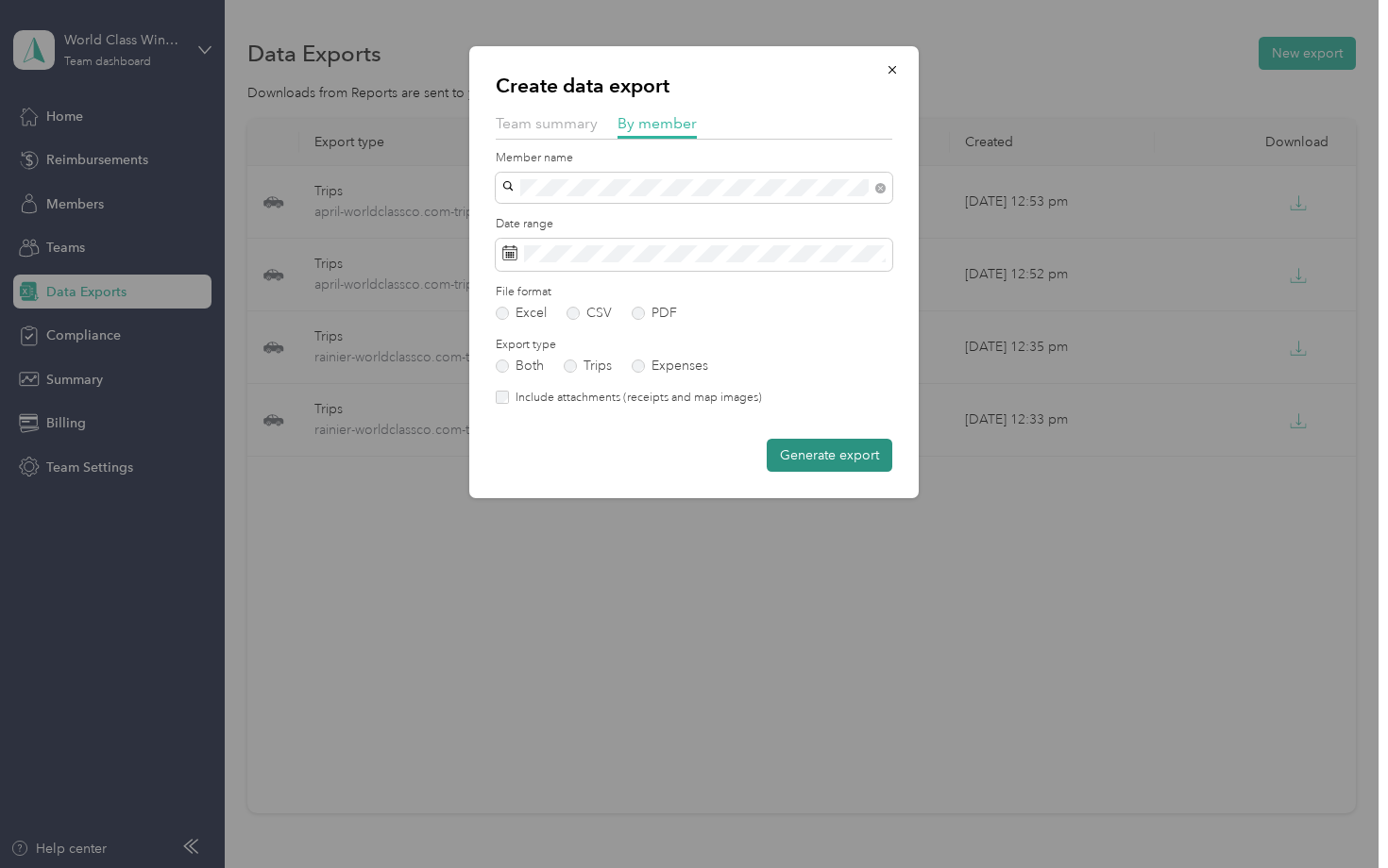
click at [861, 451] on button "Generate export" at bounding box center [829, 455] width 126 height 33
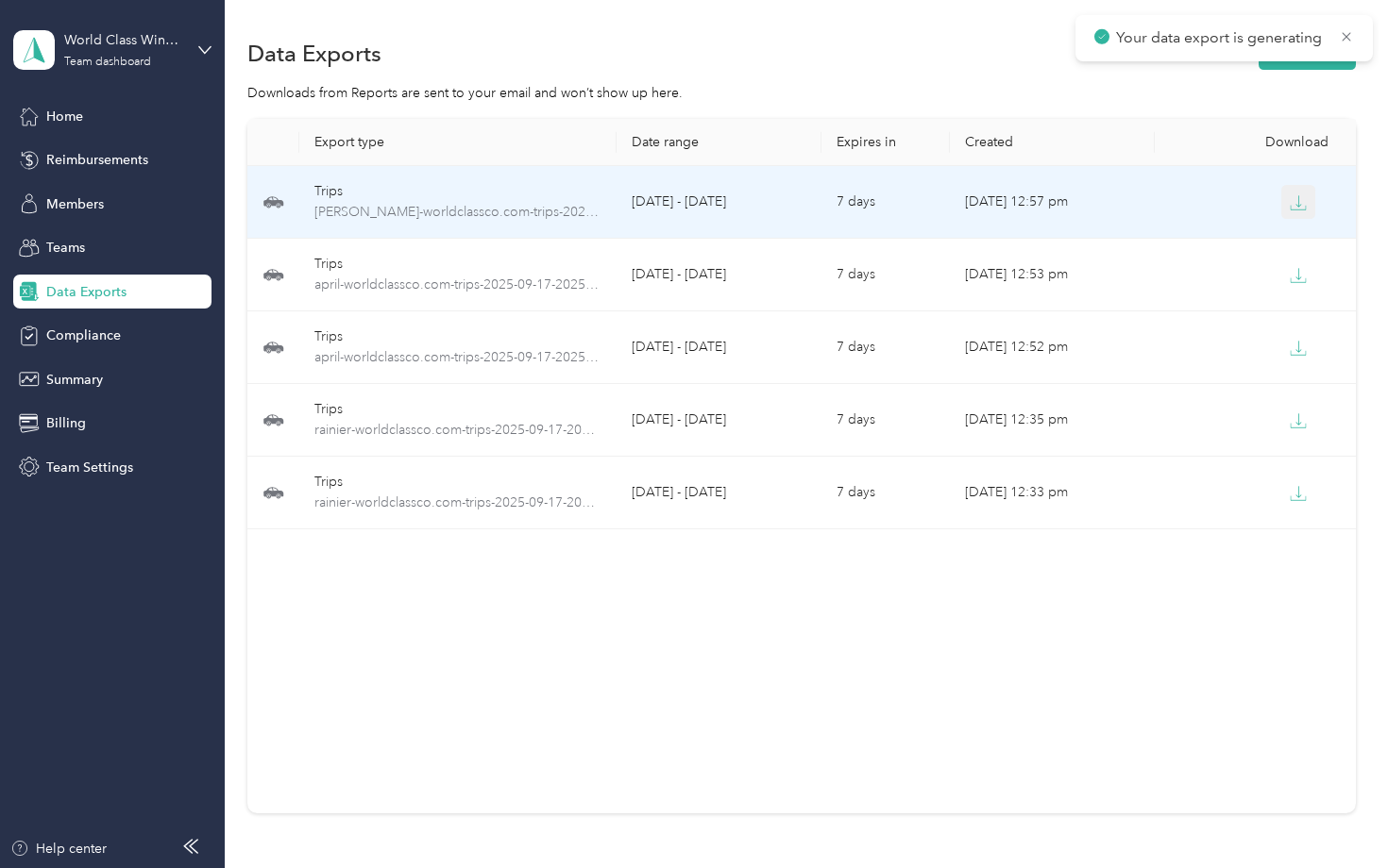
click at [1302, 212] on button "button" at bounding box center [1297, 201] width 34 height 34
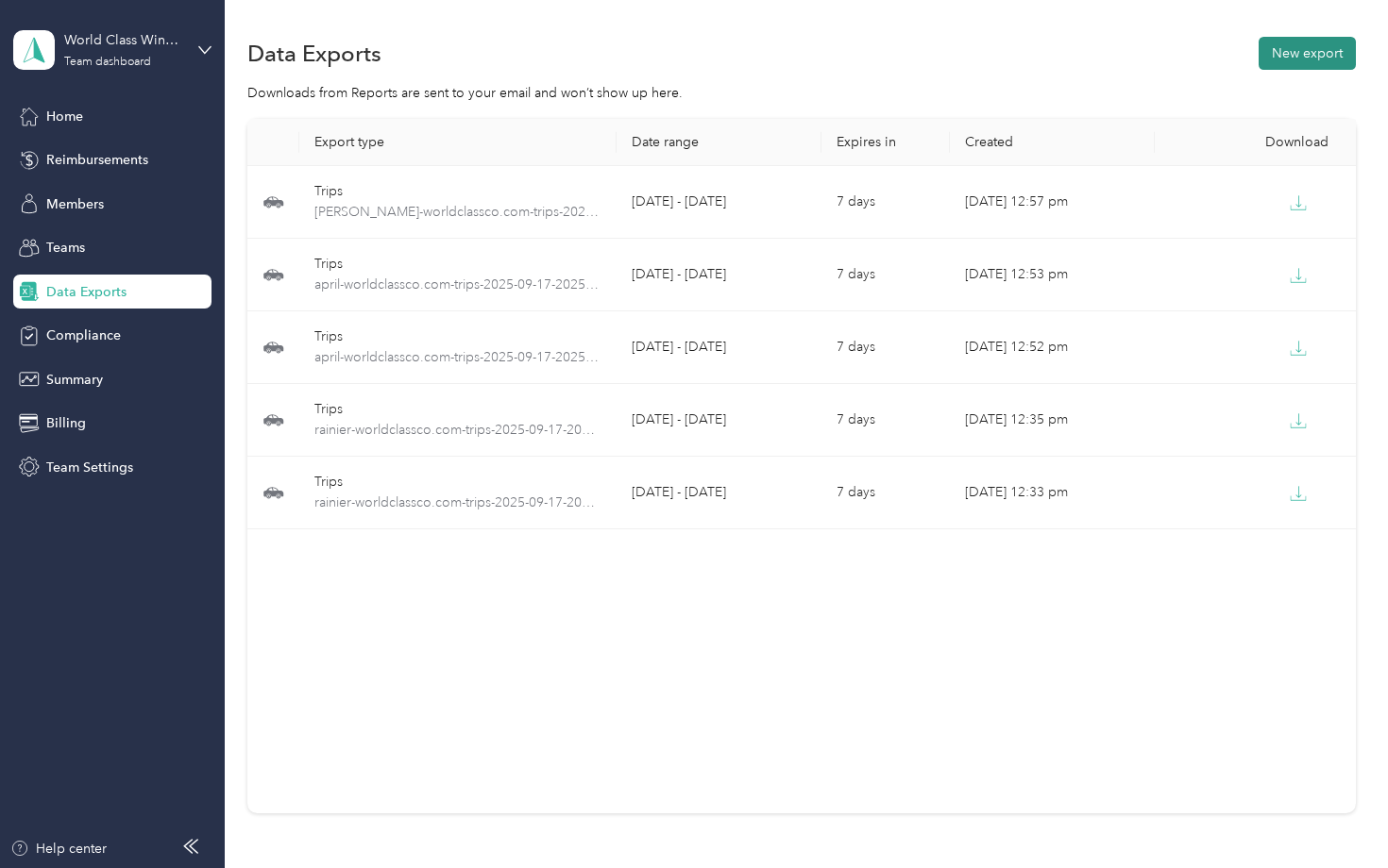
click at [1303, 49] on button "New export" at bounding box center [1307, 53] width 97 height 33
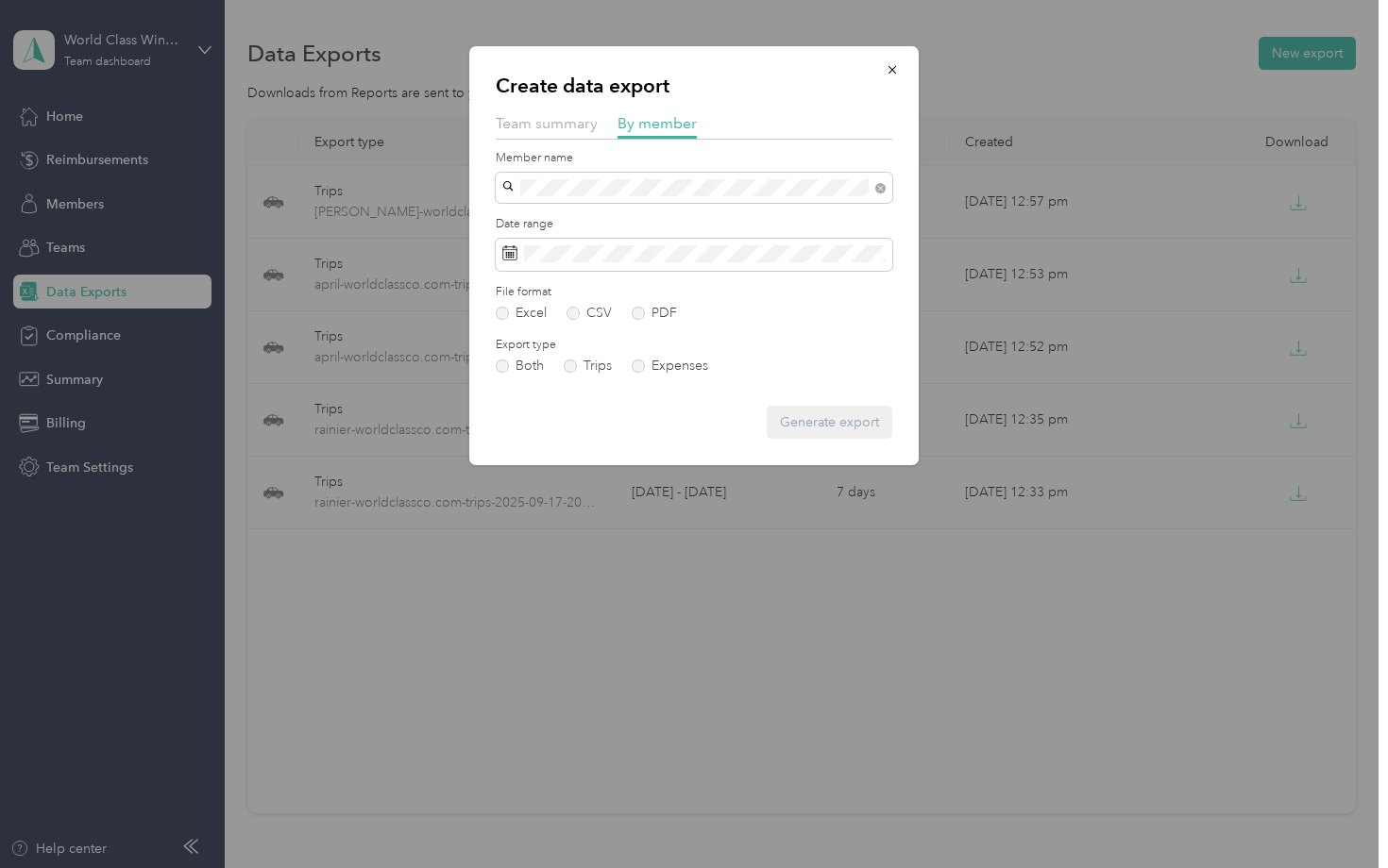
click at [502, 218] on li "[PERSON_NAME]" at bounding box center [694, 217] width 397 height 33
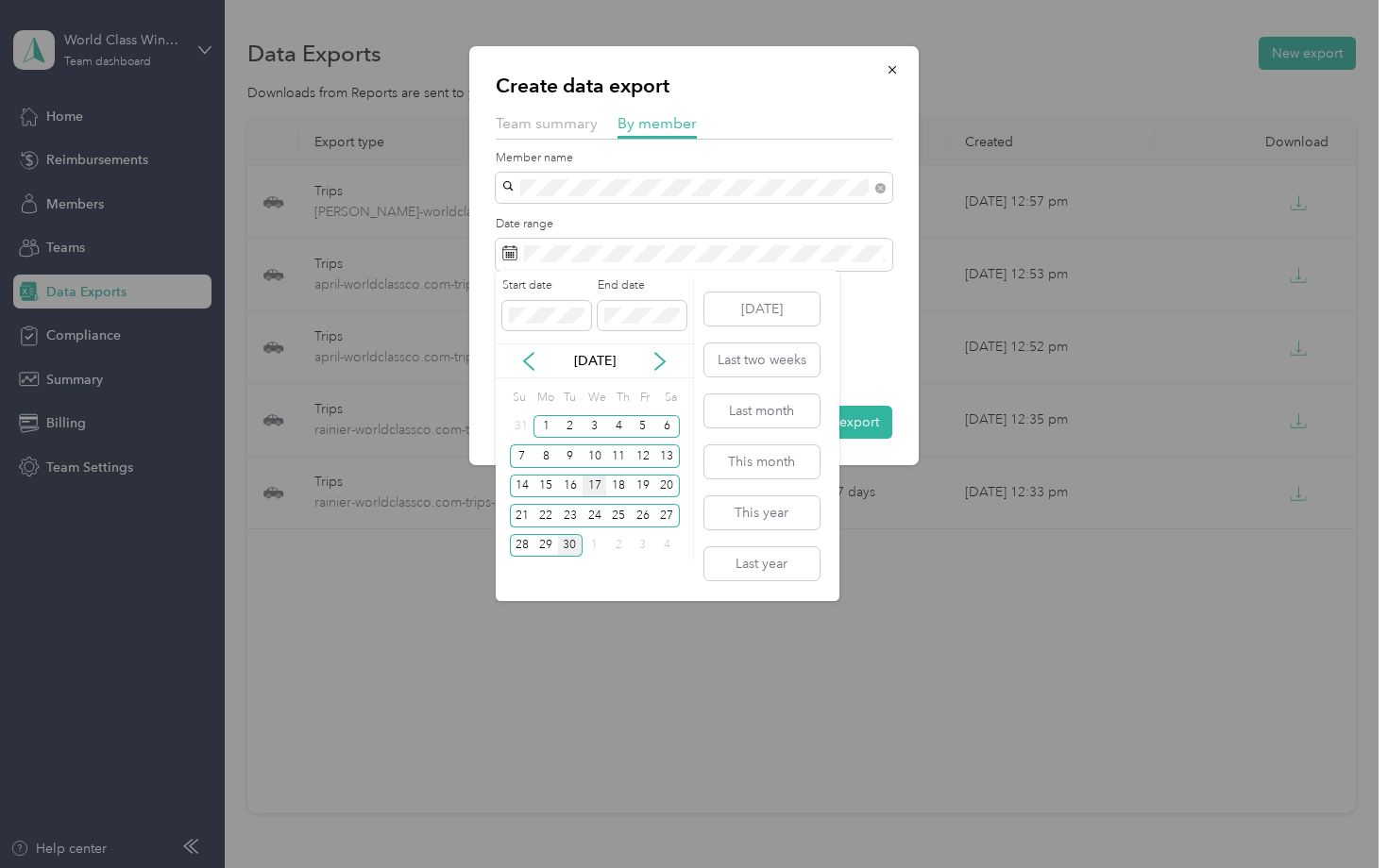
click at [595, 486] on div "17" at bounding box center [595, 486] width 25 height 24
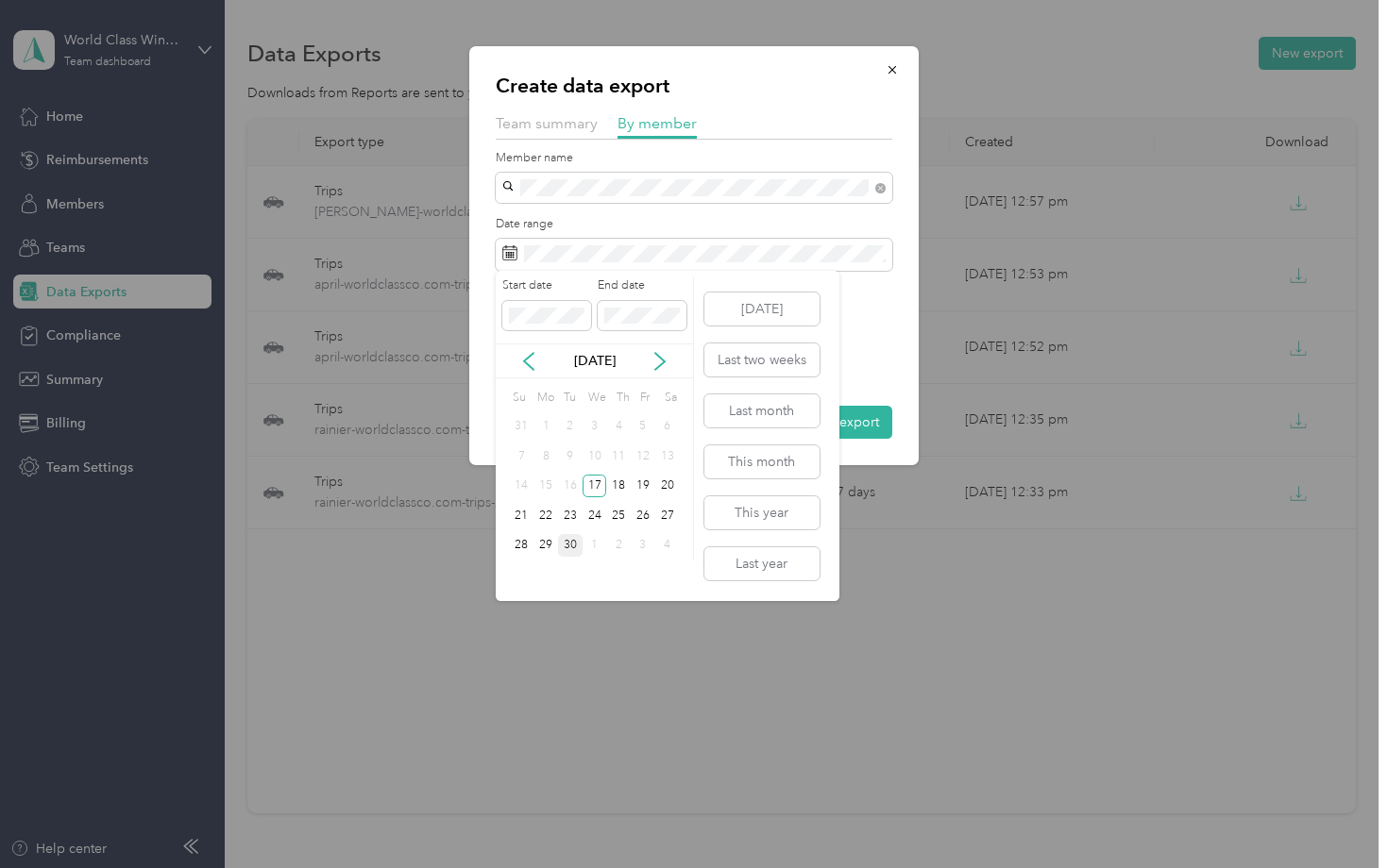
click at [568, 546] on div "30" at bounding box center [570, 545] width 25 height 24
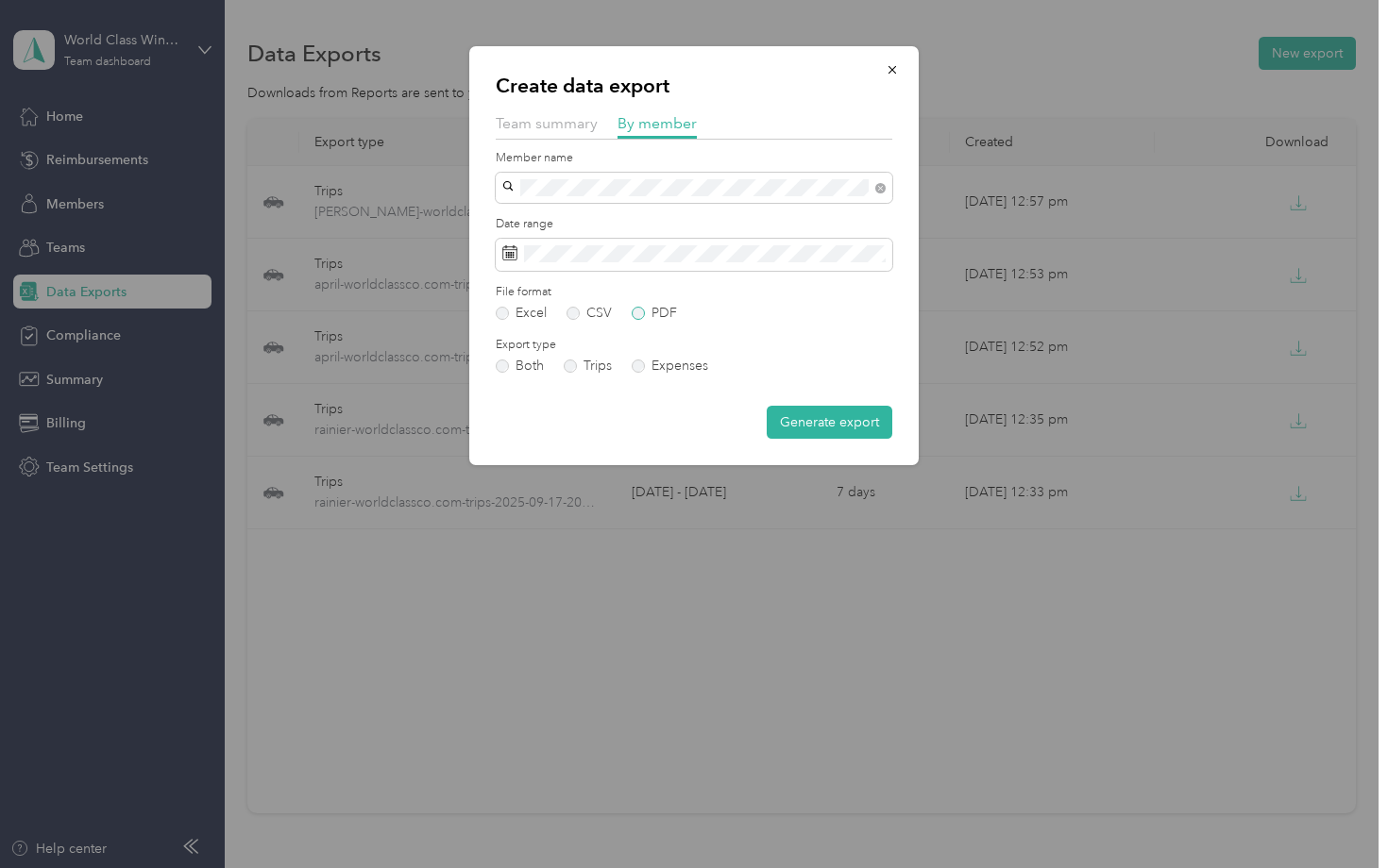
click at [639, 314] on label "PDF" at bounding box center [654, 313] width 45 height 13
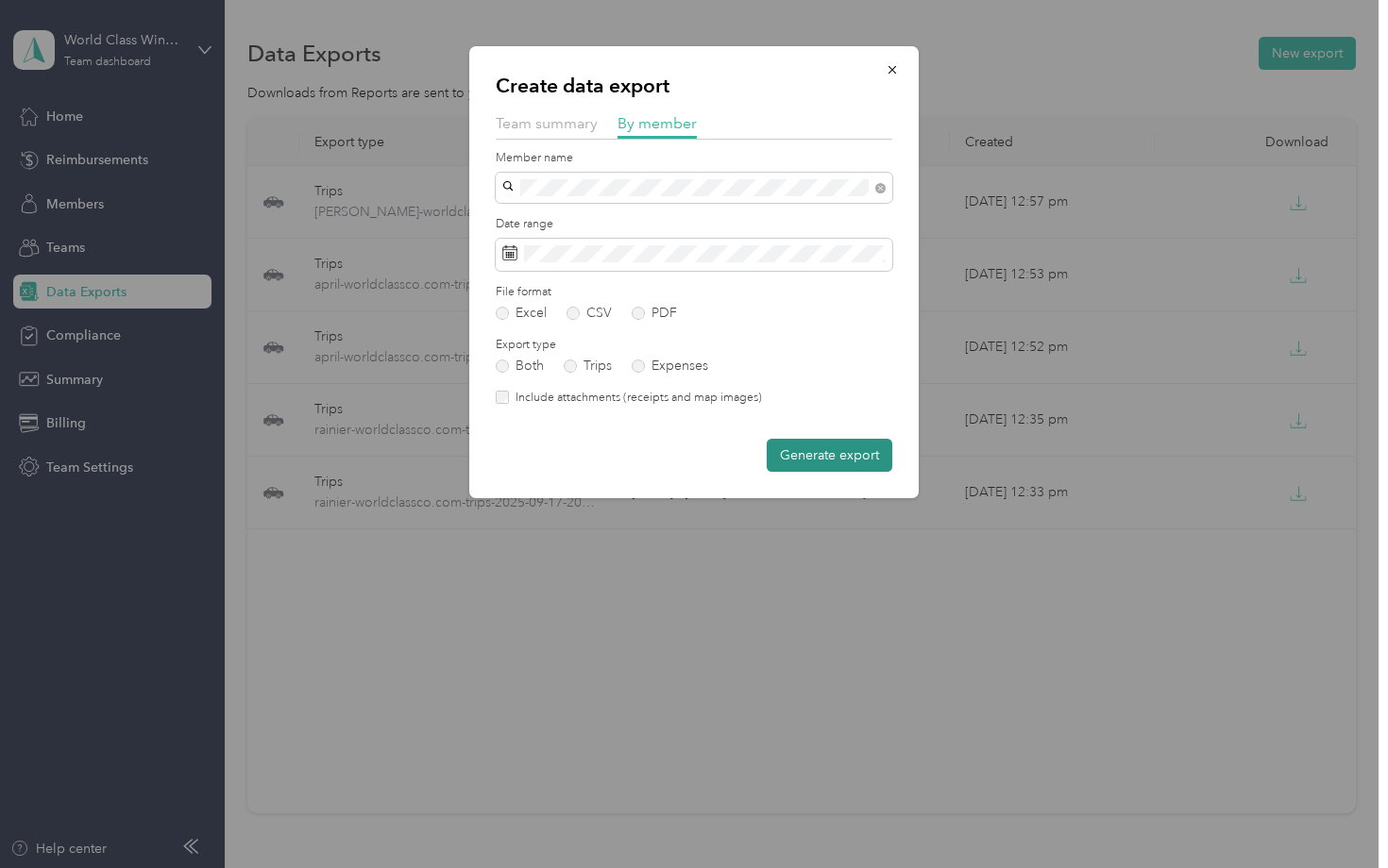
click at [844, 445] on button "Generate export" at bounding box center [829, 455] width 126 height 33
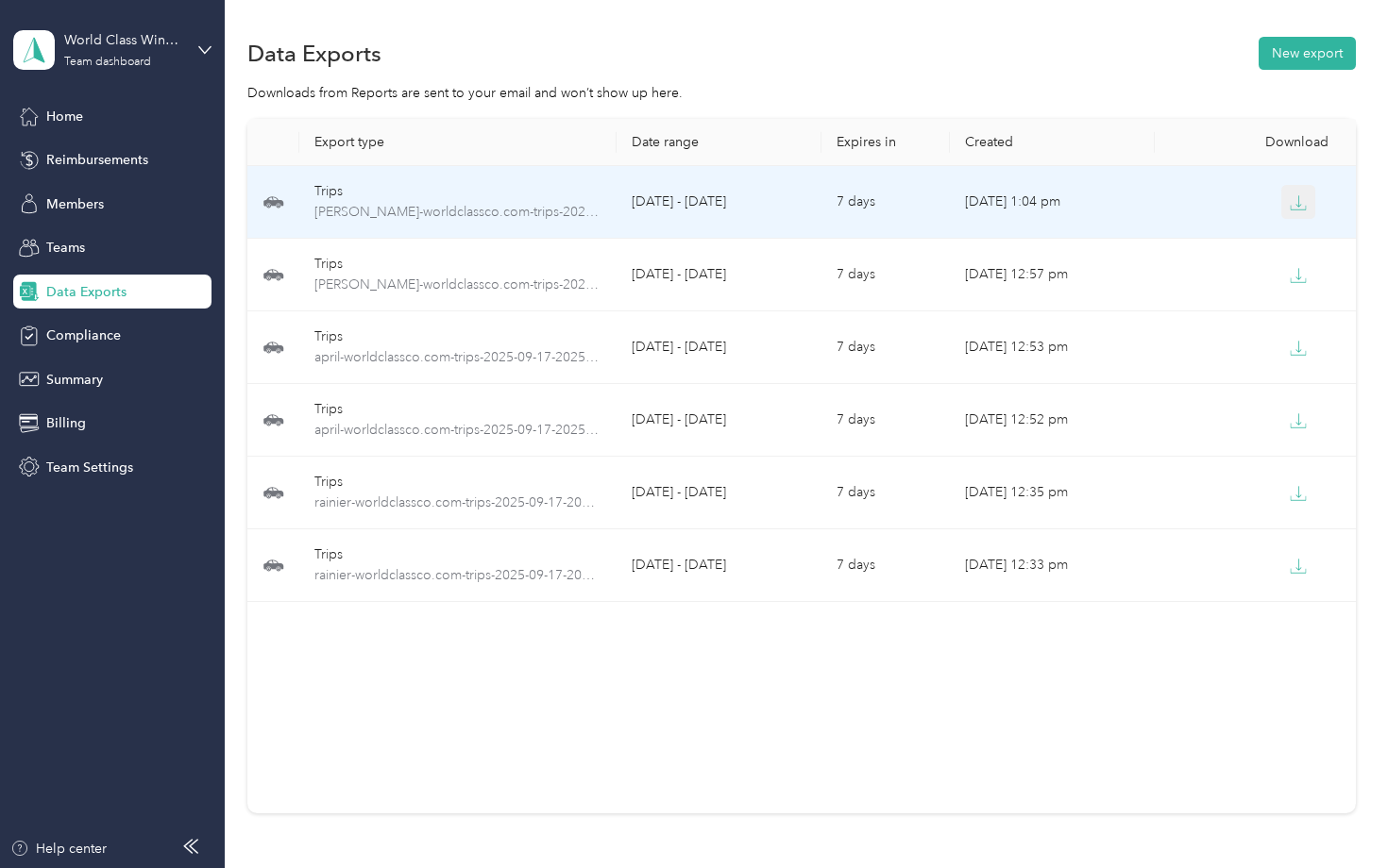
click at [1288, 206] on button "button" at bounding box center [1297, 201] width 34 height 34
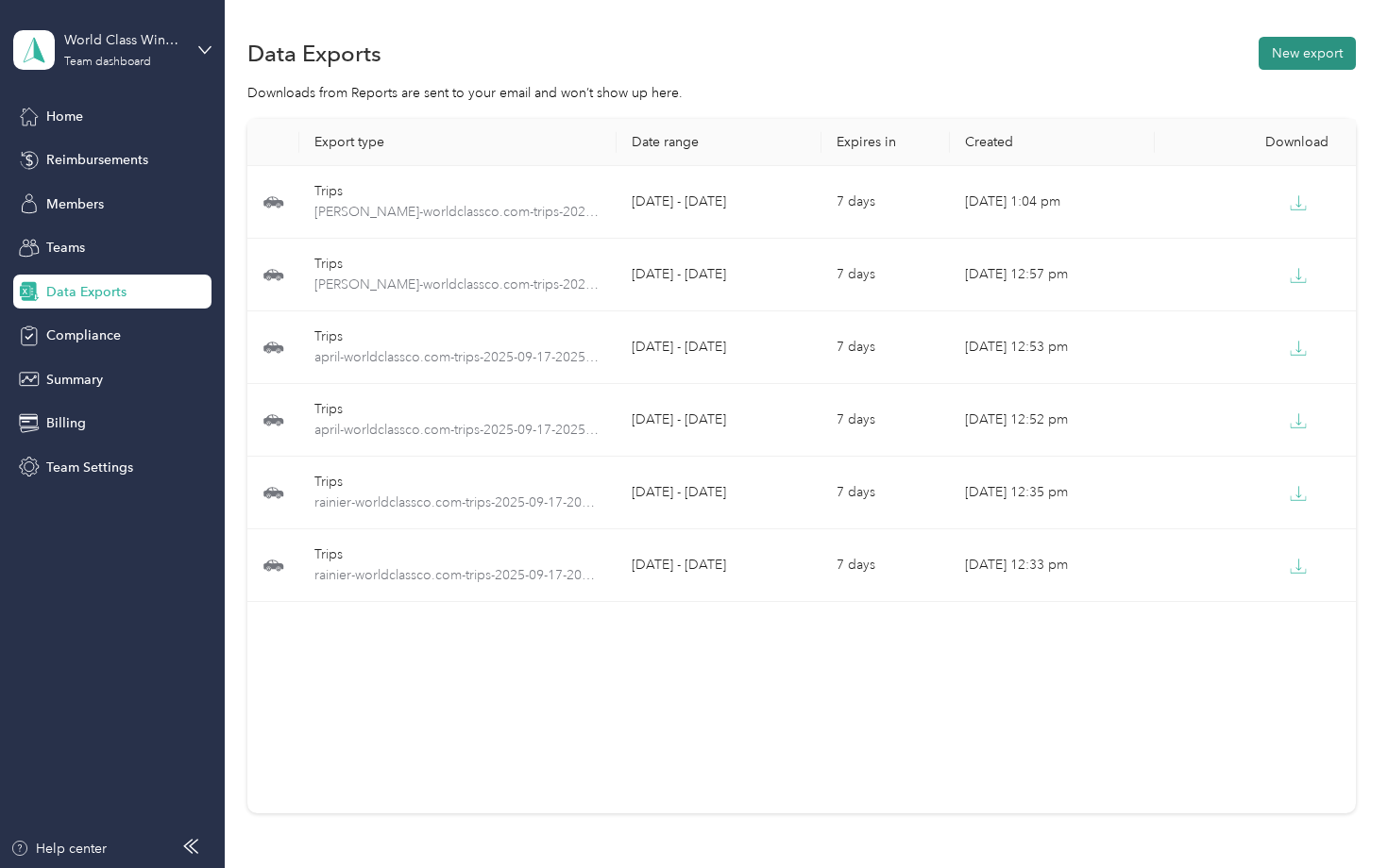
click at [1327, 39] on button "New export" at bounding box center [1307, 53] width 97 height 33
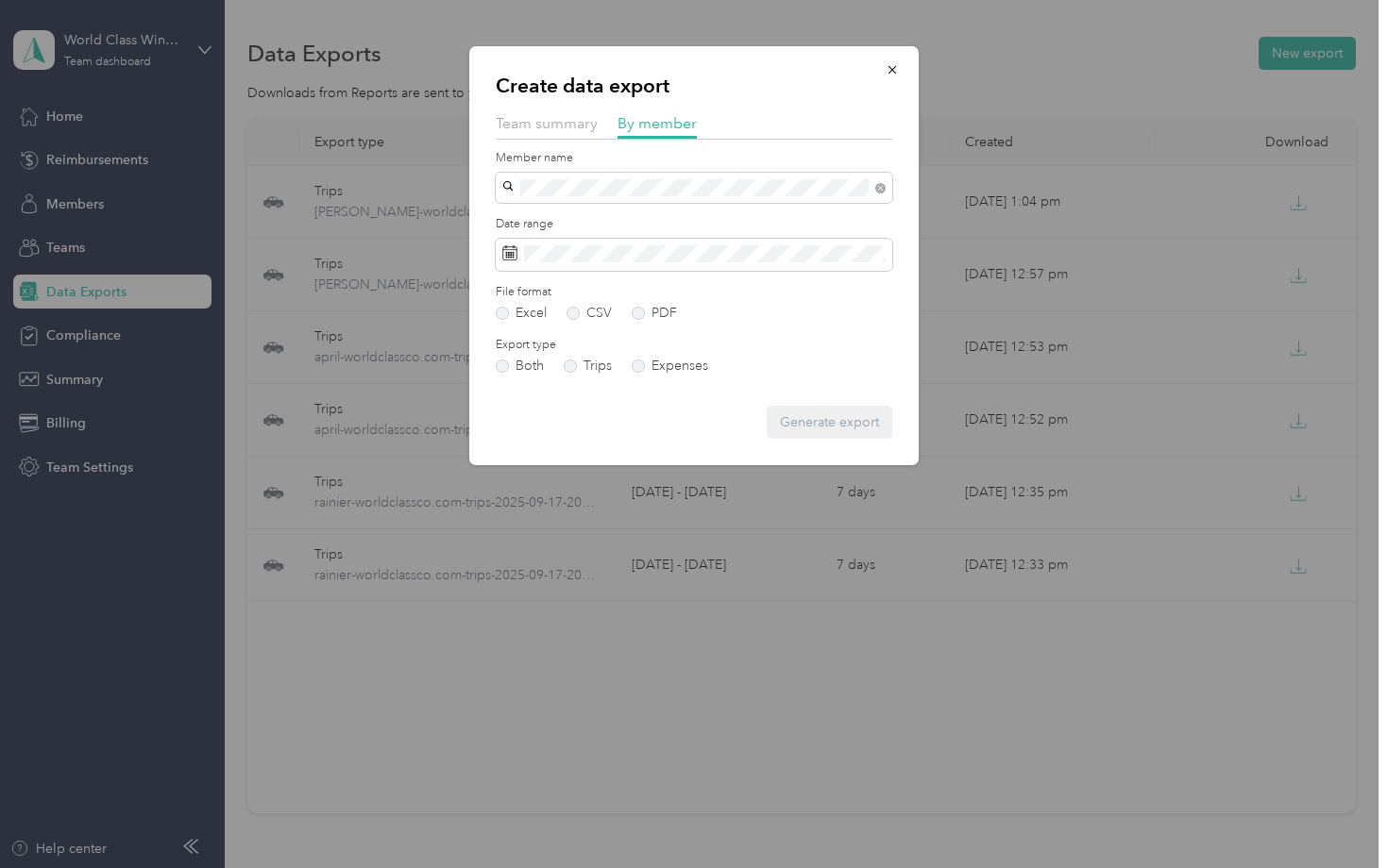
click at [503, 222] on li "Ma TK. Audycki" at bounding box center [694, 219] width 397 height 33
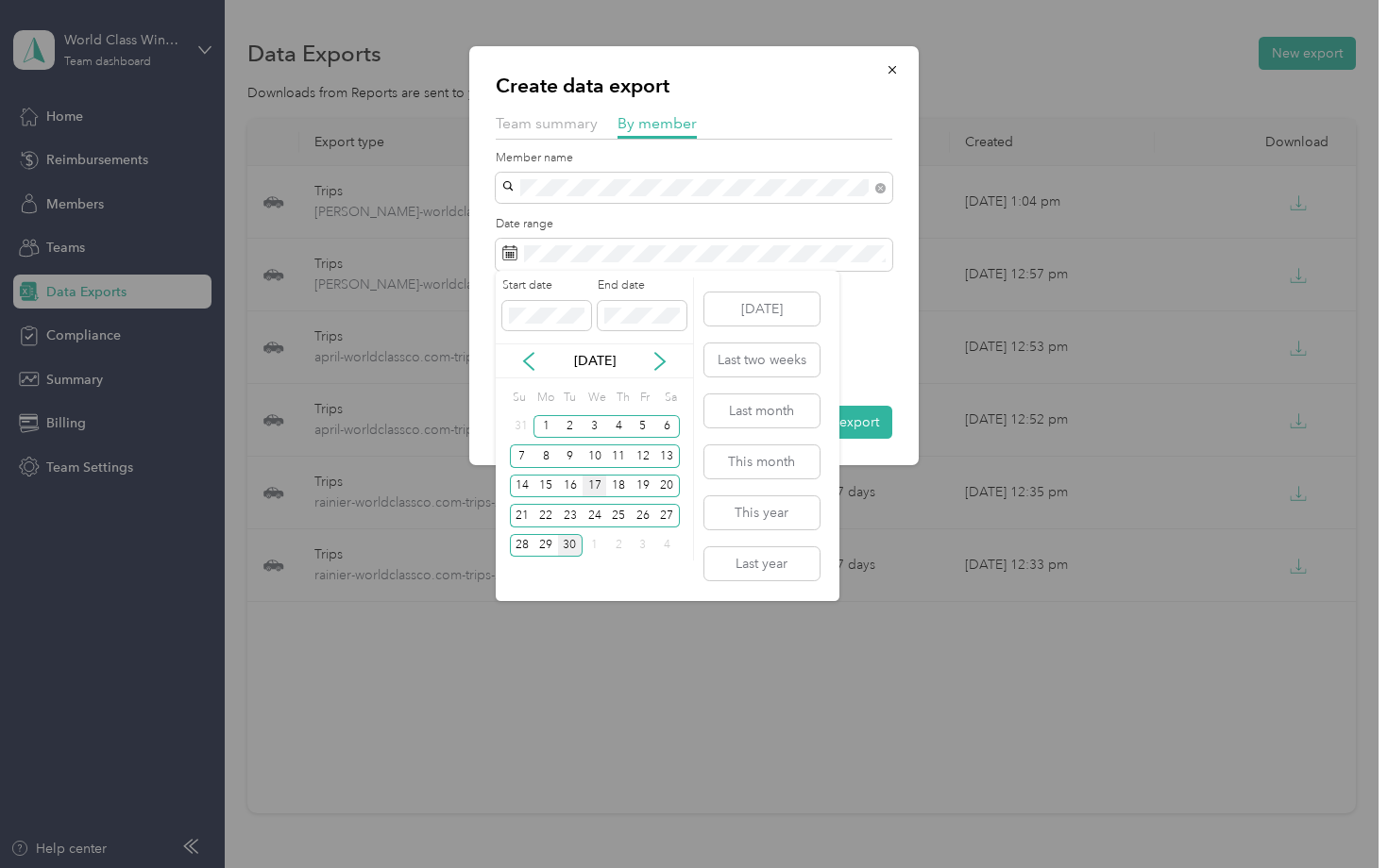
click at [592, 486] on div "17" at bounding box center [595, 486] width 25 height 24
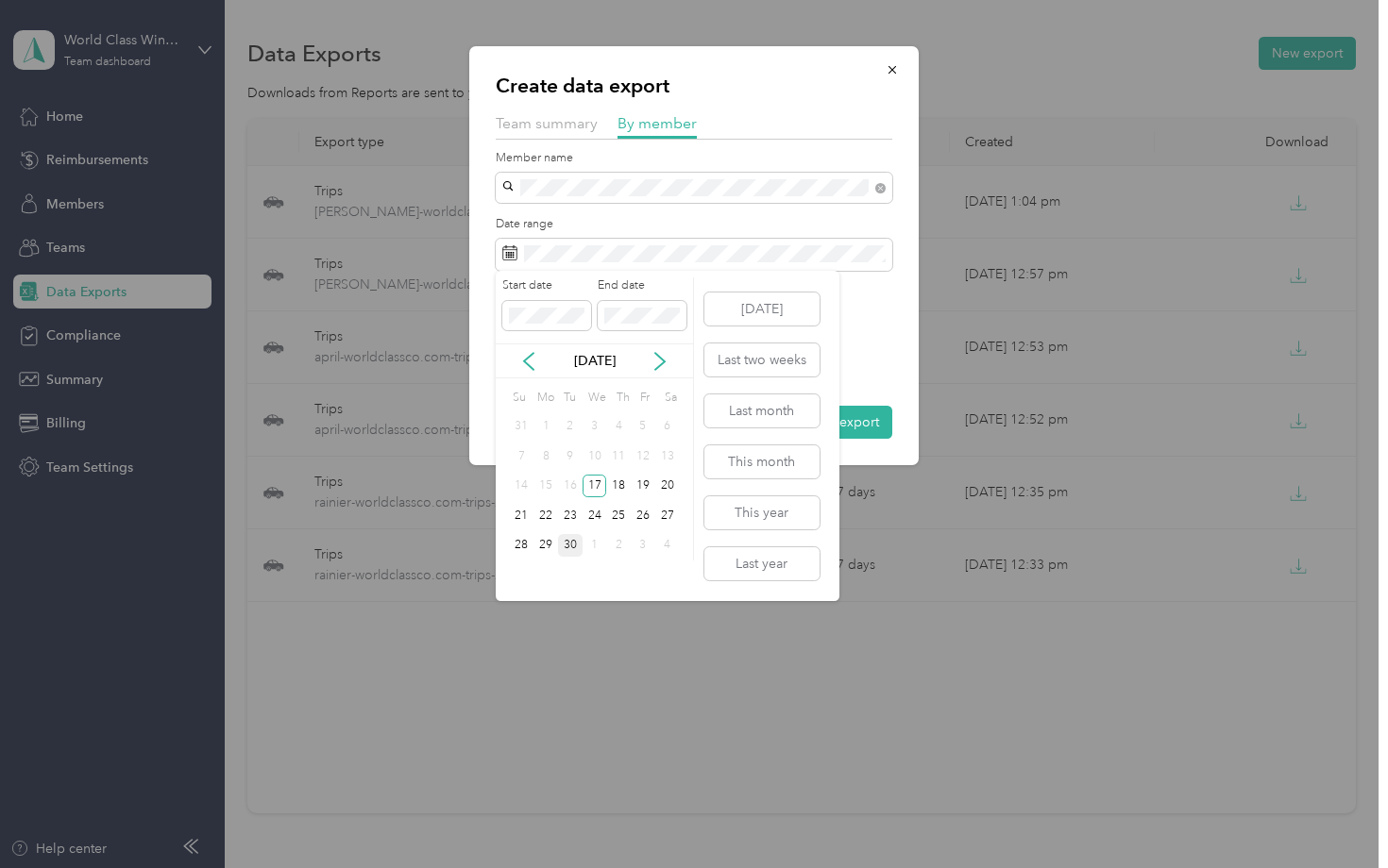
click at [573, 542] on div "30" at bounding box center [570, 545] width 25 height 24
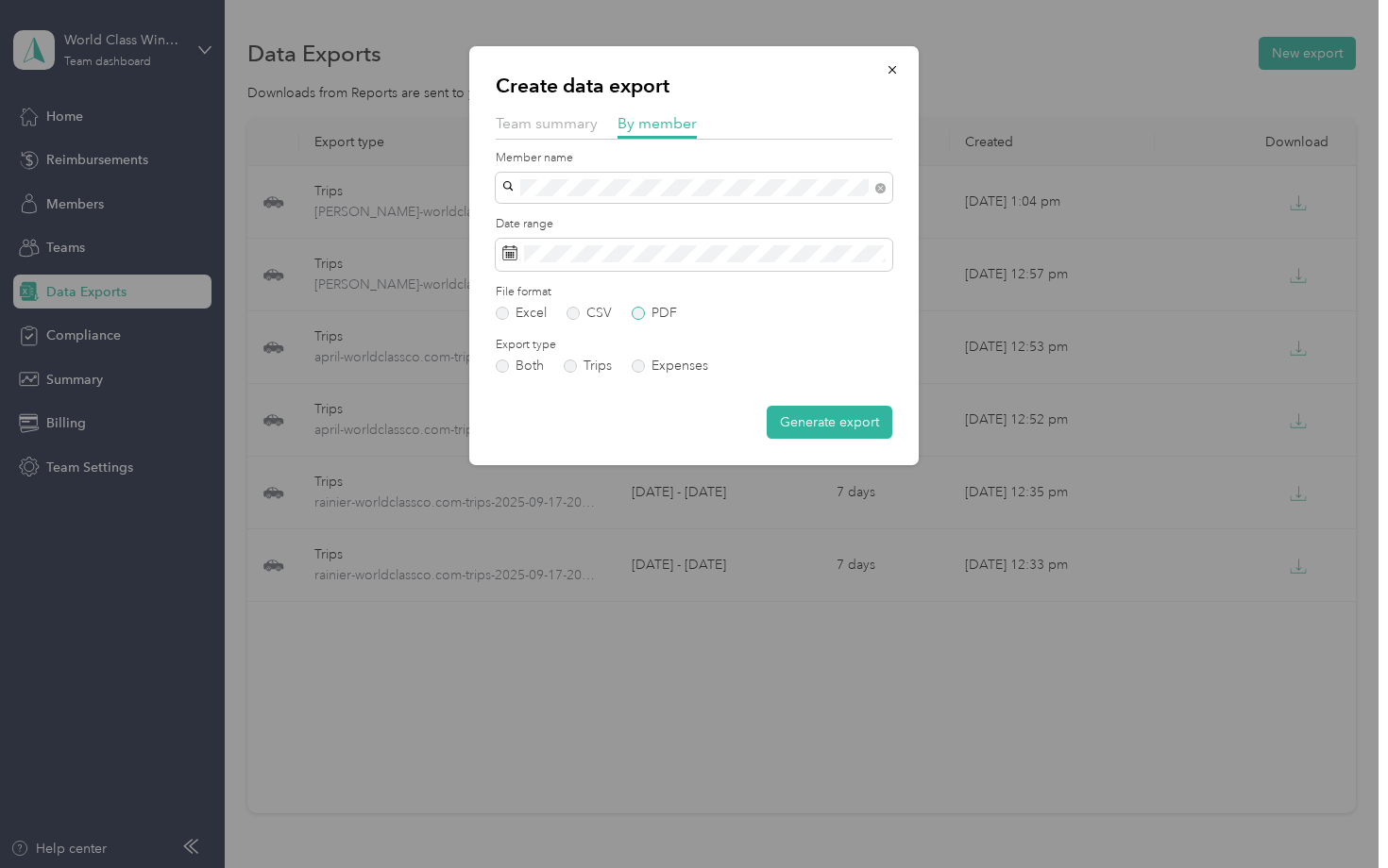
click at [644, 313] on label "PDF" at bounding box center [654, 313] width 45 height 13
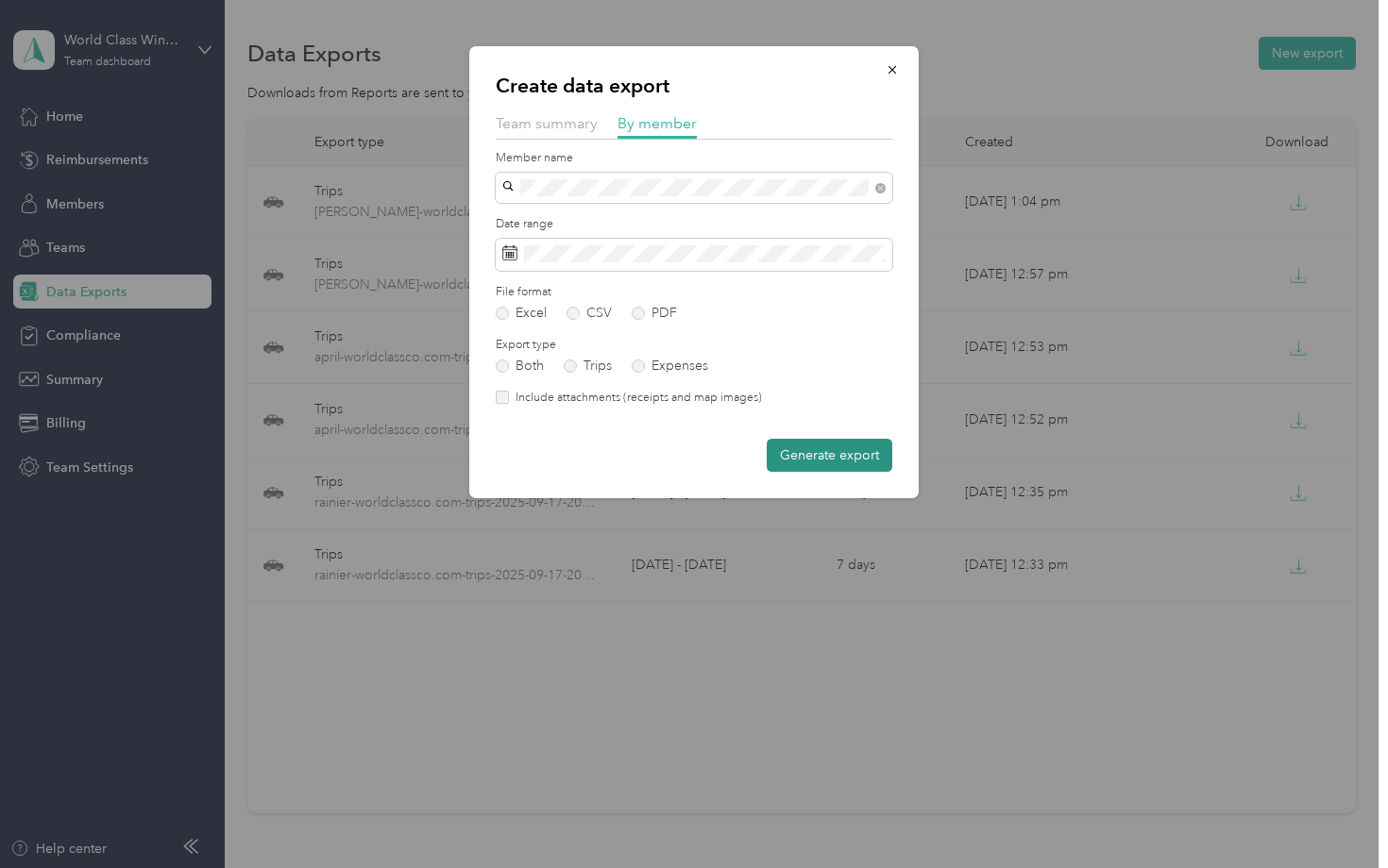
click at [838, 443] on button "Generate export" at bounding box center [829, 455] width 126 height 33
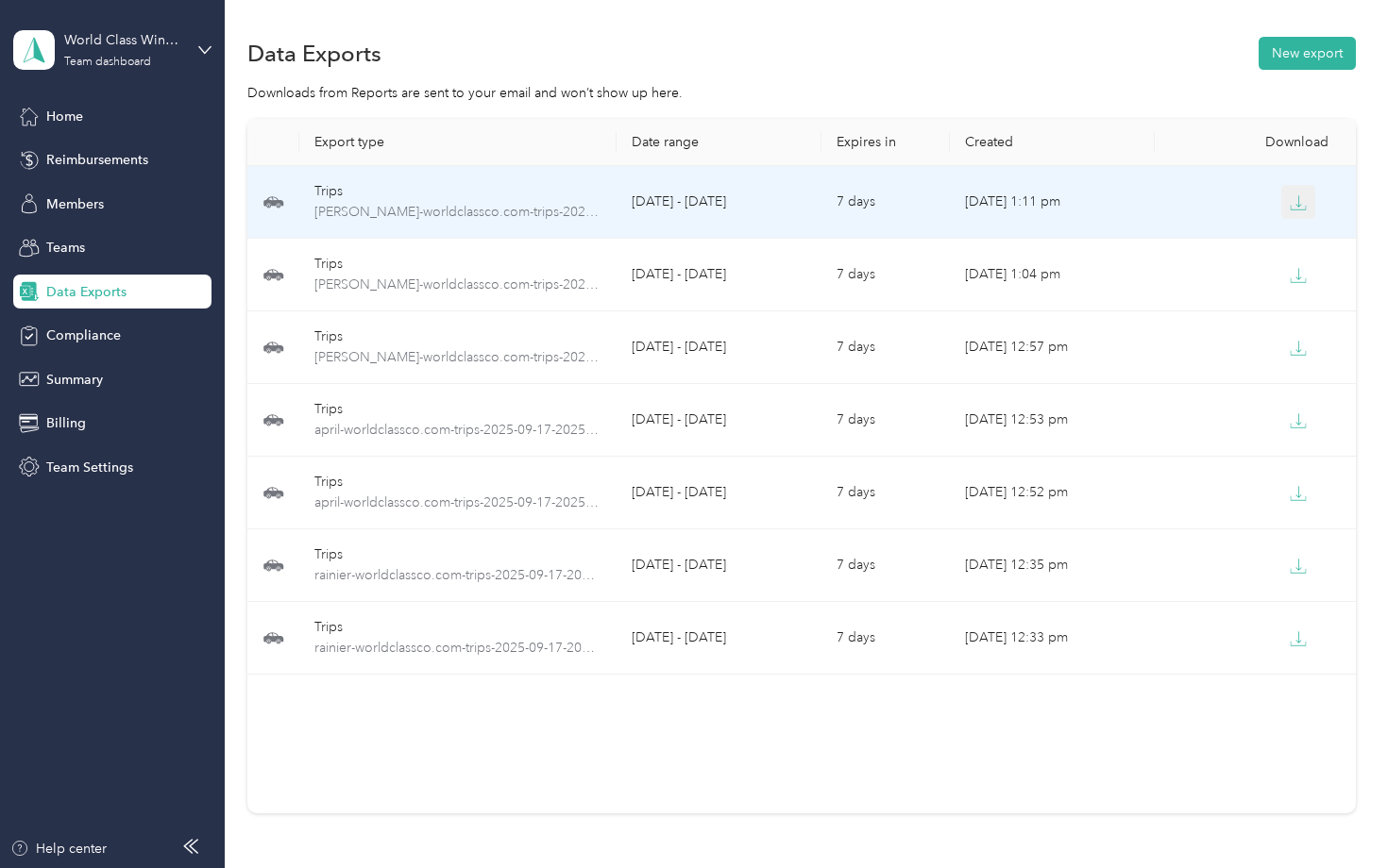
click at [1301, 199] on icon "button" at bounding box center [1298, 203] width 17 height 17
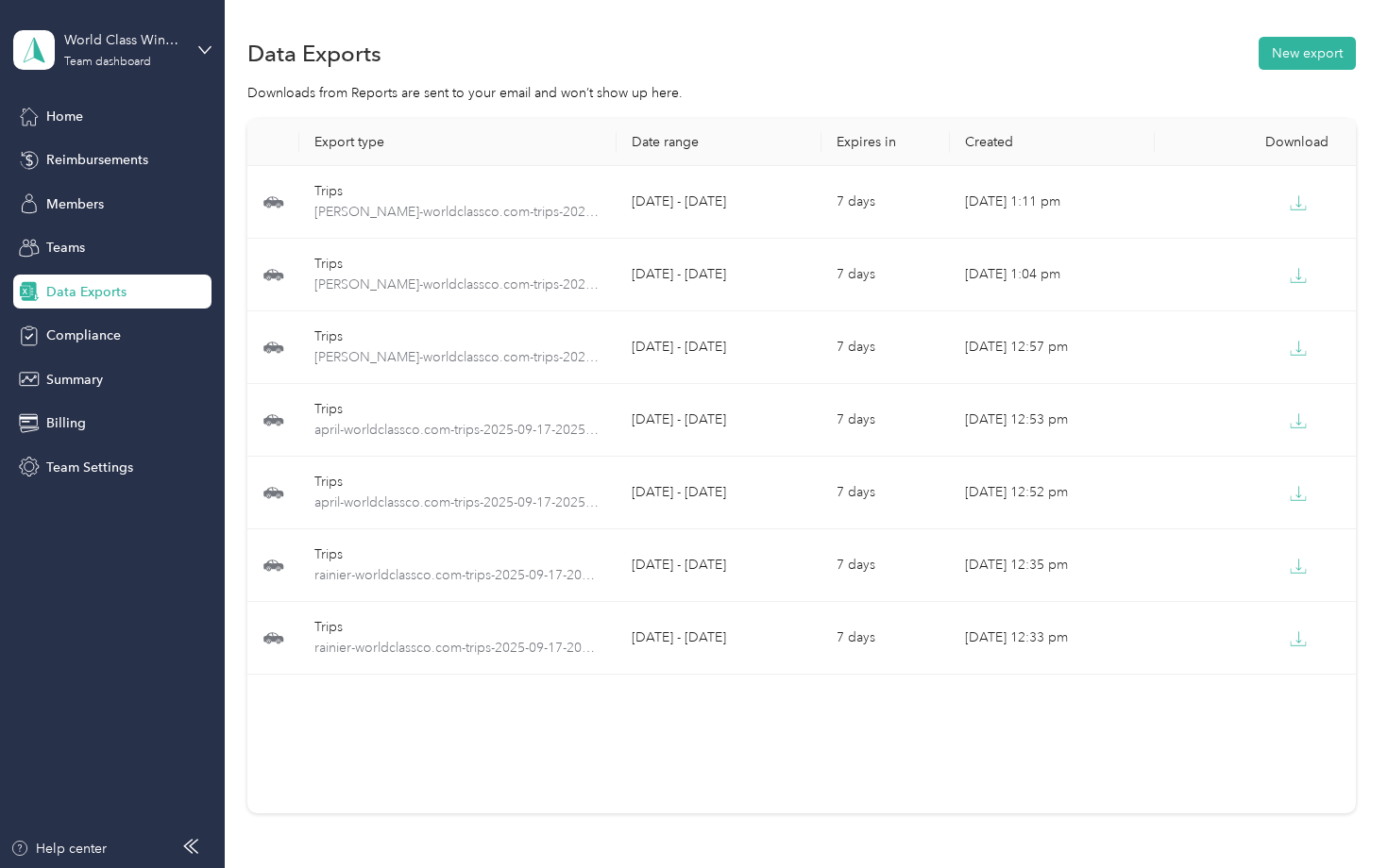
click at [679, 706] on div "Export type Date range Expires in Created Download Trips [PERSON_NAME]-worldcla…" at bounding box center [800, 466] width 1107 height 695
click at [1328, 56] on button "New export" at bounding box center [1307, 53] width 97 height 33
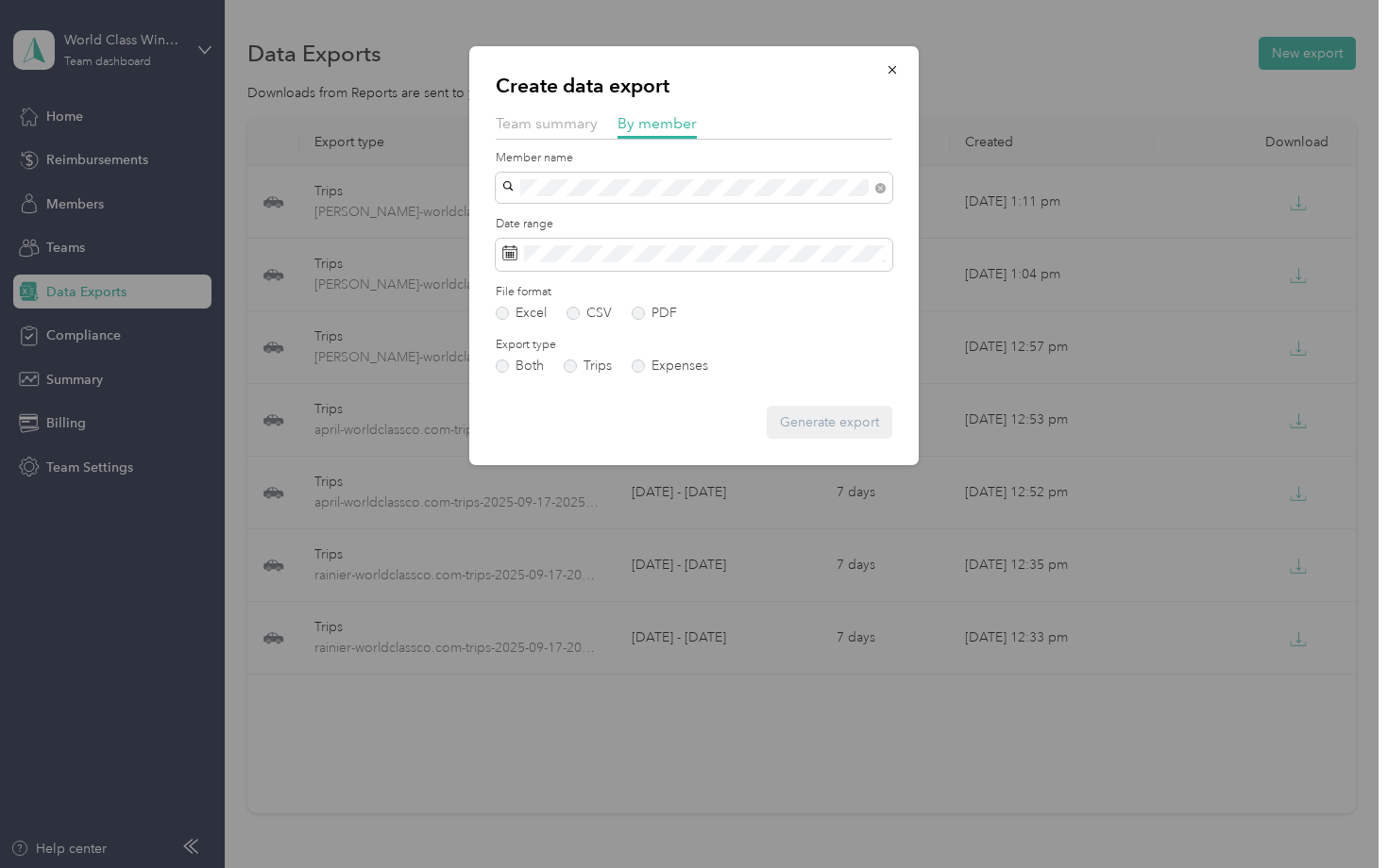
click at [628, 223] on div "[PERSON_NAME]" at bounding box center [694, 218] width 370 height 20
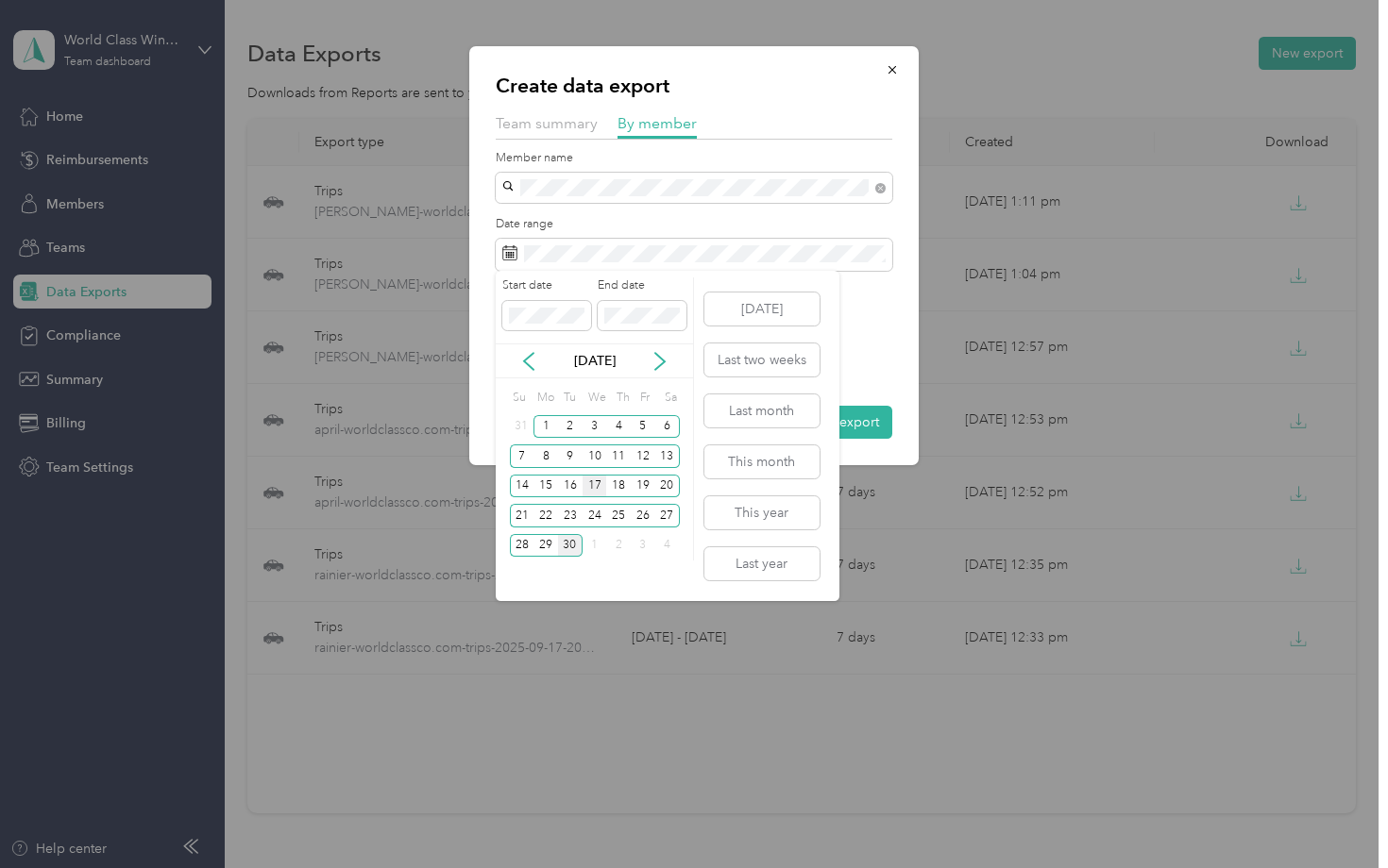
click at [594, 484] on div "17" at bounding box center [595, 486] width 25 height 24
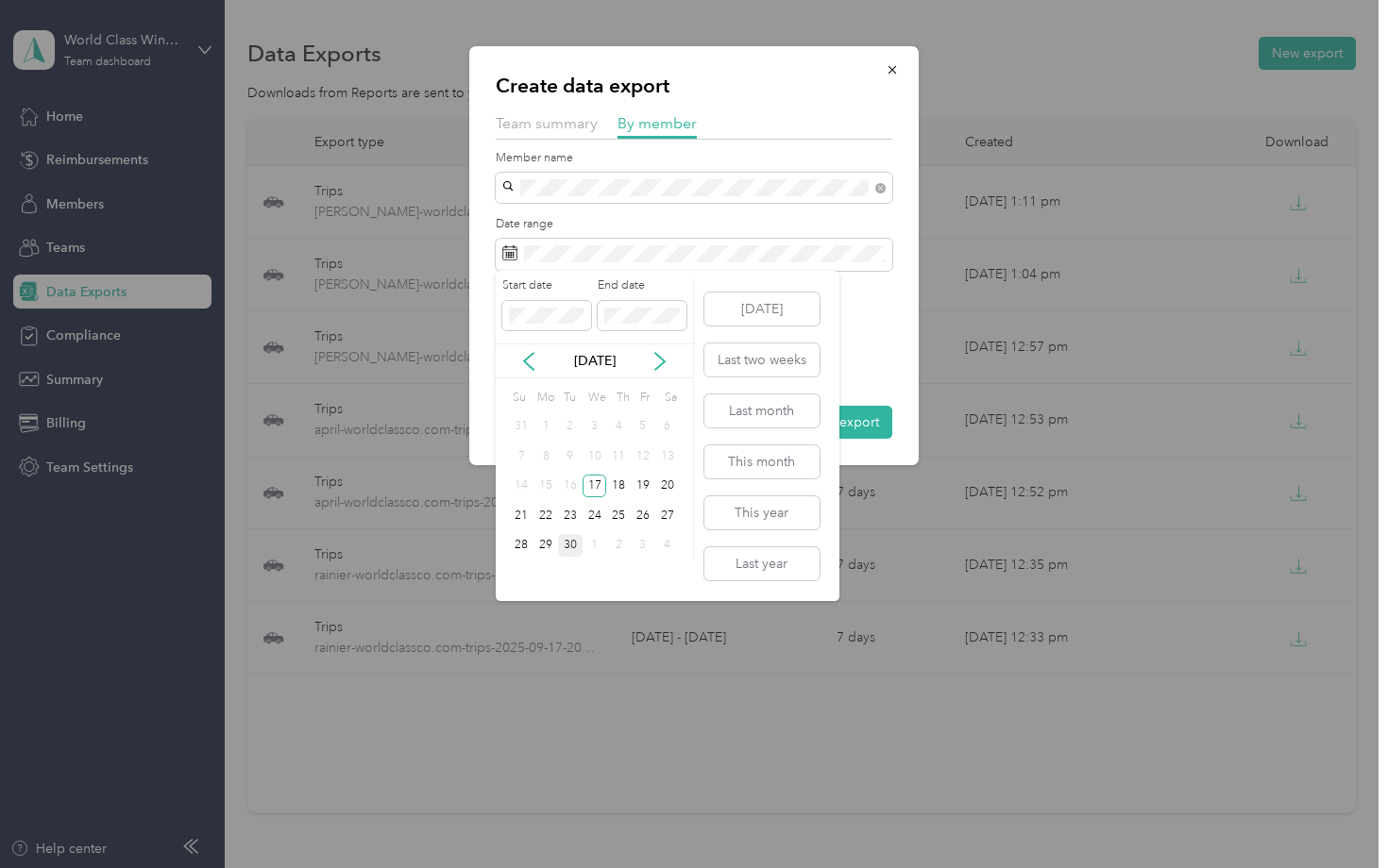
click at [568, 544] on div "30" at bounding box center [570, 545] width 25 height 24
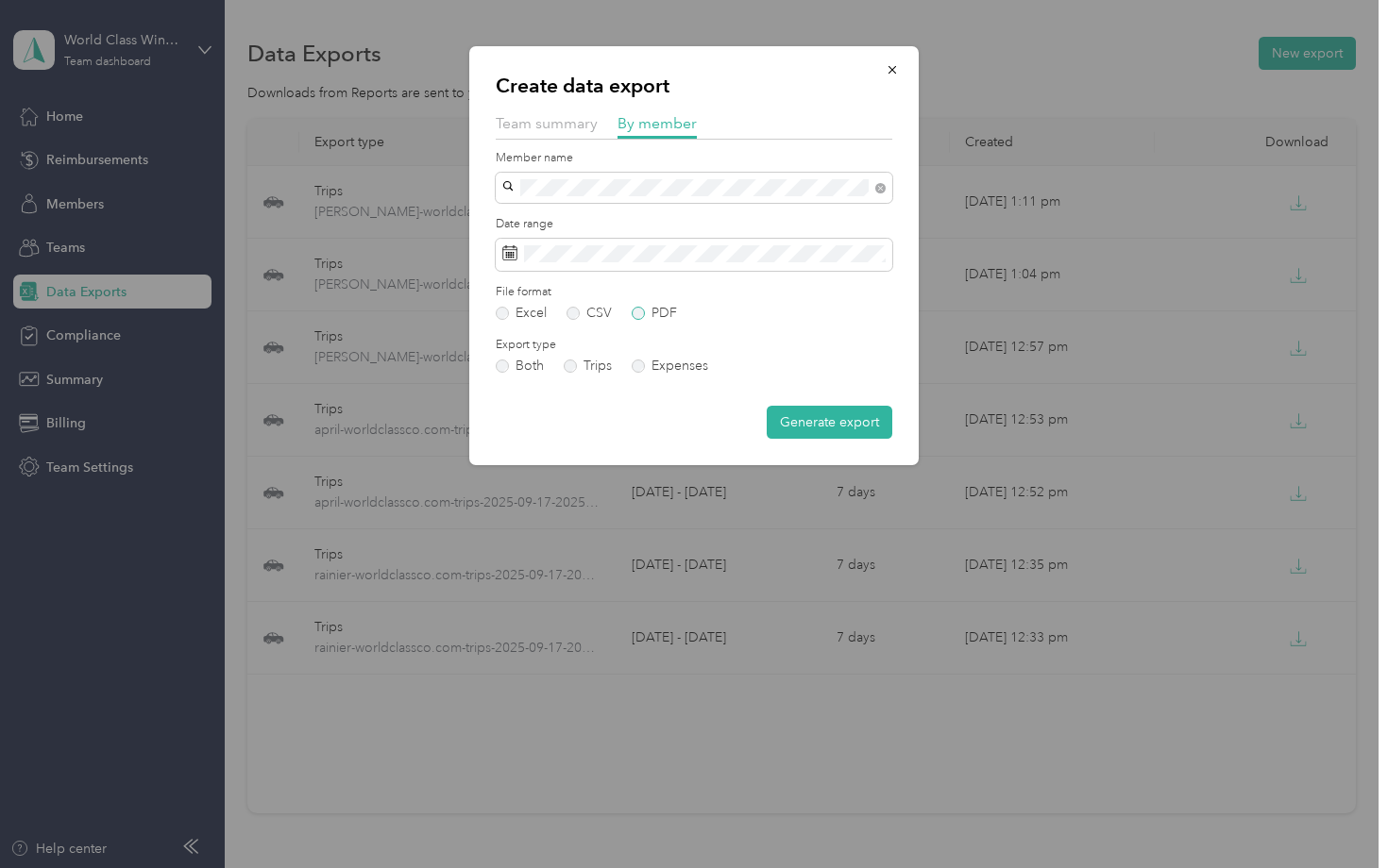
click at [639, 310] on label "PDF" at bounding box center [654, 313] width 45 height 13
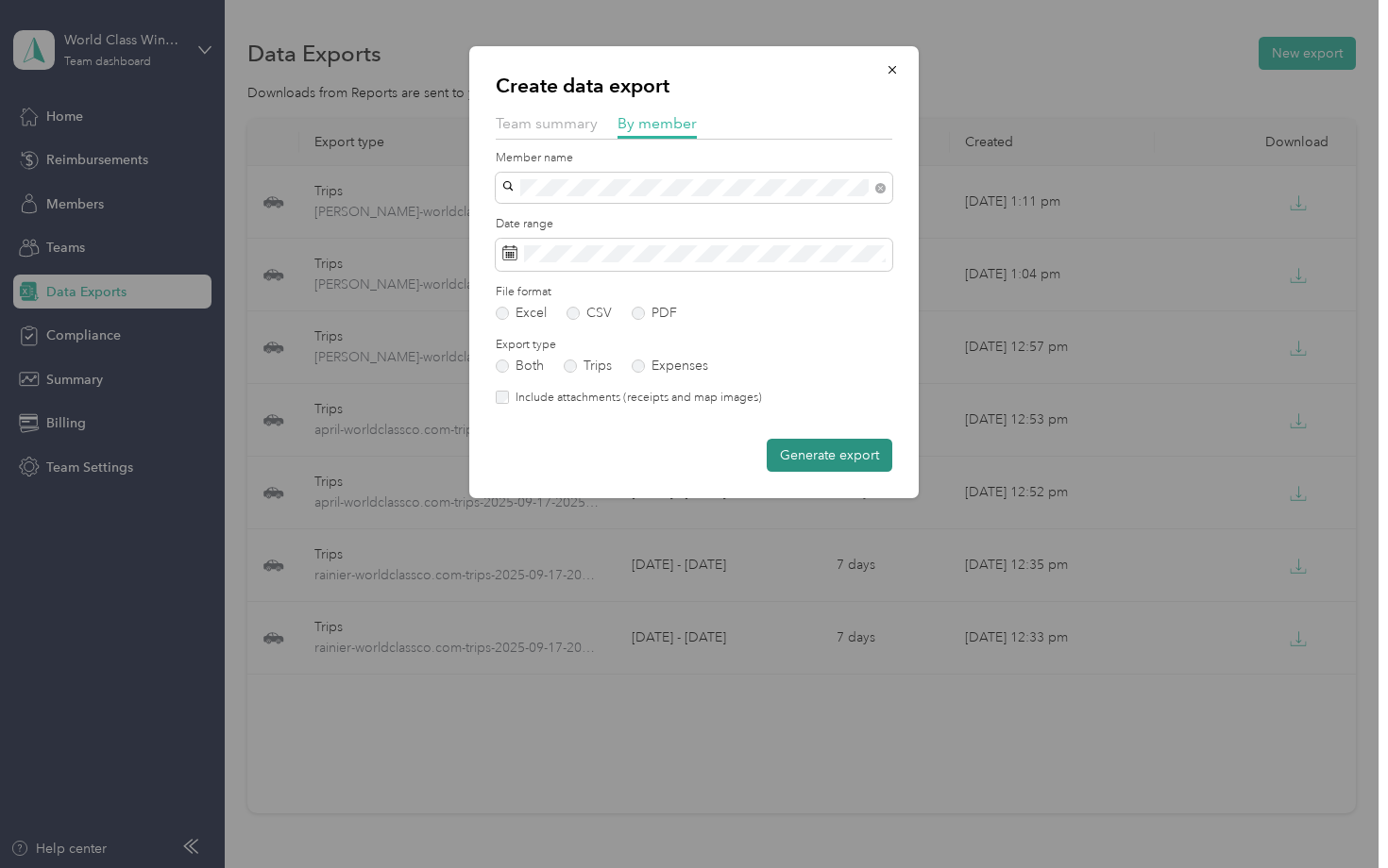
click at [842, 449] on button "Generate export" at bounding box center [829, 455] width 126 height 33
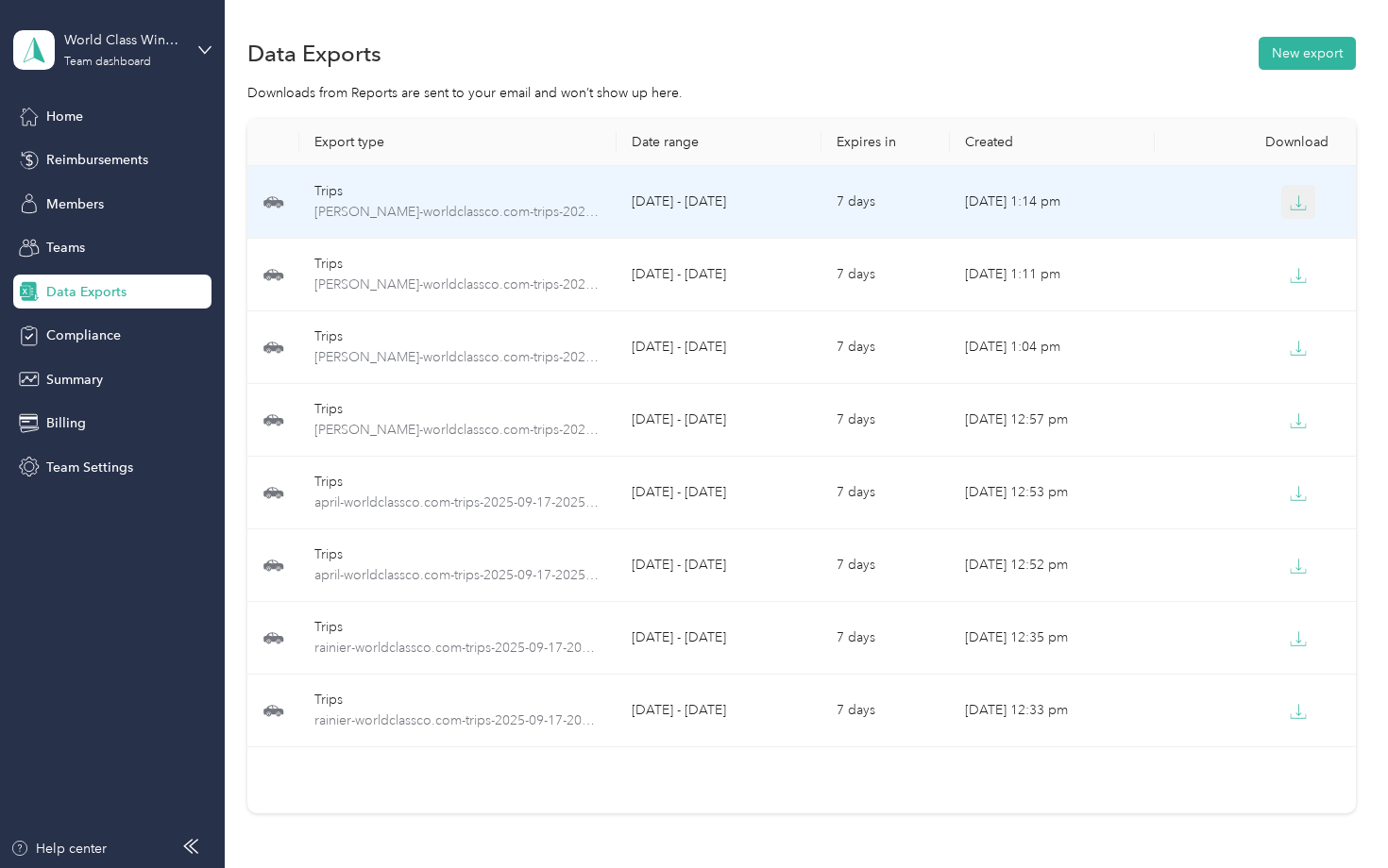
click at [1301, 198] on icon "button" at bounding box center [1298, 203] width 17 height 17
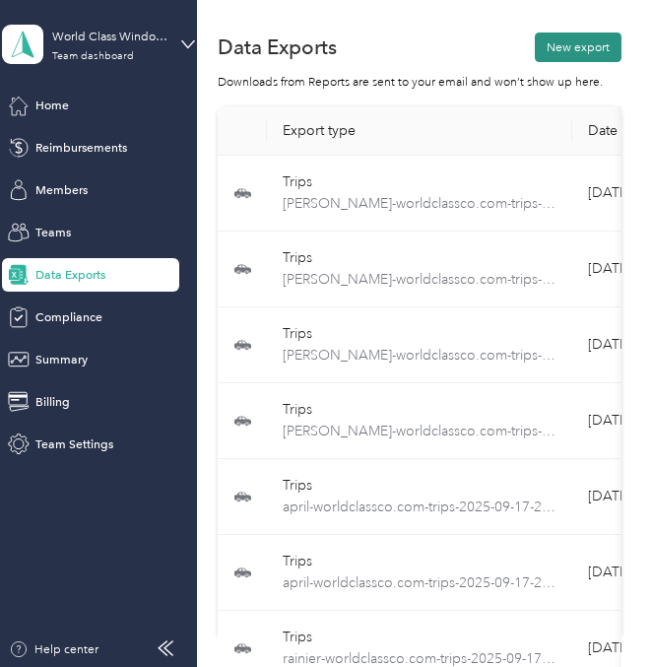
click at [583, 47] on button "New export" at bounding box center [578, 48] width 87 height 30
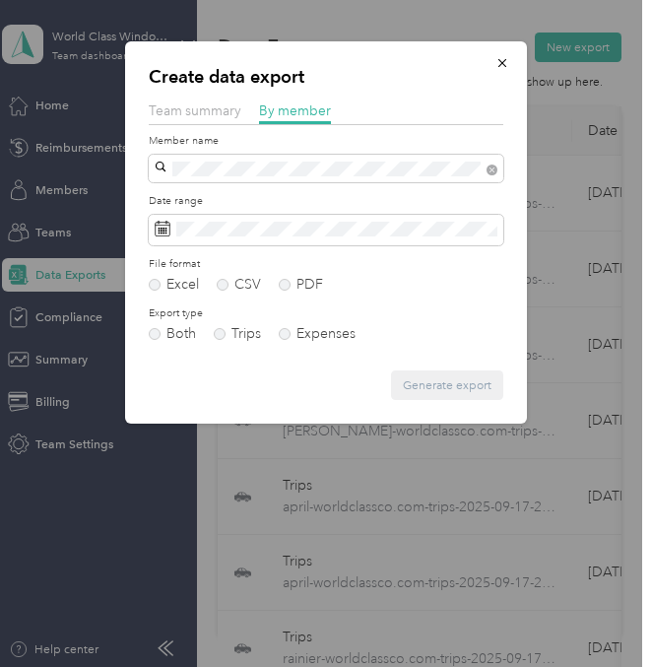
drag, startPoint x: 281, startPoint y: 158, endPoint x: 286, endPoint y: 199, distance: 41.7
click at [286, 199] on div "[PERSON_NAME]" at bounding box center [326, 199] width 331 height 18
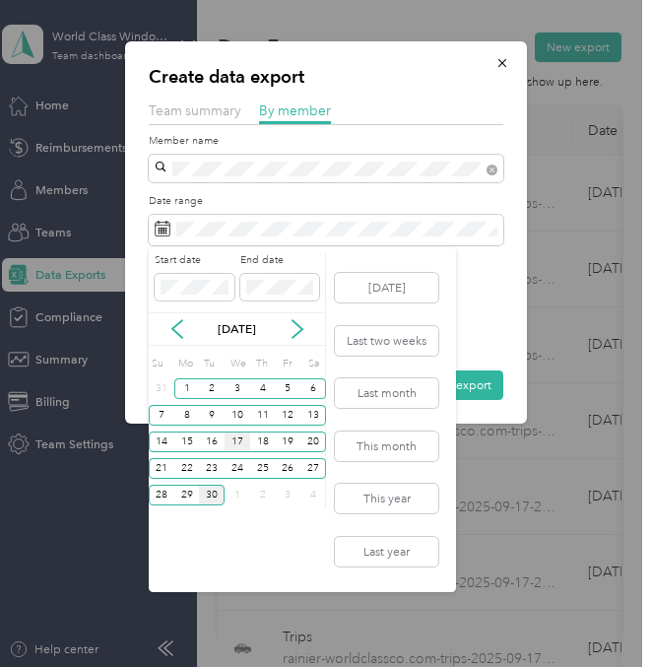
click at [234, 437] on div "17" at bounding box center [238, 441] width 26 height 21
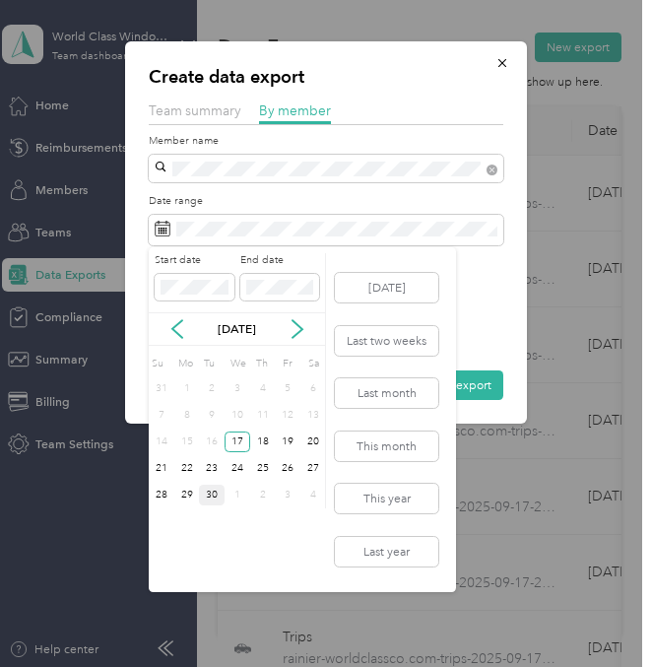
click at [214, 492] on div "30" at bounding box center [212, 495] width 26 height 21
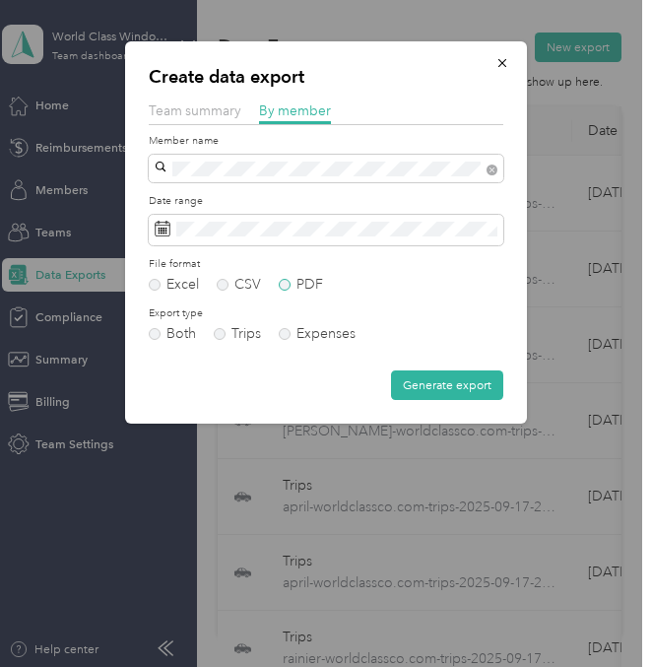
click at [286, 284] on label "PDF" at bounding box center [301, 285] width 44 height 14
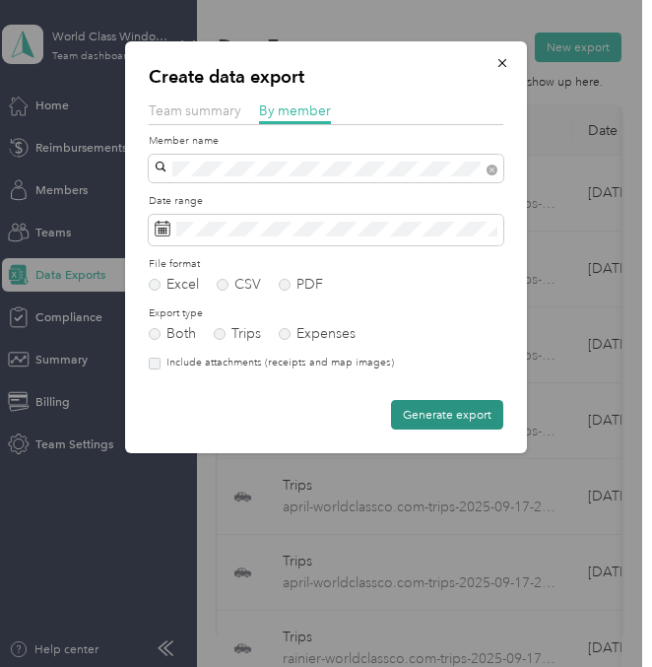
click at [429, 410] on button "Generate export" at bounding box center [447, 415] width 112 height 30
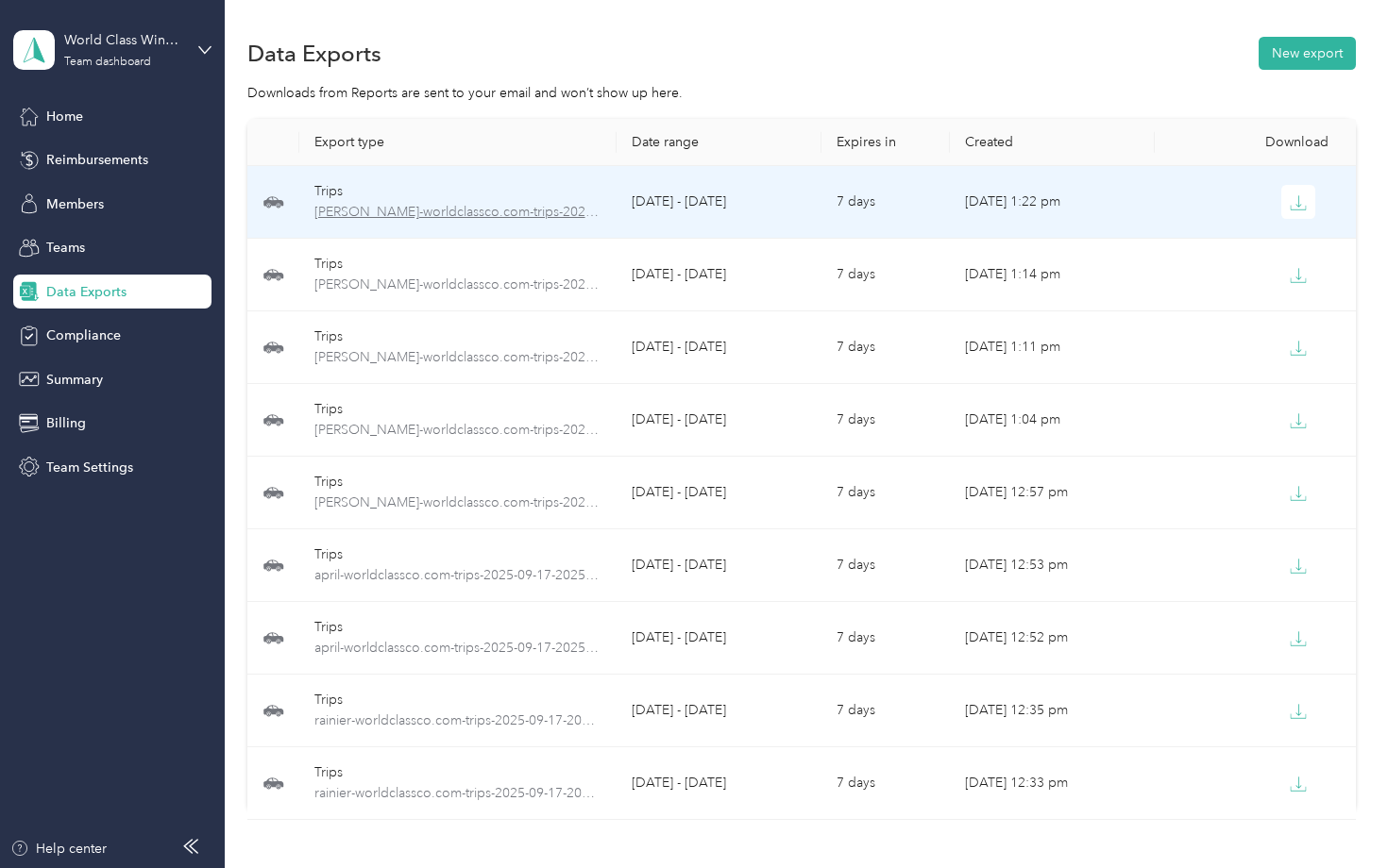
click at [441, 205] on span "[PERSON_NAME]-worldclassco.com-trips-2025-09-17-2025-09-30.pdf" at bounding box center [458, 213] width 288 height 21
click at [1299, 200] on icon "button" at bounding box center [1299, 201] width 6 height 11
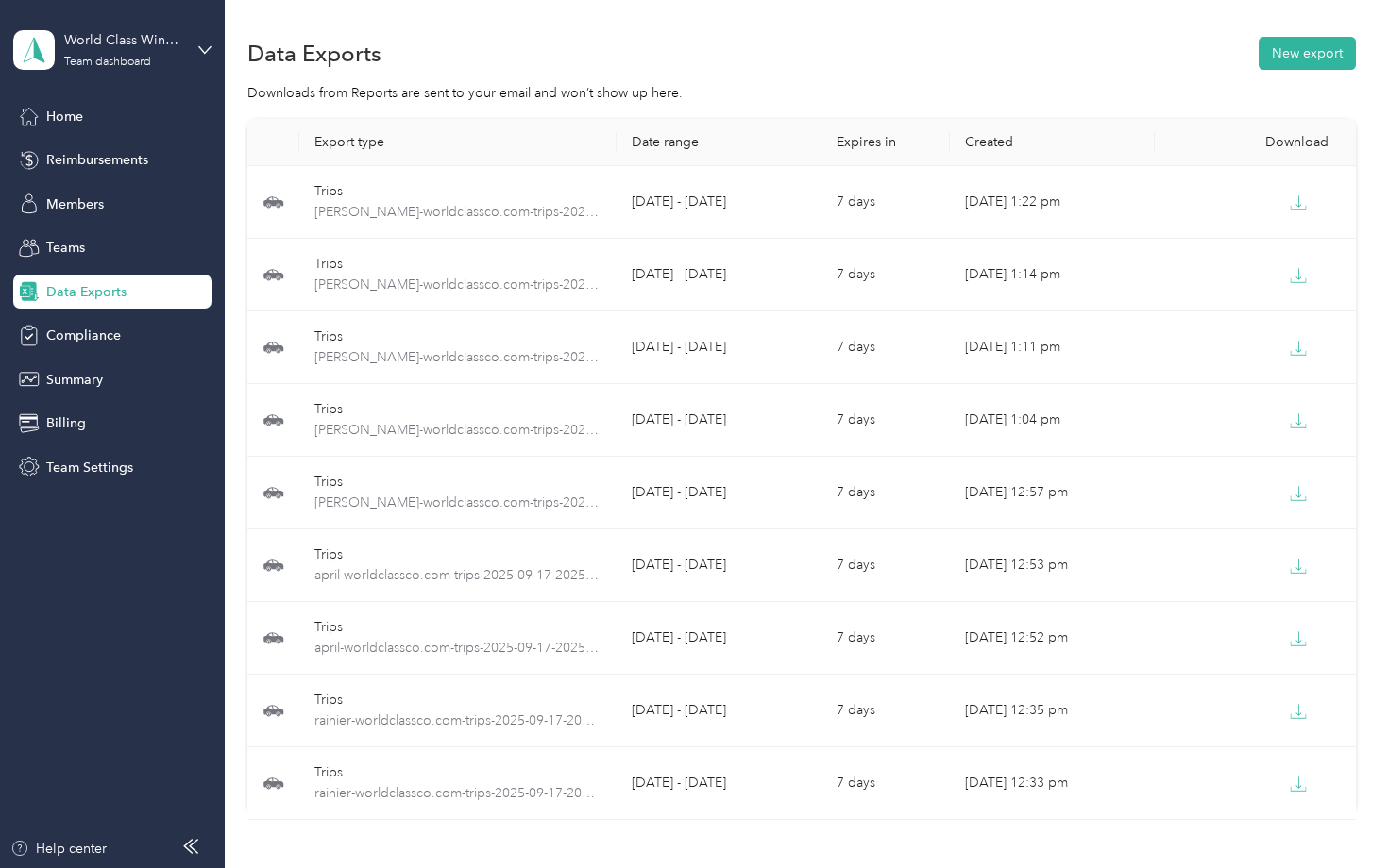
click at [866, 83] on div "Downloads from Reports are sent to your email and won’t show up here." at bounding box center [800, 93] width 1107 height 20
click at [1309, 51] on button "New export" at bounding box center [1307, 53] width 97 height 33
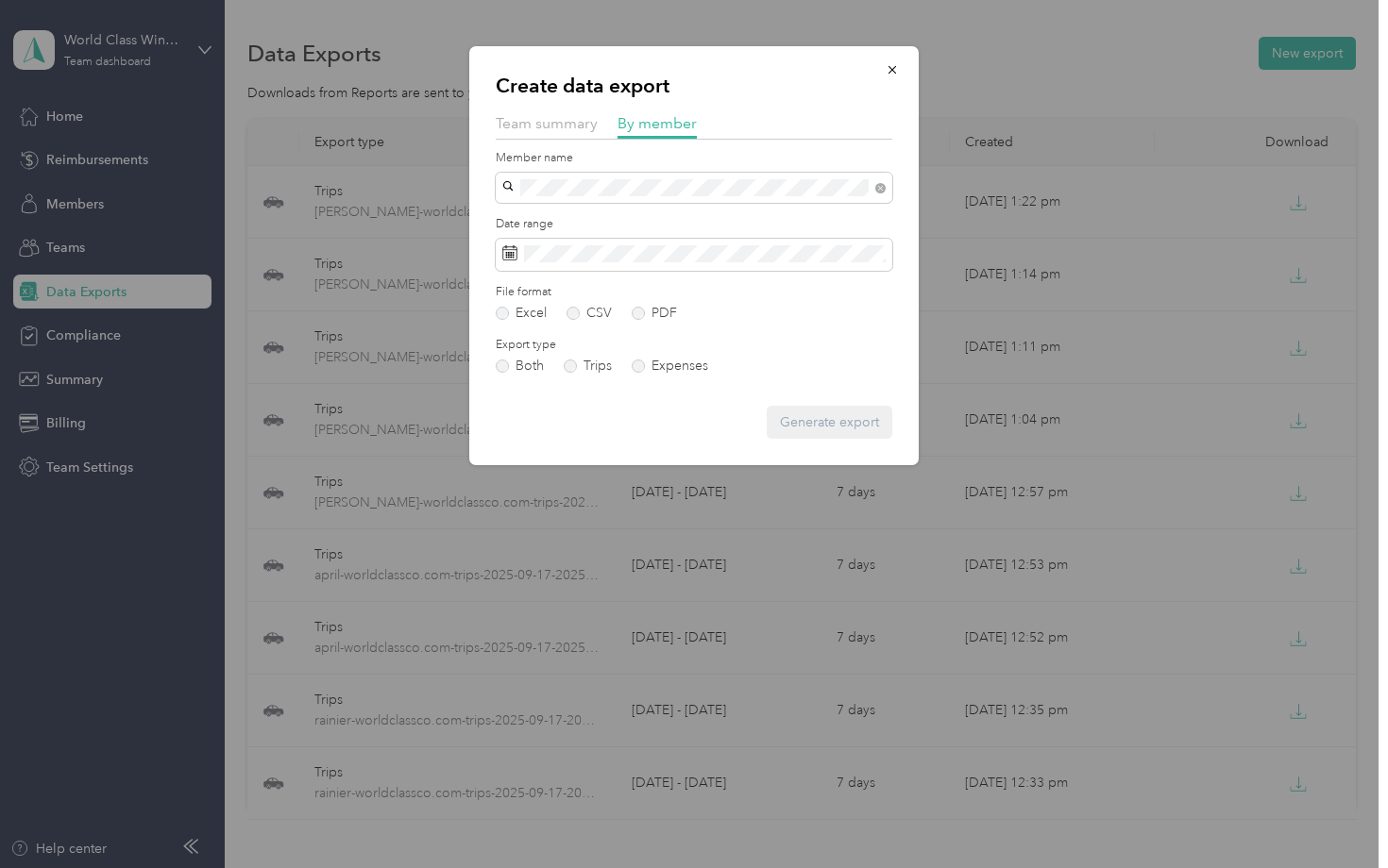
drag, startPoint x: 798, startPoint y: 195, endPoint x: 735, endPoint y: 220, distance: 67.8
click at [735, 220] on div "[PERSON_NAME][EMAIL_ADDRESS][DOMAIN_NAME]" at bounding box center [694, 220] width 370 height 20
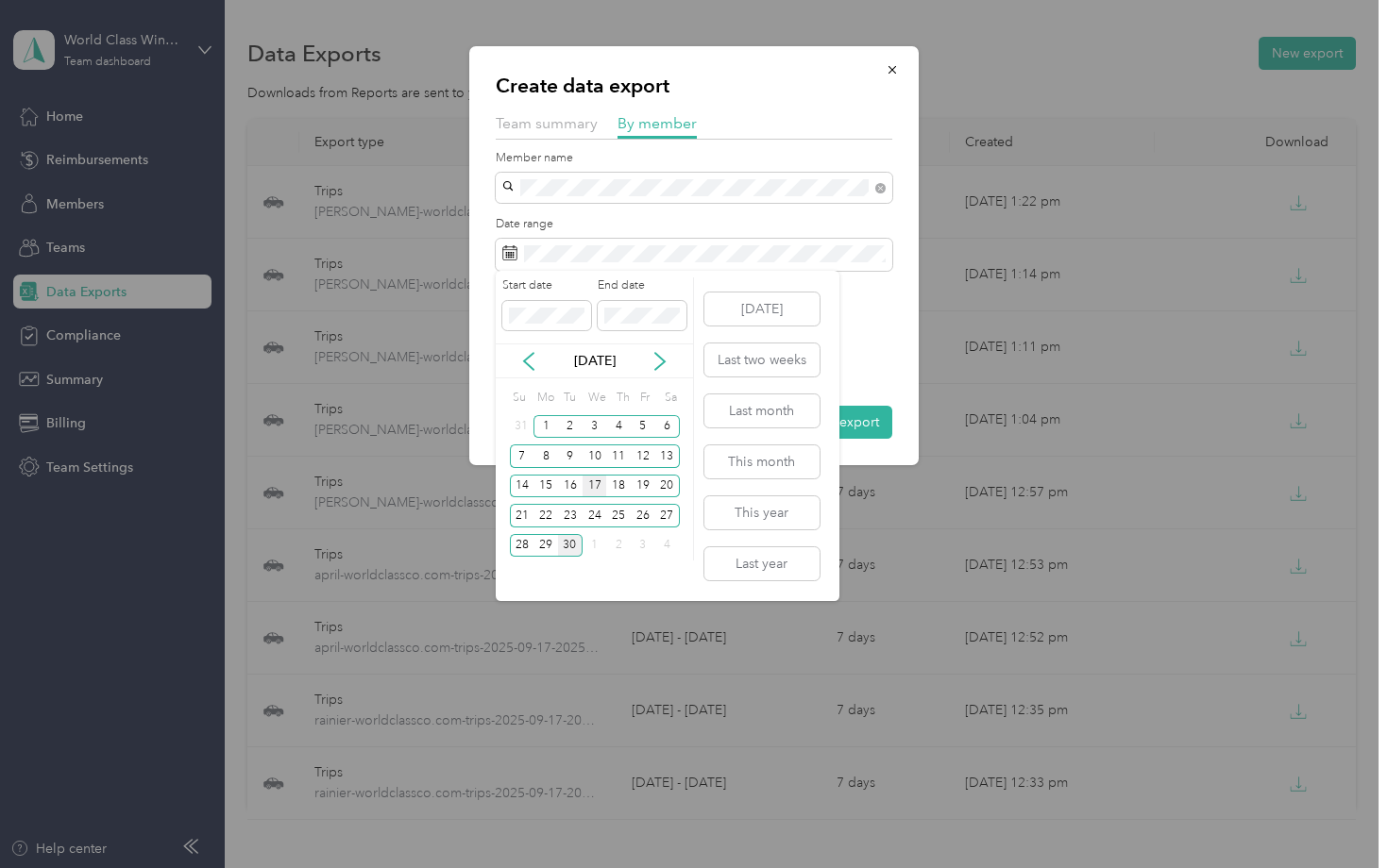
click at [592, 488] on div "17" at bounding box center [595, 486] width 25 height 24
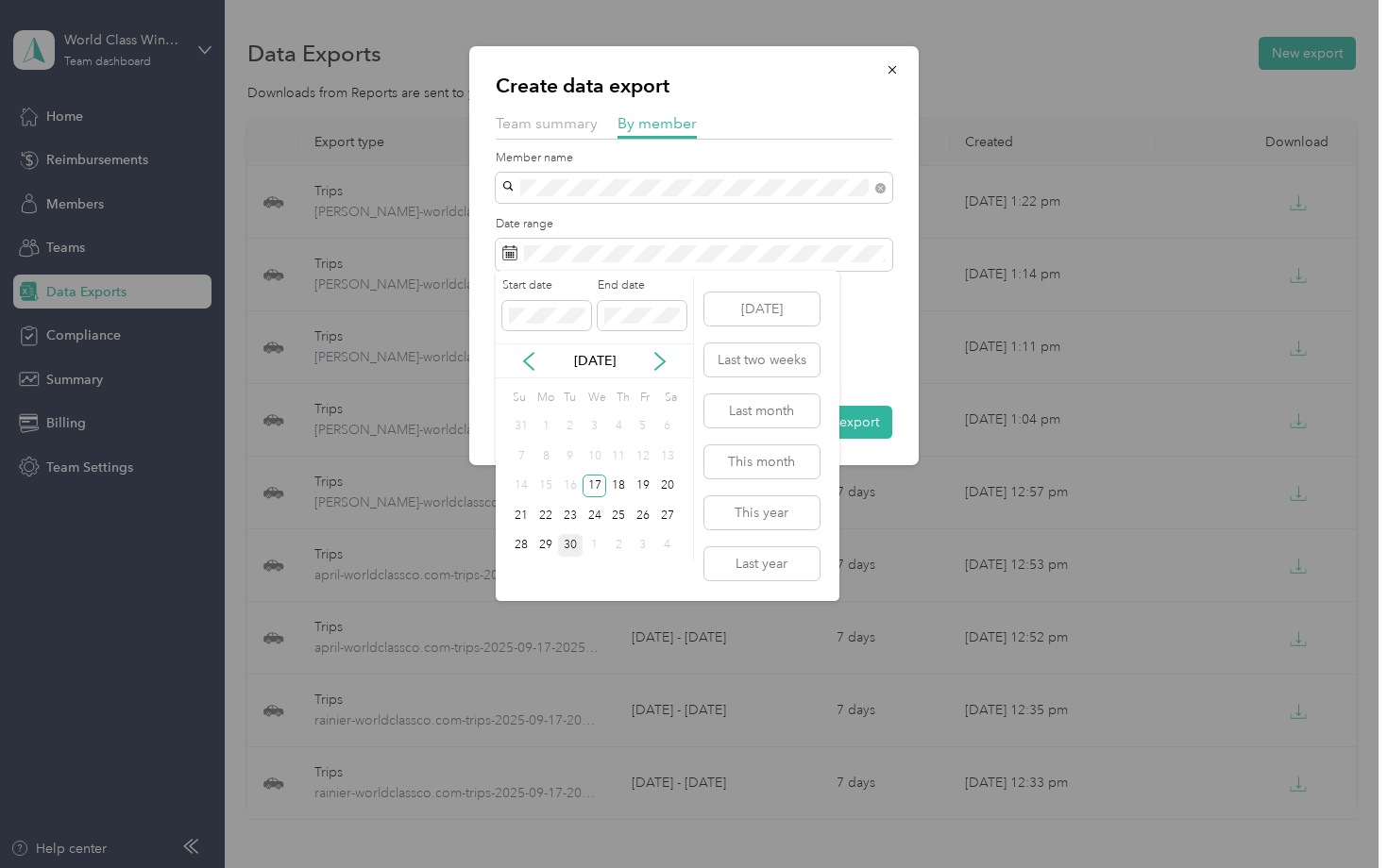
click at [571, 544] on div "30" at bounding box center [570, 545] width 25 height 24
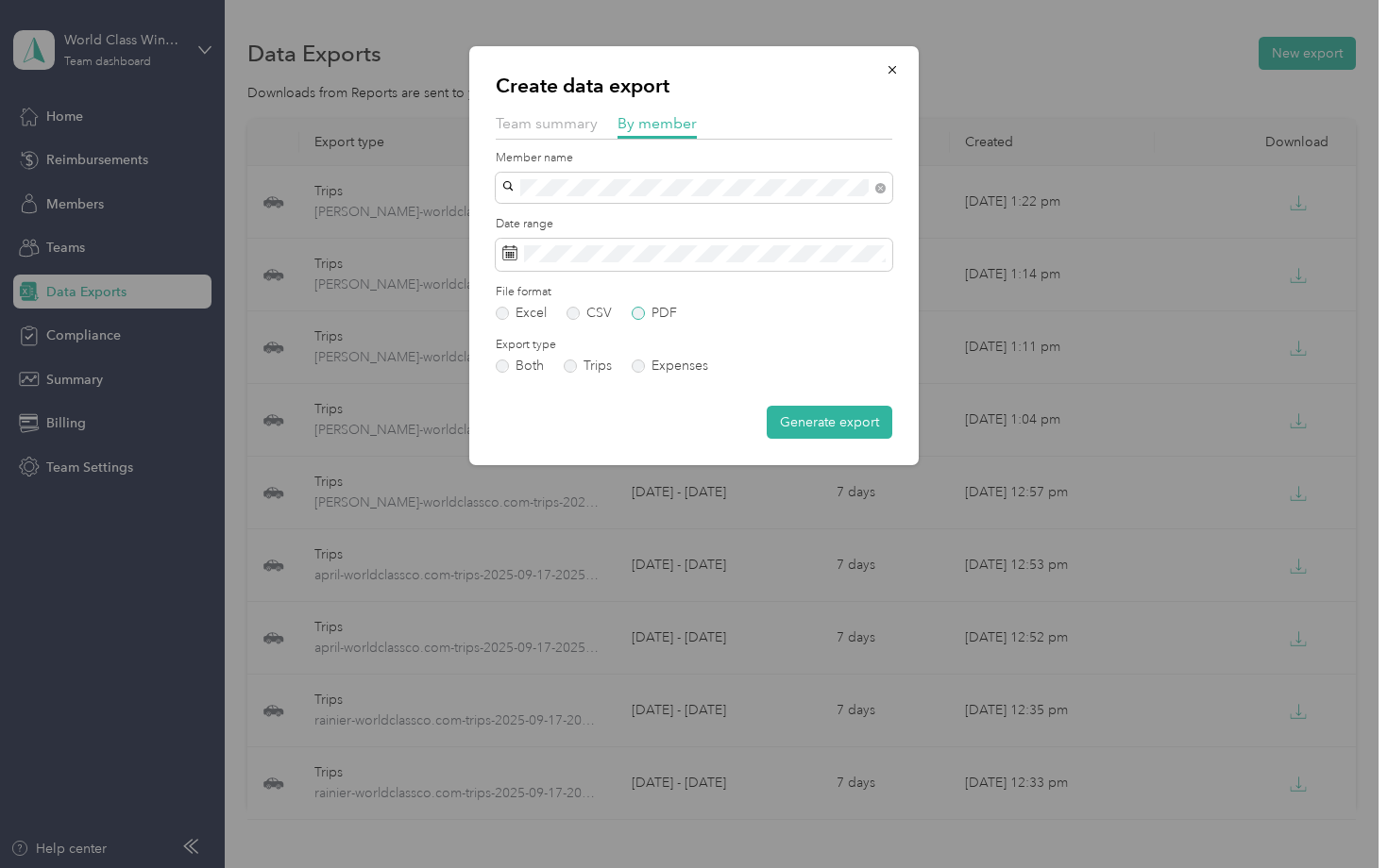
click at [642, 313] on label "PDF" at bounding box center [654, 313] width 45 height 13
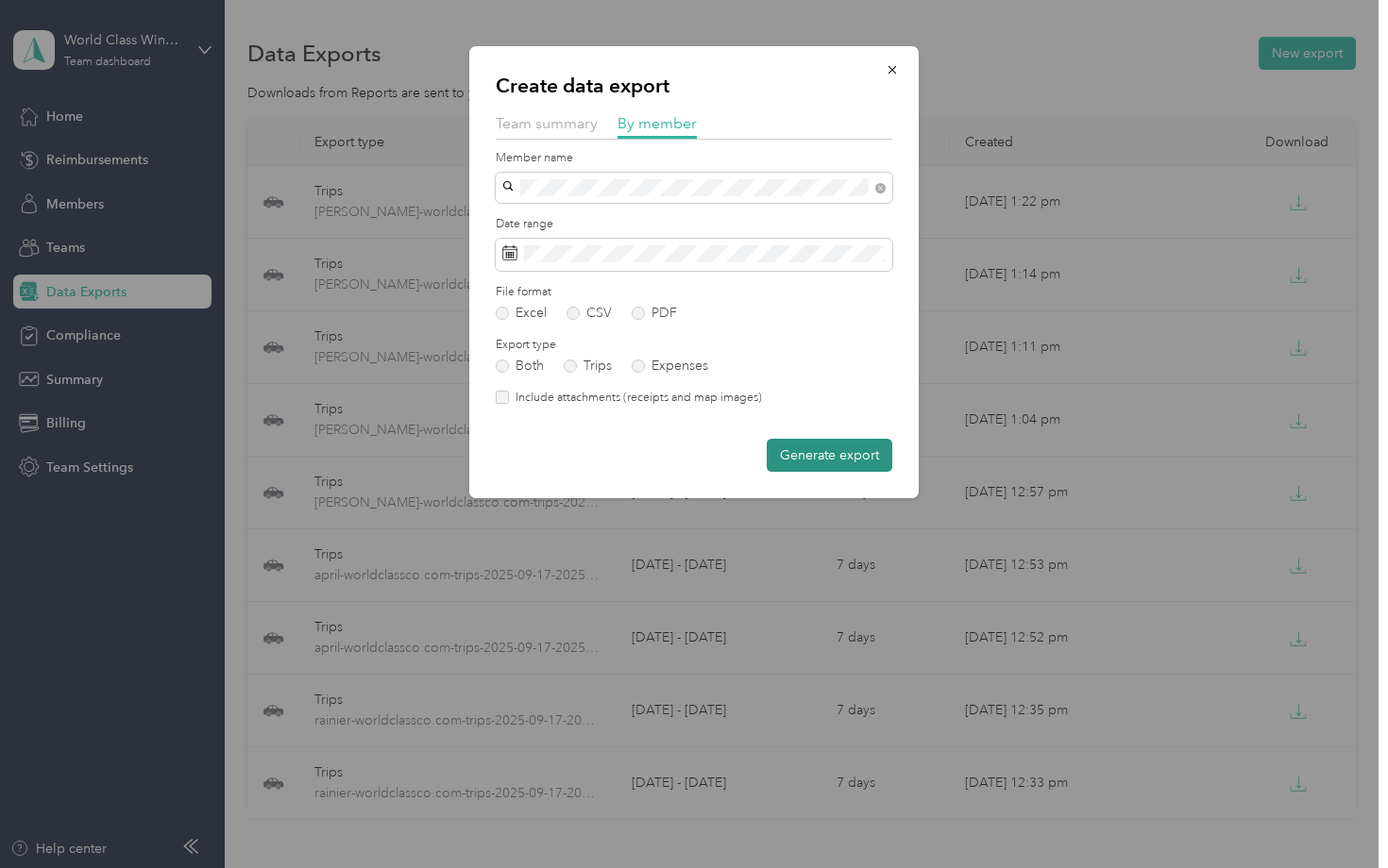
click at [846, 463] on button "Generate export" at bounding box center [829, 455] width 126 height 33
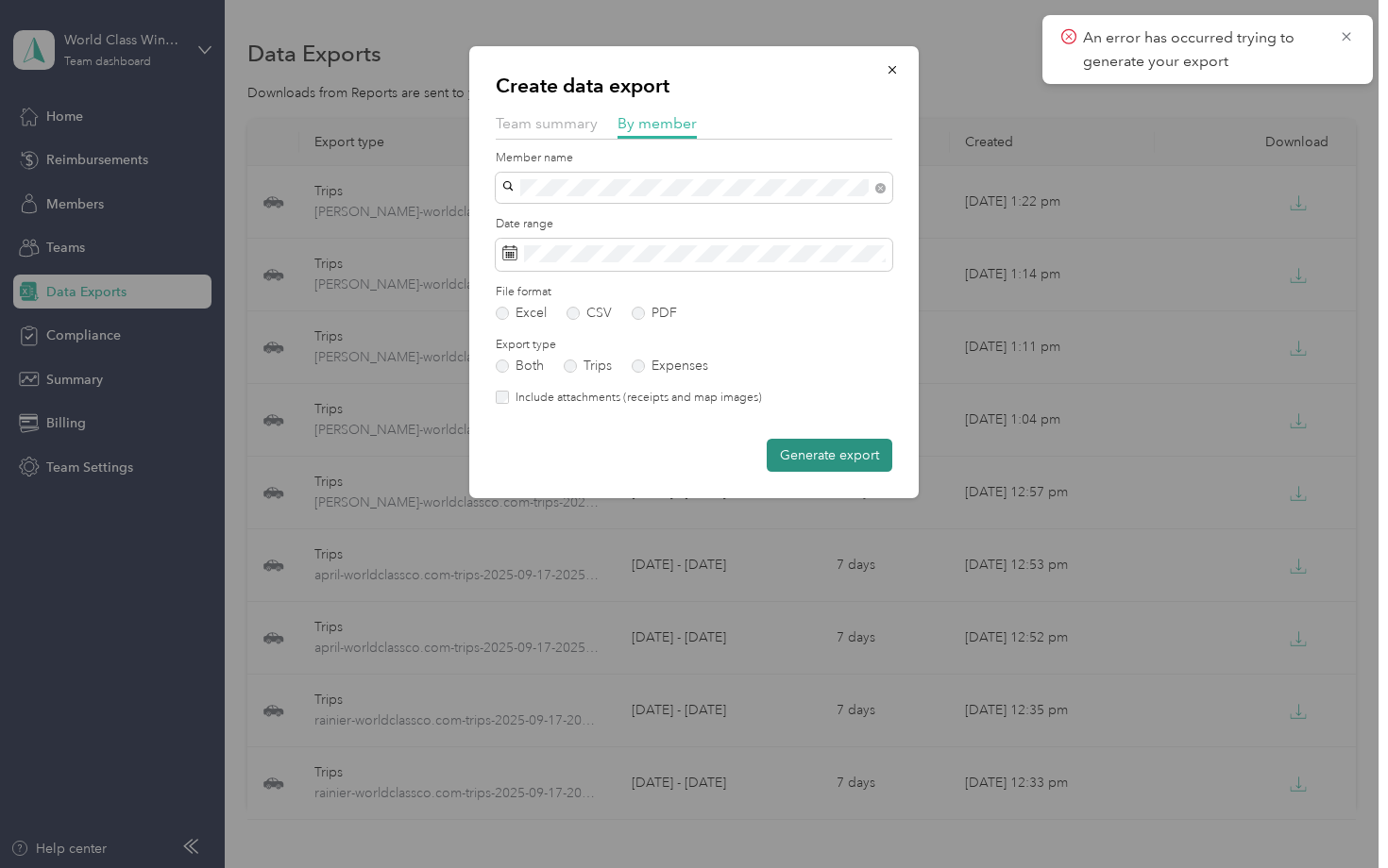
click at [829, 454] on button "Generate export" at bounding box center [829, 455] width 126 height 33
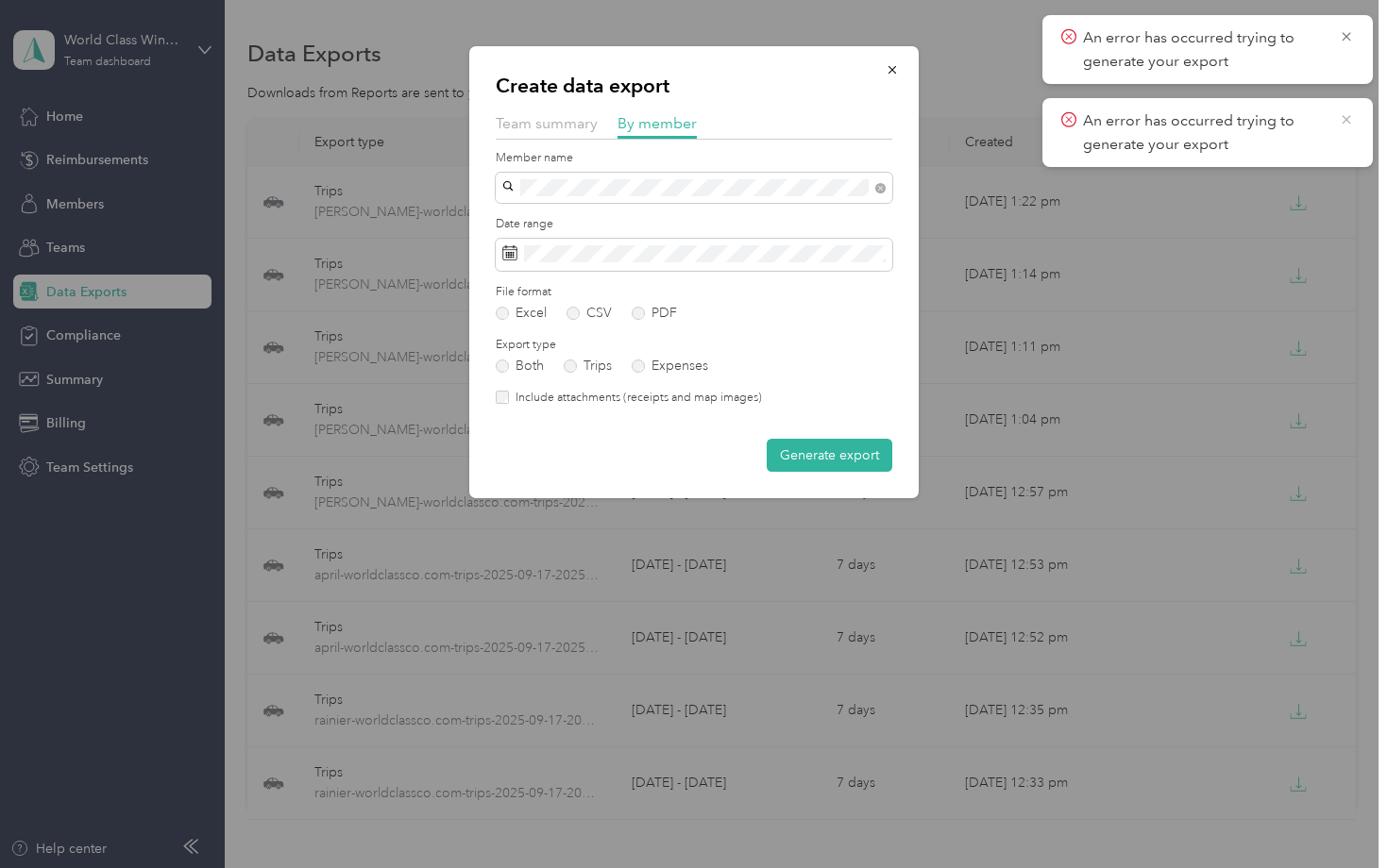
click at [1345, 121] on icon at bounding box center [1347, 120] width 15 height 17
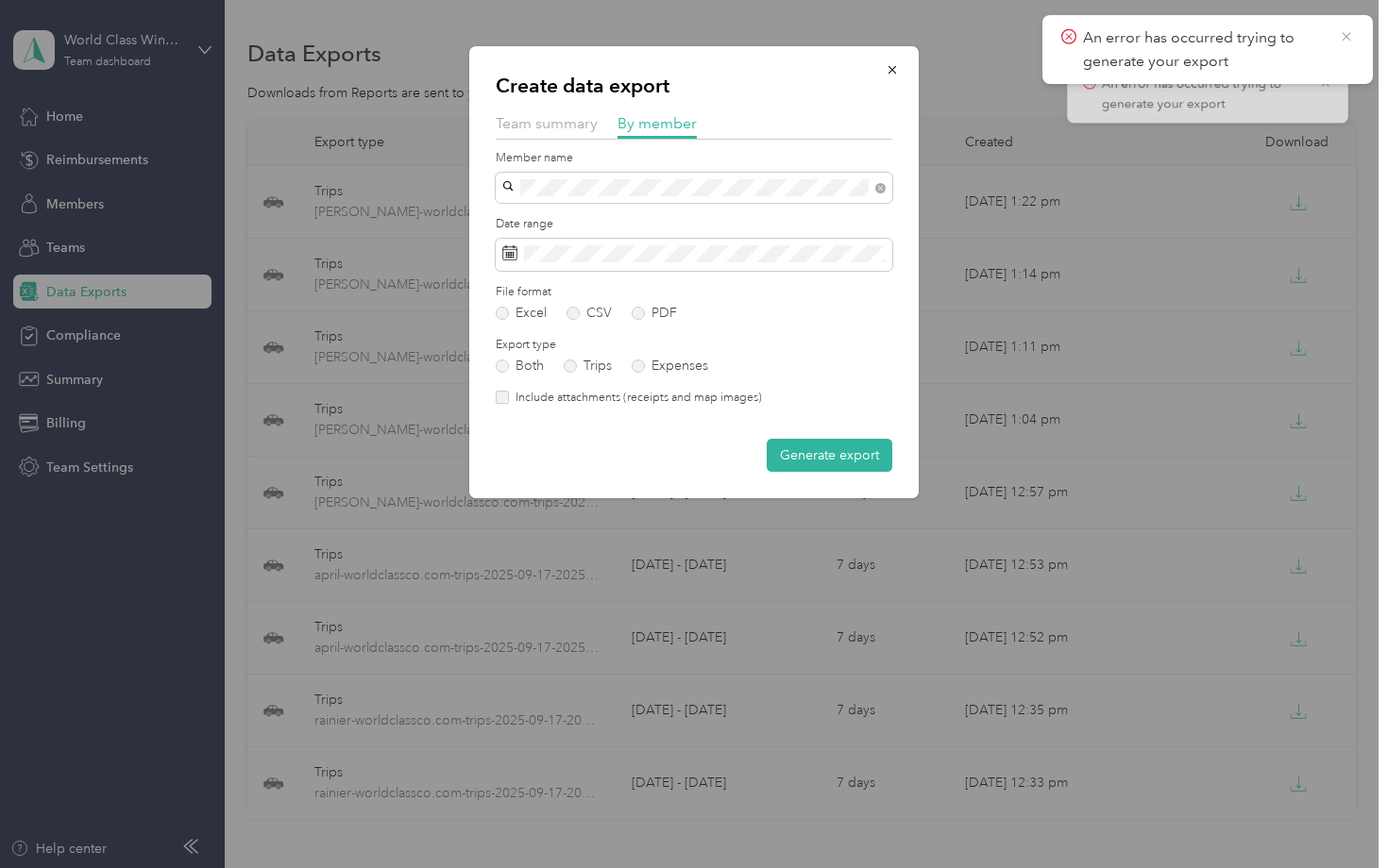
click at [1347, 33] on icon at bounding box center [1347, 37] width 15 height 17
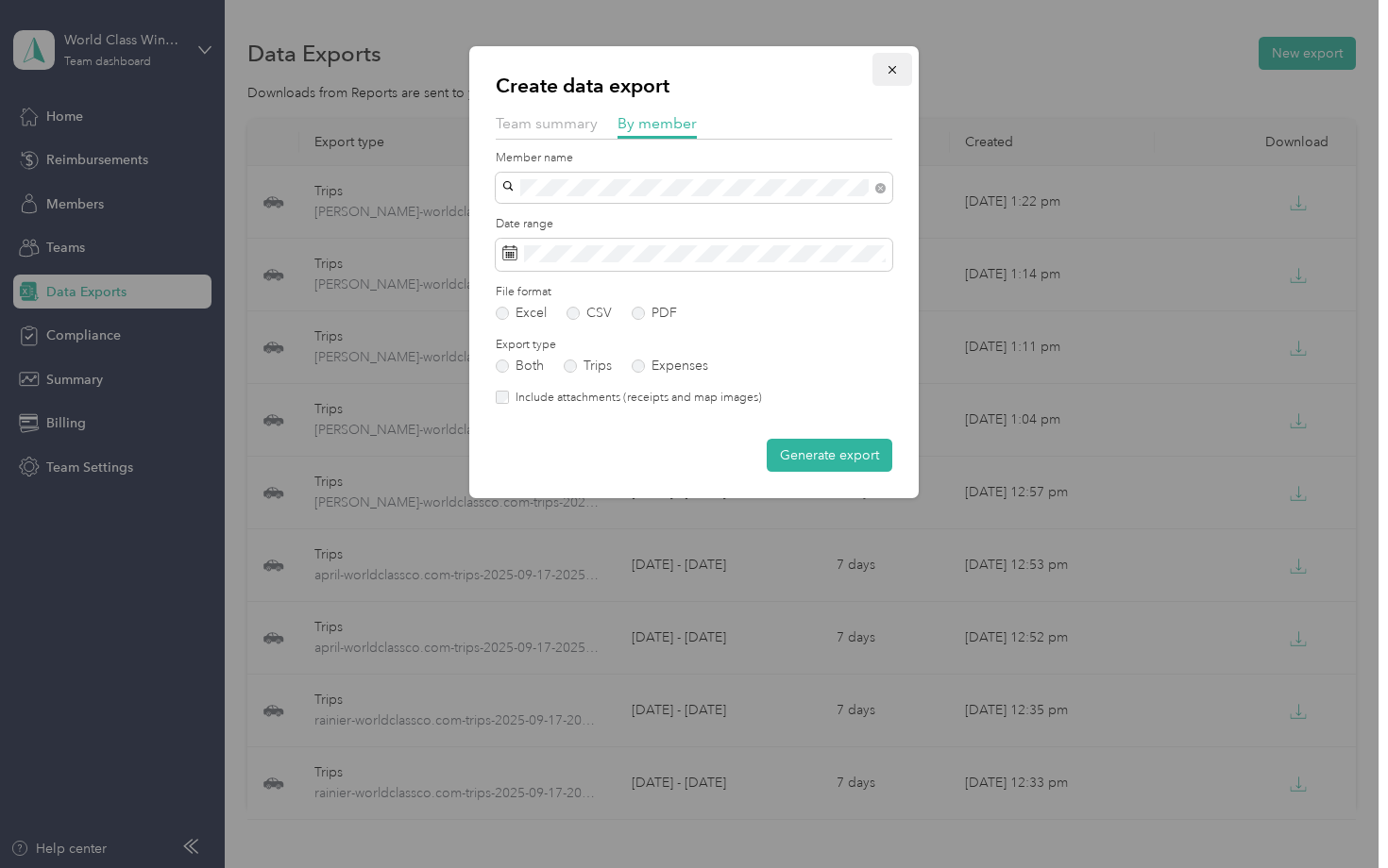
click at [888, 68] on icon "button" at bounding box center [892, 70] width 13 height 13
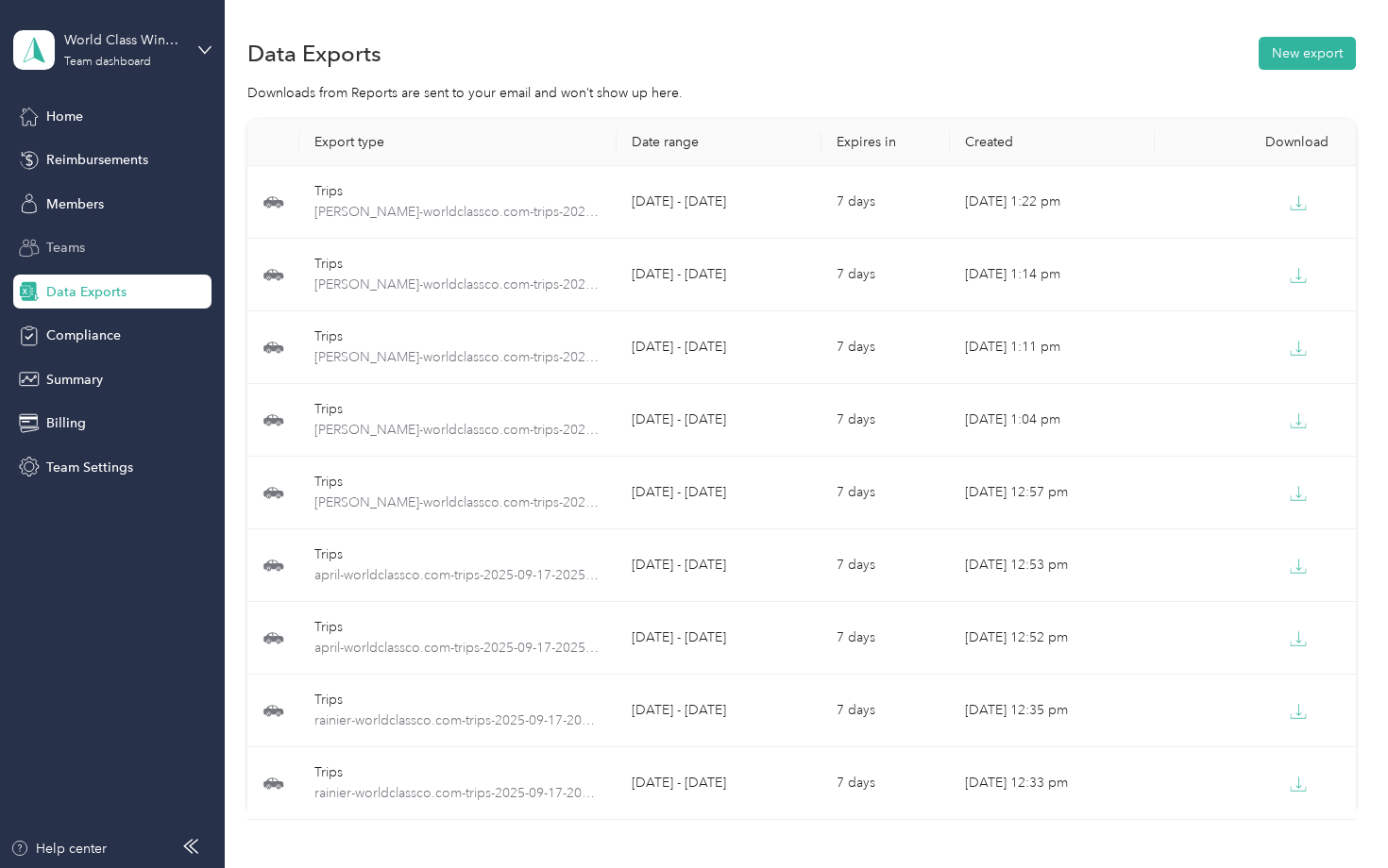
click at [77, 240] on span "Teams" at bounding box center [65, 247] width 38 height 20
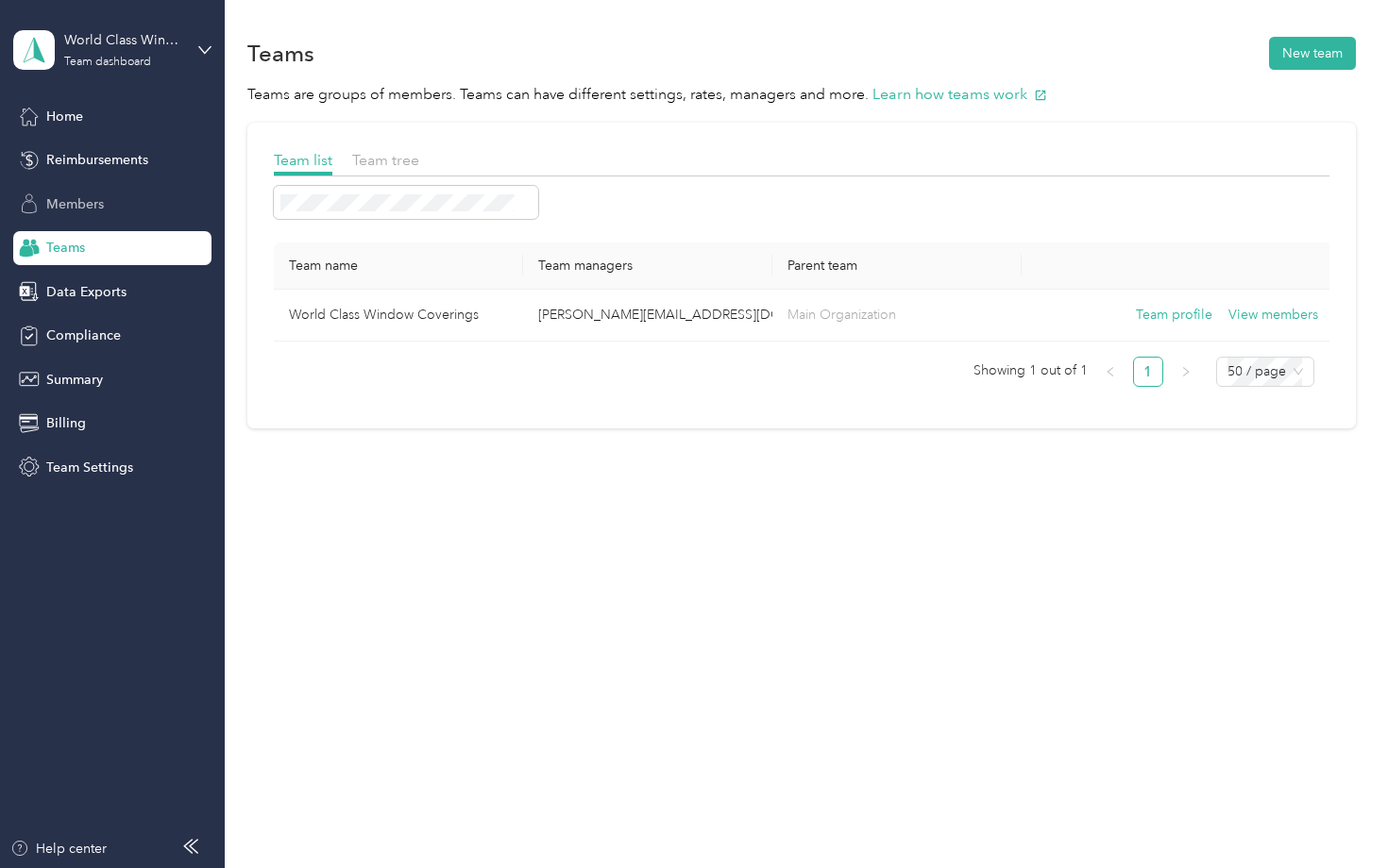
click at [99, 189] on div "Members" at bounding box center [112, 203] width 198 height 34
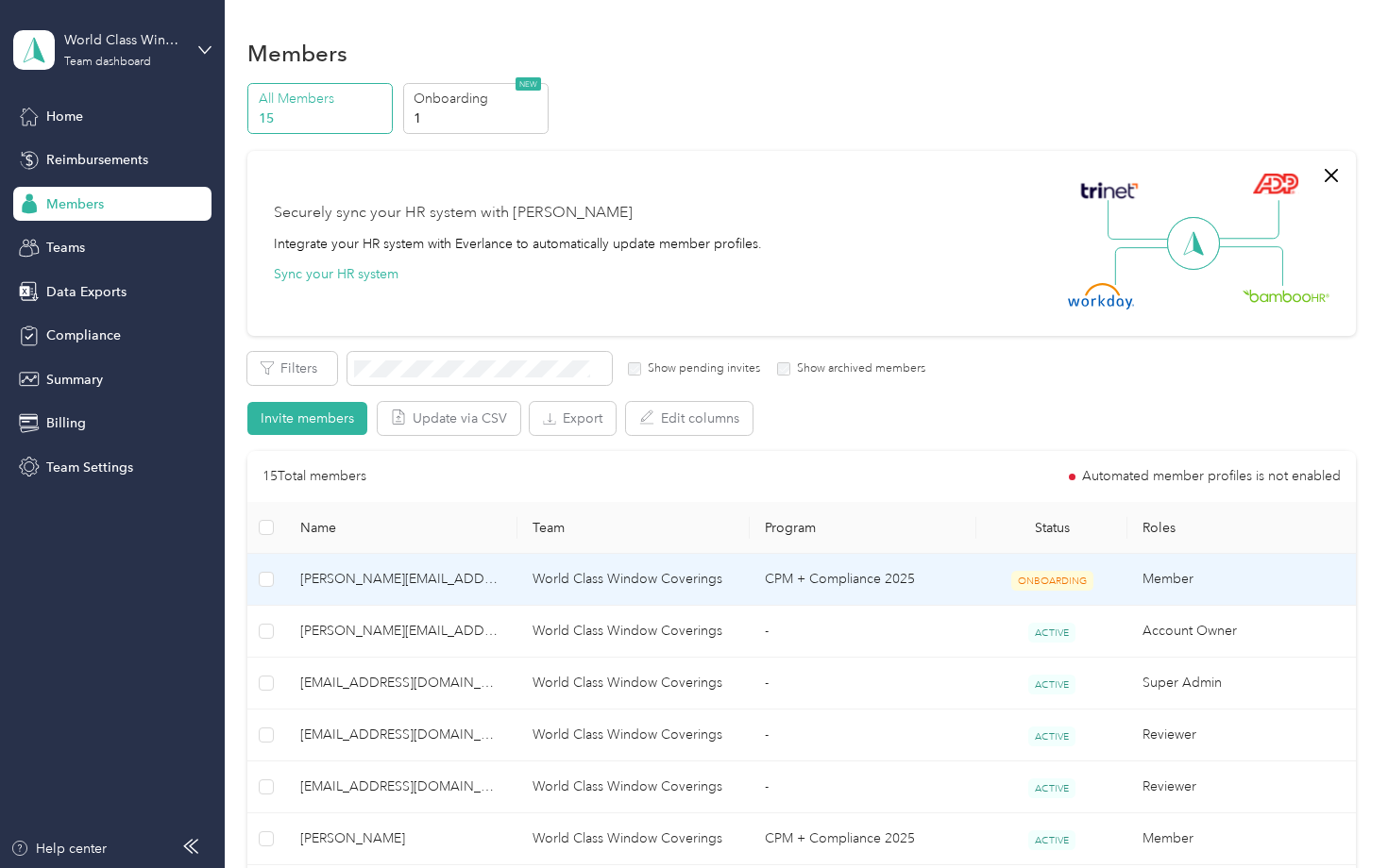
click at [1058, 579] on span "ONBOARDING" at bounding box center [1053, 581] width 82 height 20
